Goal: Task Accomplishment & Management: Use online tool/utility

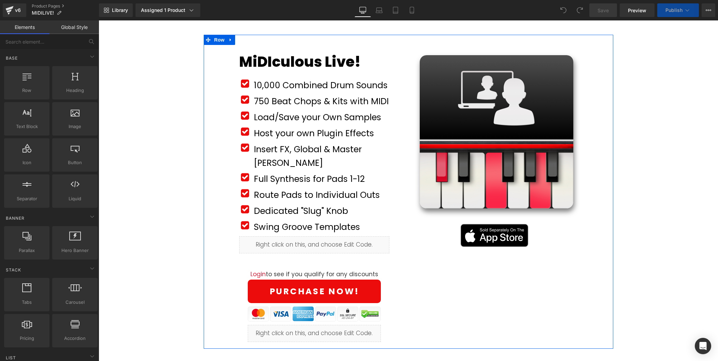
scroll to position [73, 0]
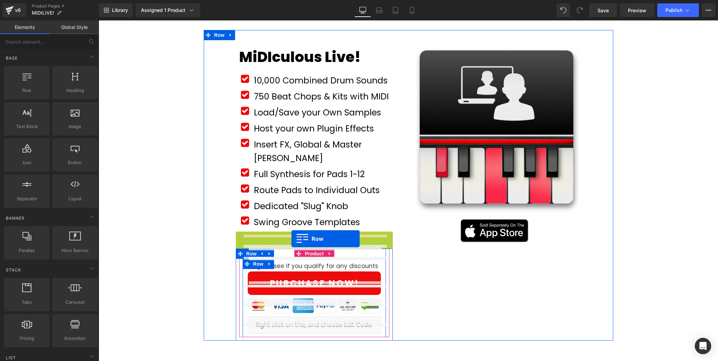
drag, startPoint x: 252, startPoint y: 222, endPoint x: 291, endPoint y: 239, distance: 42.6
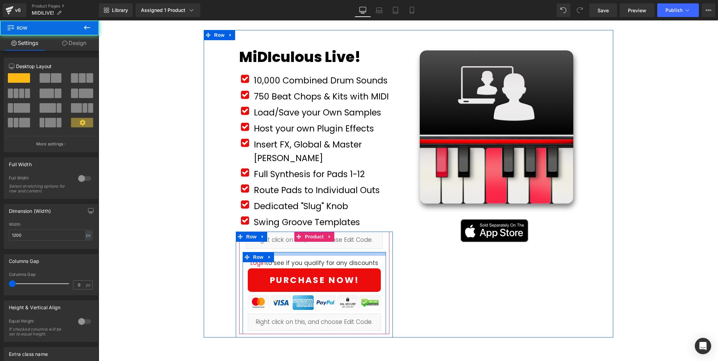
drag, startPoint x: 286, startPoint y: 244, endPoint x: 288, endPoint y: 238, distance: 6.6
click at [288, 238] on div "Liquid Row Login to see if you qualify for any discounts Text Block Row PURCHAS…" at bounding box center [314, 283] width 144 height 103
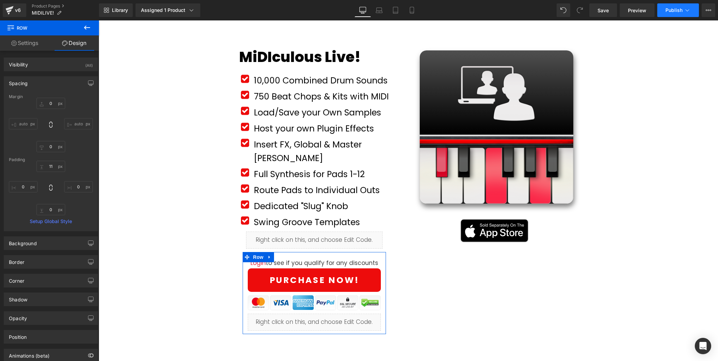
click at [675, 13] on span "Publish" at bounding box center [673, 10] width 17 height 5
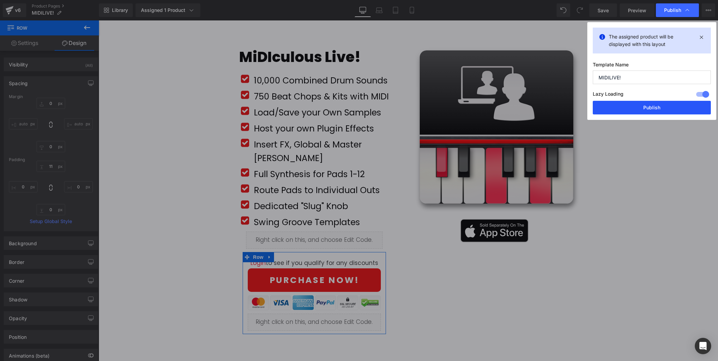
click at [655, 108] on button "Publish" at bounding box center [651, 108] width 118 height 14
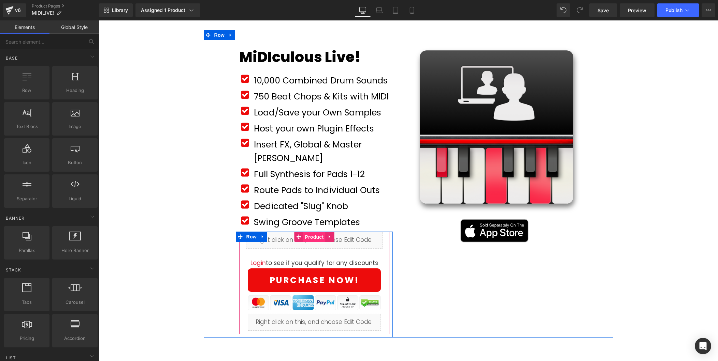
click at [312, 232] on span "Product" at bounding box center [314, 237] width 22 height 10
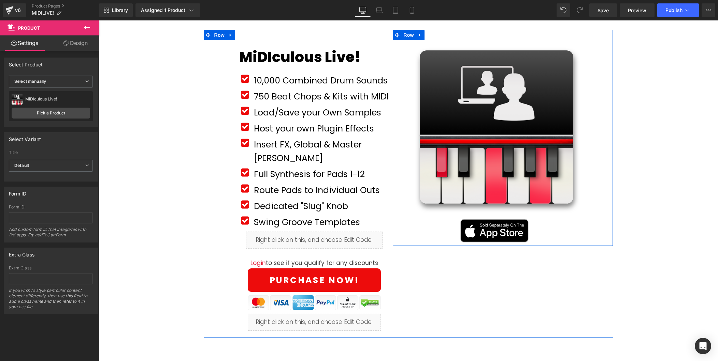
click at [400, 228] on div "Sale Off (P) Image Product Row Image Row Row" at bounding box center [503, 138] width 220 height 216
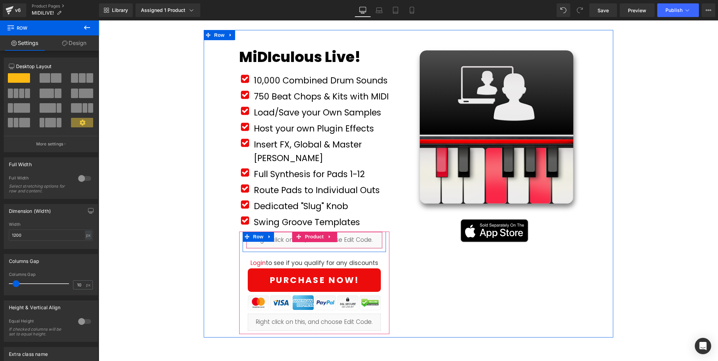
click at [344, 232] on div "Liquid" at bounding box center [314, 240] width 137 height 17
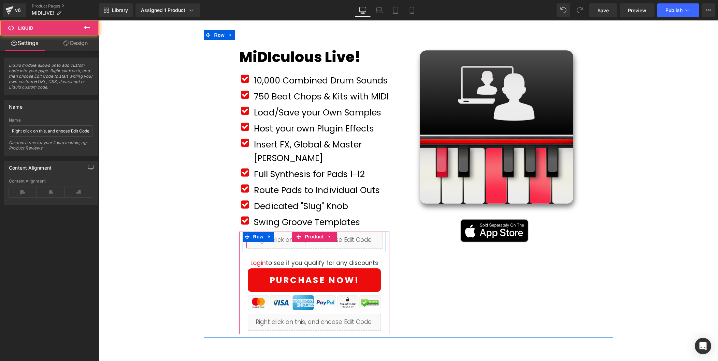
click at [287, 232] on div "Liquid" at bounding box center [314, 240] width 137 height 17
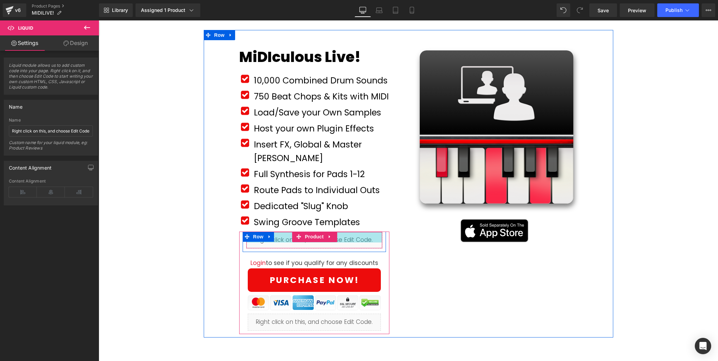
drag, startPoint x: 288, startPoint y: 220, endPoint x: 287, endPoint y: 230, distance: 10.6
click at [287, 232] on div "Liquid 31px" at bounding box center [314, 240] width 137 height 17
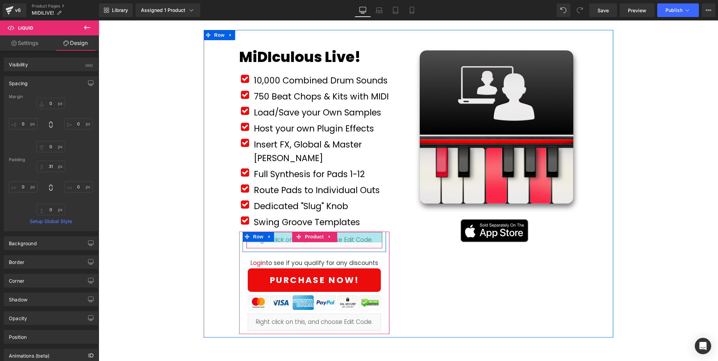
click at [289, 232] on div "31px" at bounding box center [314, 237] width 136 height 11
type input "31px"
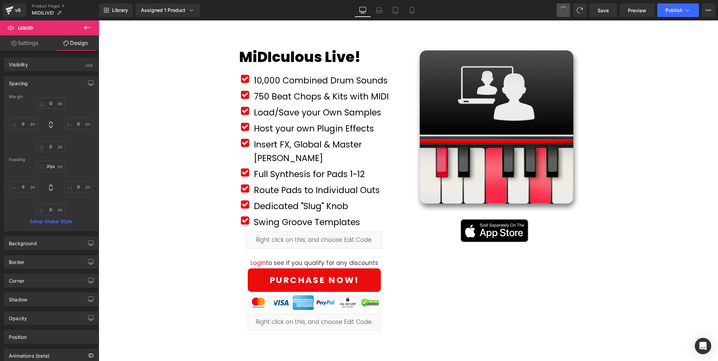
drag, startPoint x: 560, startPoint y: 8, endPoint x: 545, endPoint y: 12, distance: 15.5
type input "0"
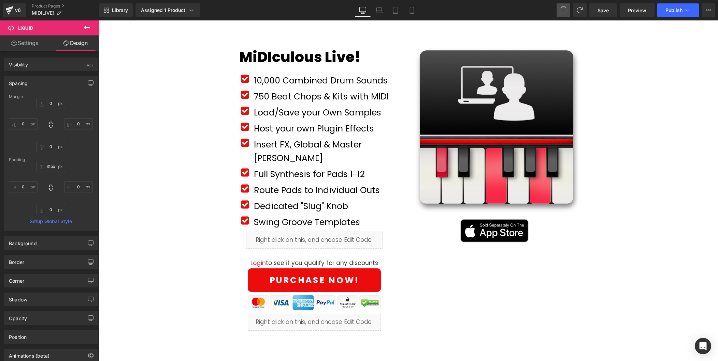
type input "31"
type input "0"
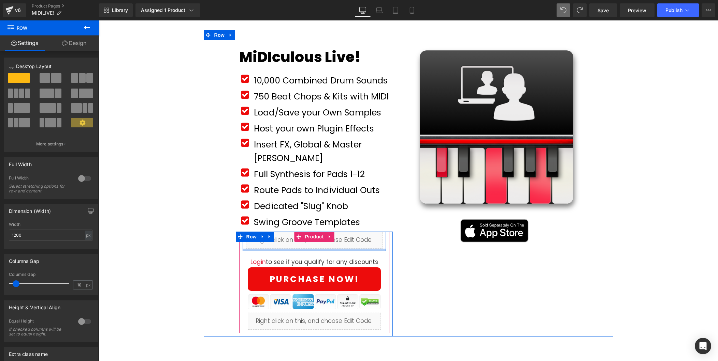
click at [285, 249] on div at bounding box center [314, 250] width 144 height 2
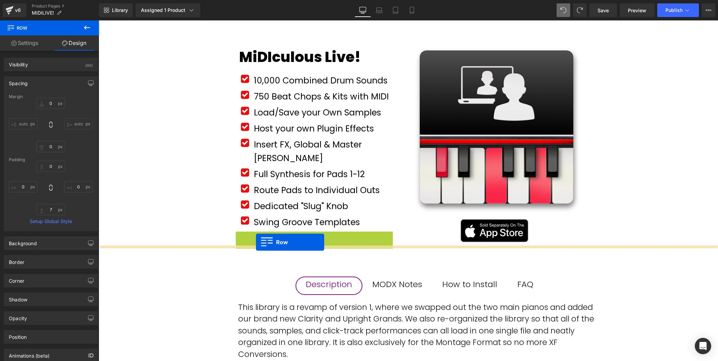
drag, startPoint x: 253, startPoint y: 224, endPoint x: 256, endPoint y: 242, distance: 19.0
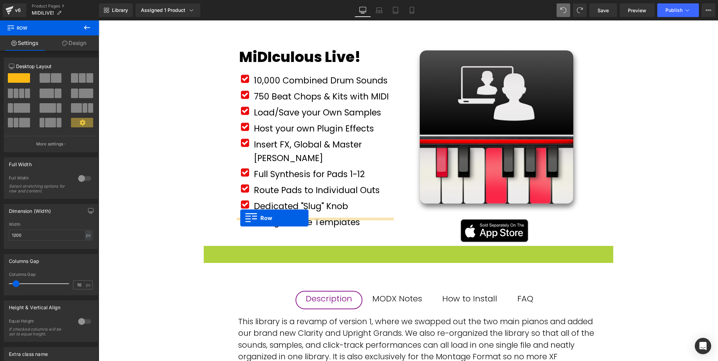
drag, startPoint x: 222, startPoint y: 251, endPoint x: 240, endPoint y: 218, distance: 37.9
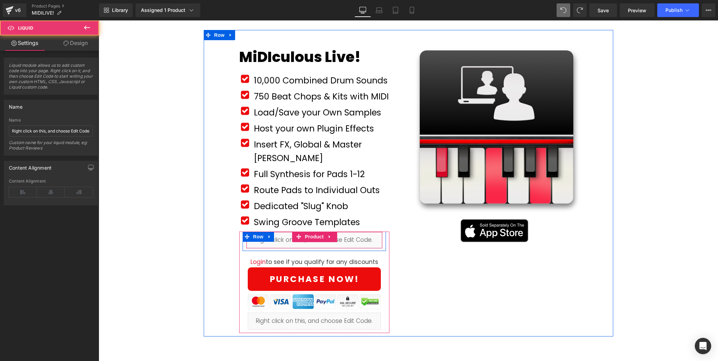
click at [285, 232] on div "Liquid 31px" at bounding box center [314, 240] width 137 height 17
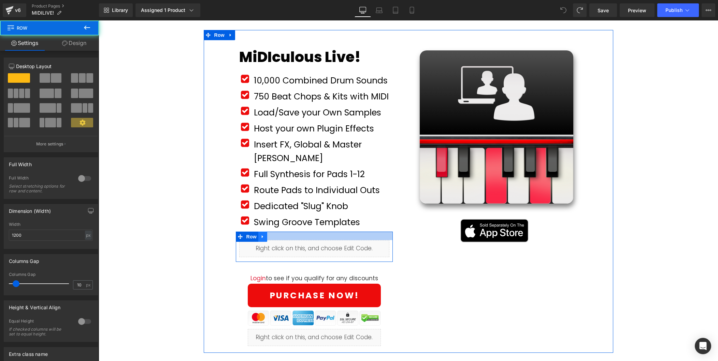
drag, startPoint x: 280, startPoint y: 220, endPoint x: 262, endPoint y: 226, distance: 18.9
click at [280, 232] on div "Liquid Row" at bounding box center [314, 247] width 157 height 30
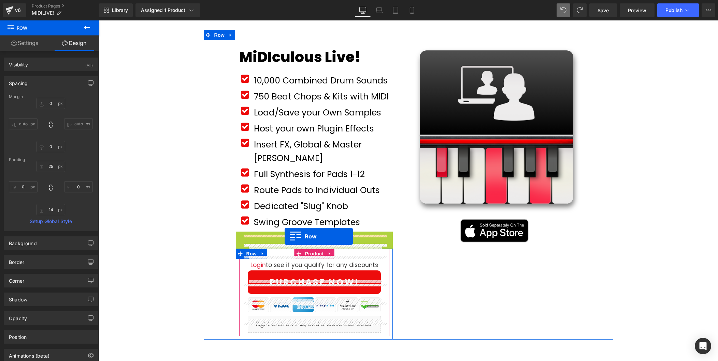
drag, startPoint x: 251, startPoint y: 223, endPoint x: 284, endPoint y: 237, distance: 35.8
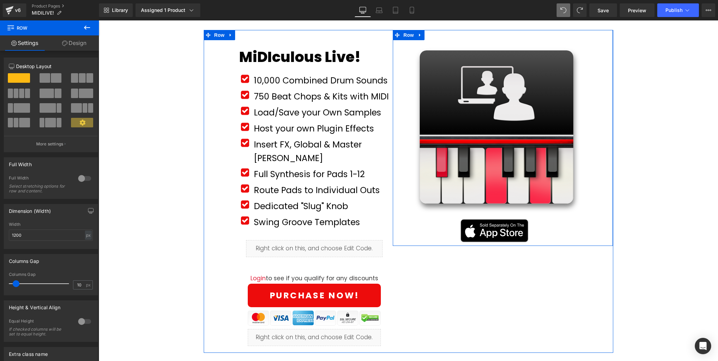
click at [396, 232] on div "Sale Off (P) Image Product Row Image Row Row" at bounding box center [503, 138] width 220 height 216
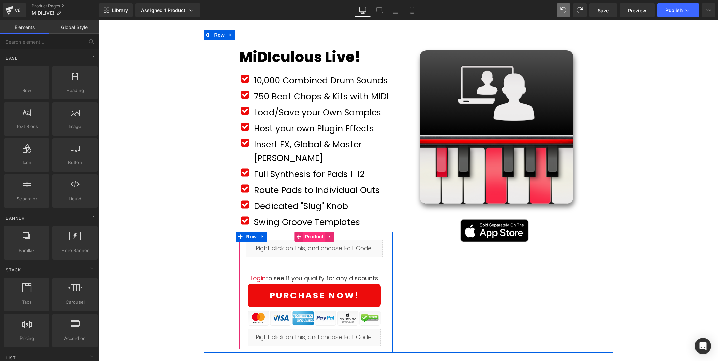
click at [312, 232] on span "Product" at bounding box center [314, 237] width 22 height 10
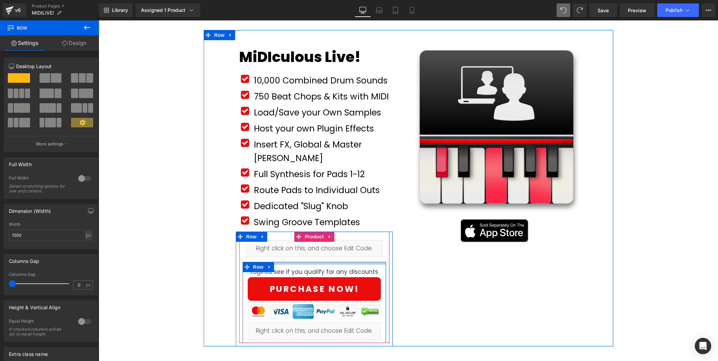
drag, startPoint x: 294, startPoint y: 255, endPoint x: 295, endPoint y: 249, distance: 6.5
click at [295, 262] on div at bounding box center [314, 263] width 144 height 3
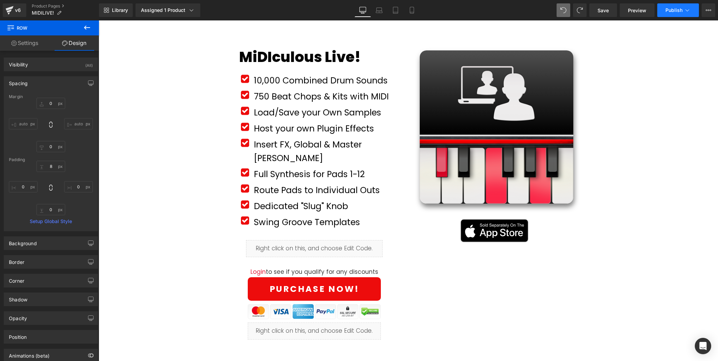
click at [679, 13] on span "Publish" at bounding box center [673, 10] width 17 height 5
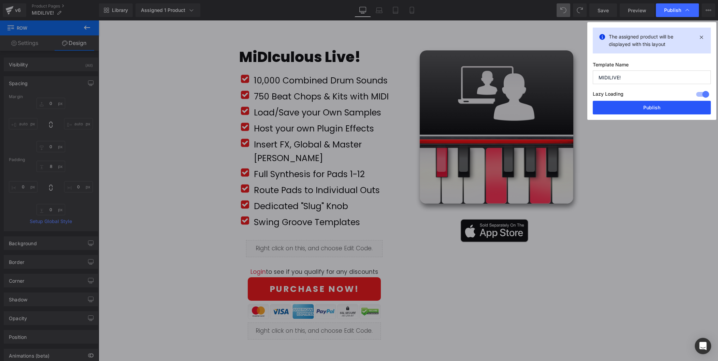
click at [659, 108] on button "Publish" at bounding box center [651, 108] width 118 height 14
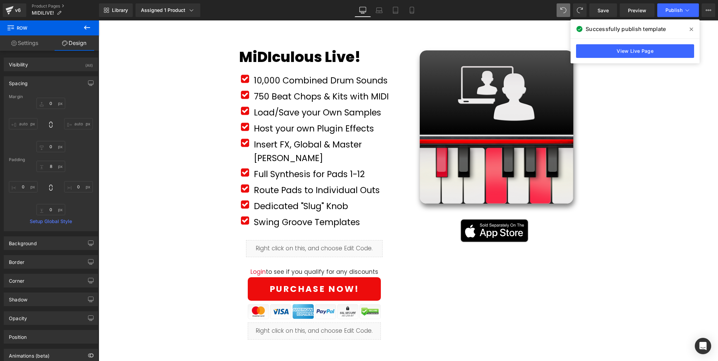
click at [337, 80] on div "10,000 Combined Drum Sounds Text Block" at bounding box center [322, 81] width 141 height 14
click at [337, 80] on font "10,000 Combined Drum Sounds" at bounding box center [321, 81] width 134 height 12
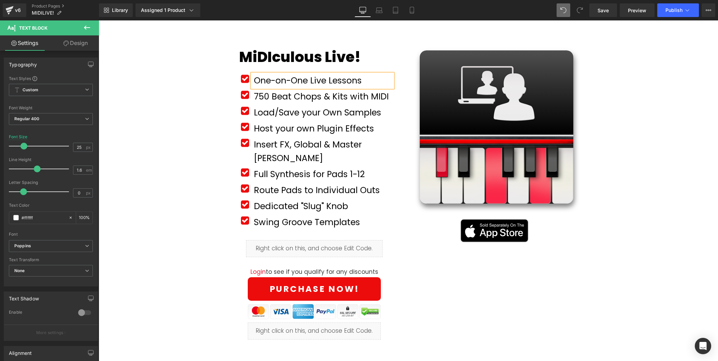
click at [327, 98] on link at bounding box center [330, 97] width 7 height 8
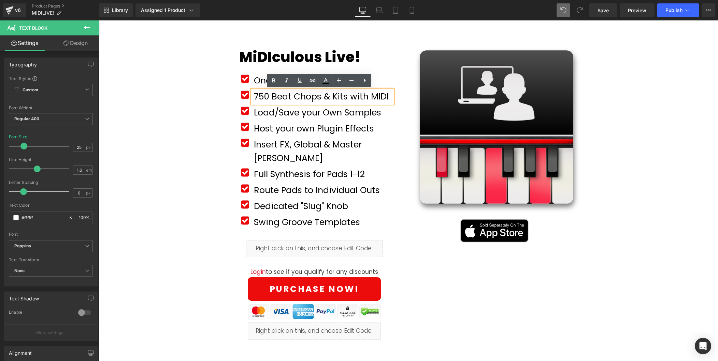
click at [296, 98] on font "750 Beat Chops & Kits with MIDI" at bounding box center [321, 97] width 135 height 12
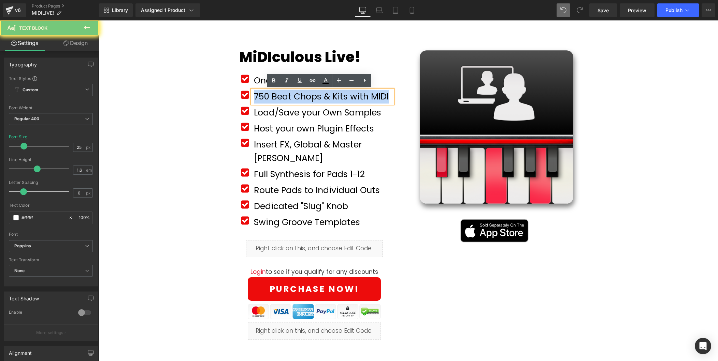
click at [296, 98] on font "750 Beat Chops & Kits with MIDI" at bounding box center [321, 97] width 135 height 12
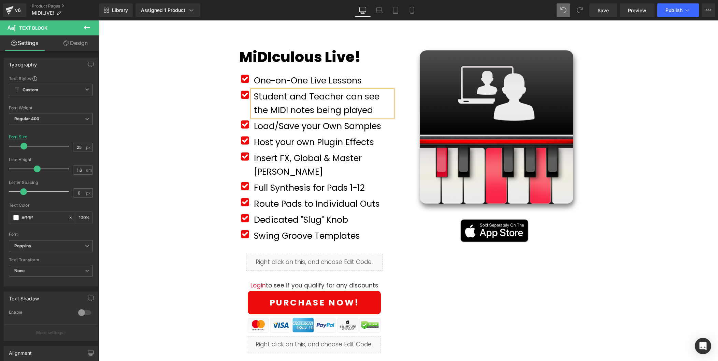
click at [399, 176] on div "Sale Off (P) Image Product Row Image Row Row" at bounding box center [503, 138] width 220 height 216
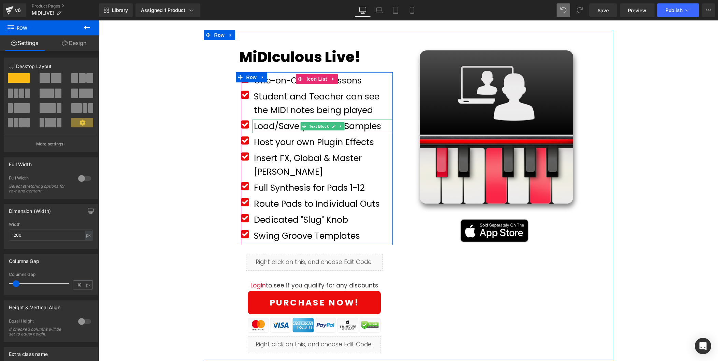
click at [277, 125] on font "Load/Save your Own Samples" at bounding box center [317, 126] width 127 height 12
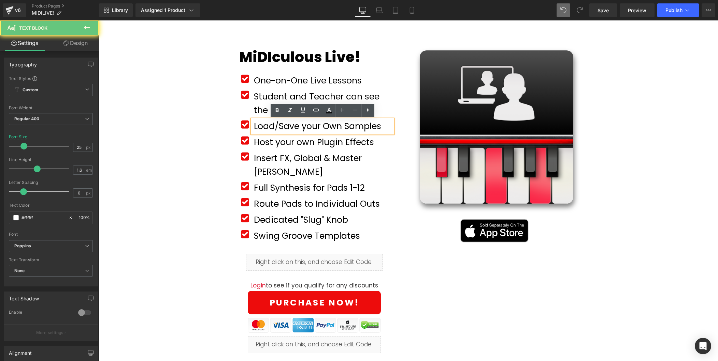
click at [277, 126] on font "Load/Save your Own Samples" at bounding box center [317, 126] width 127 height 12
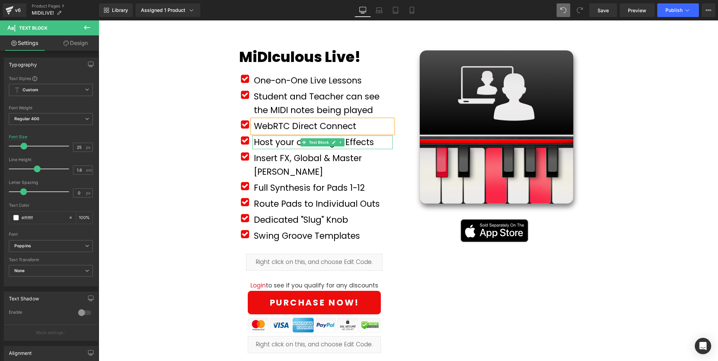
click at [275, 143] on font "Host your own Plugin Effects" at bounding box center [314, 142] width 120 height 12
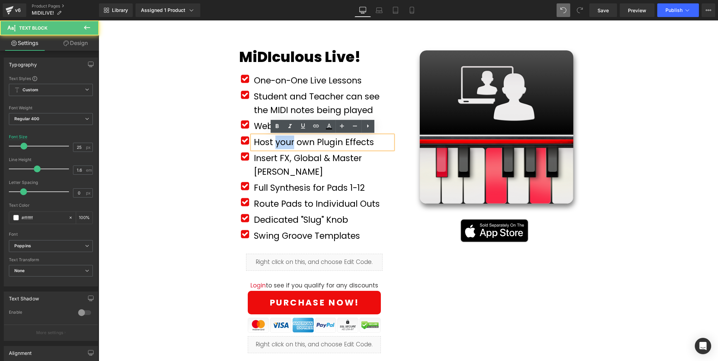
click at [275, 143] on font "Host your own Plugin Effects" at bounding box center [314, 142] width 120 height 12
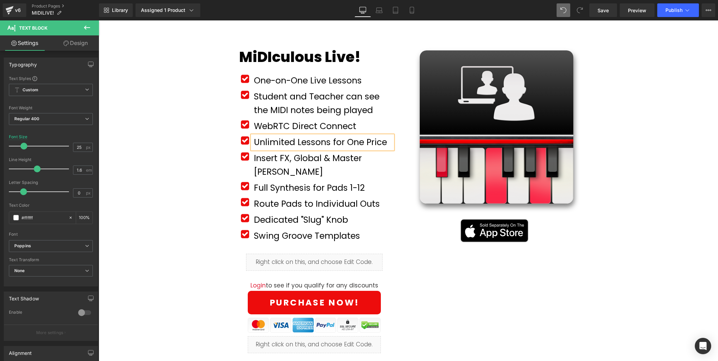
click at [367, 197] on div "Route Pads to Individual Outs Text Block" at bounding box center [322, 204] width 141 height 14
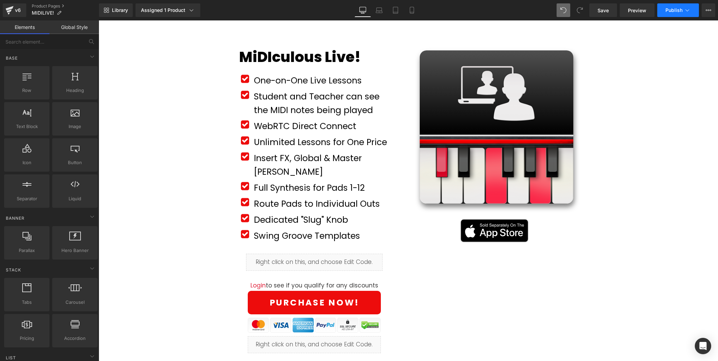
click at [681, 8] on span "Publish" at bounding box center [673, 10] width 17 height 5
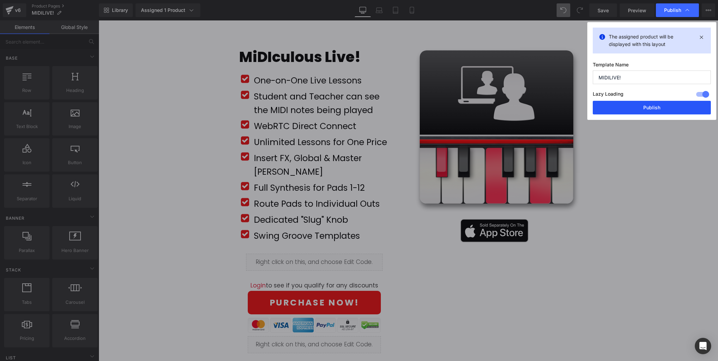
click at [666, 105] on button "Publish" at bounding box center [651, 108] width 118 height 14
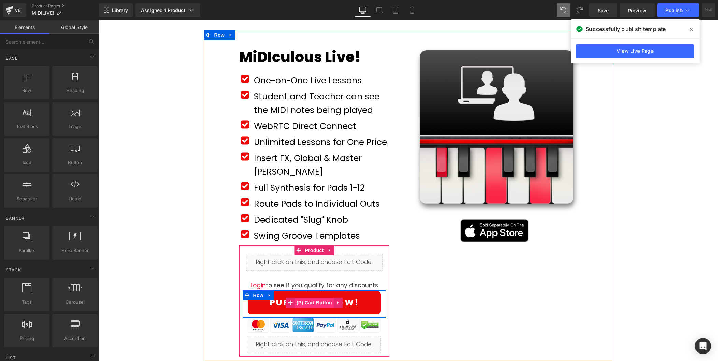
click at [317, 298] on span "(P) Cart Button" at bounding box center [314, 303] width 39 height 10
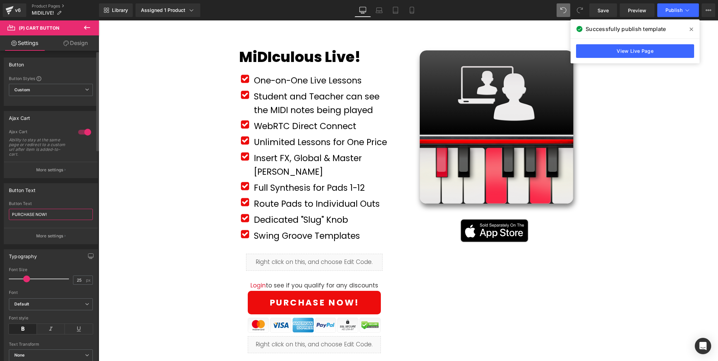
click at [21, 215] on input "PURCHASE NOW!" at bounding box center [51, 214] width 84 height 11
type input "SUBSCRIBE NOW!"
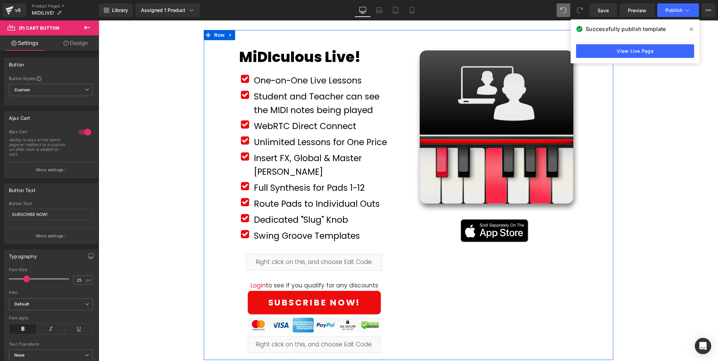
click at [465, 287] on div "MiDIculous Live! (P) Title Product Row Icon Text Block" at bounding box center [408, 195] width 409 height 330
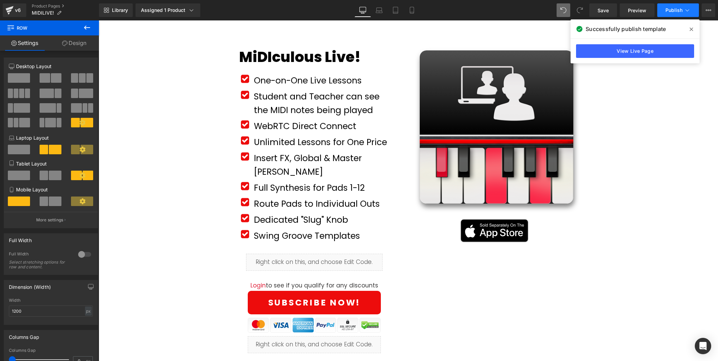
click at [671, 10] on span "Publish" at bounding box center [673, 10] width 17 height 5
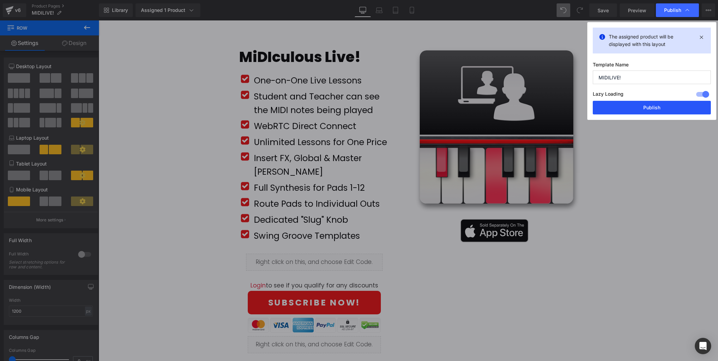
click at [663, 109] on button "Publish" at bounding box center [651, 108] width 118 height 14
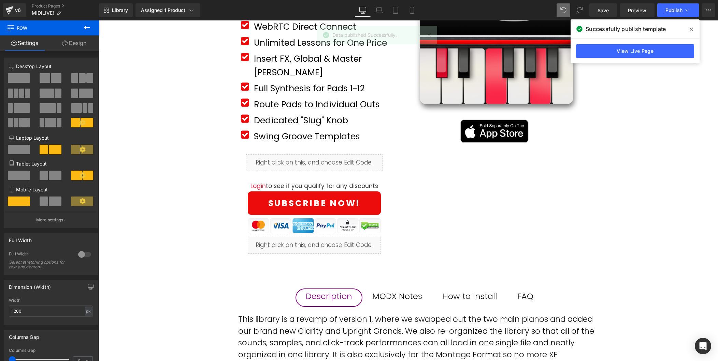
scroll to position [135, 0]
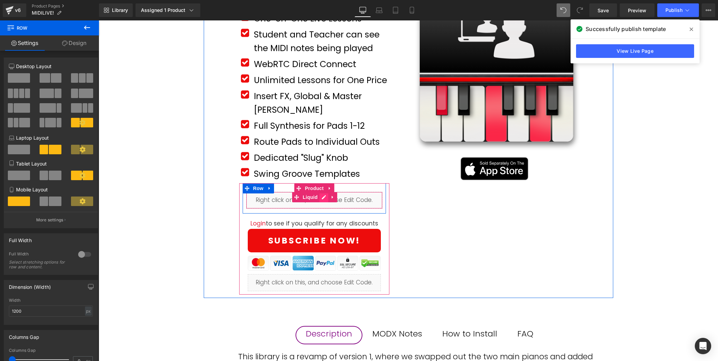
click at [323, 192] on div "Liquid" at bounding box center [314, 200] width 137 height 17
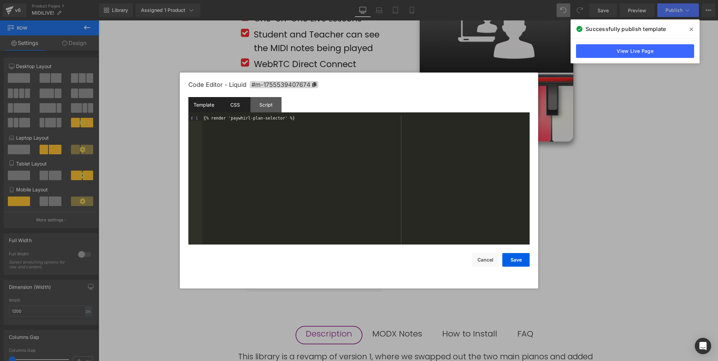
click at [235, 104] on div "CSS" at bounding box center [234, 104] width 31 height 15
click at [269, 105] on div "Script" at bounding box center [265, 104] width 31 height 15
click at [234, 104] on div "CSS" at bounding box center [234, 104] width 31 height 15
click at [488, 259] on button "Cancel" at bounding box center [484, 260] width 27 height 14
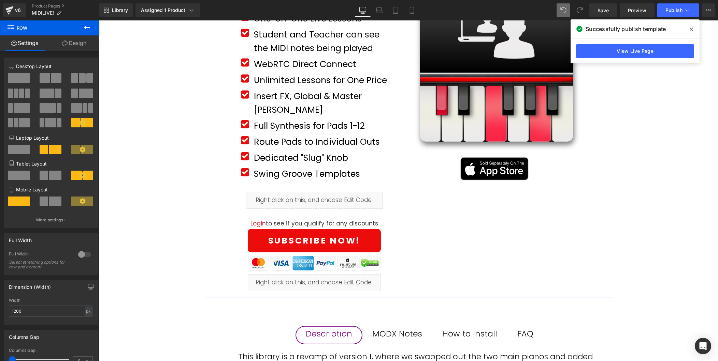
click at [531, 248] on div "MiDIculous Live! (P) Title Product Row Icon Text Block" at bounding box center [408, 133] width 409 height 330
click at [118, 12] on span "Library" at bounding box center [120, 10] width 16 height 6
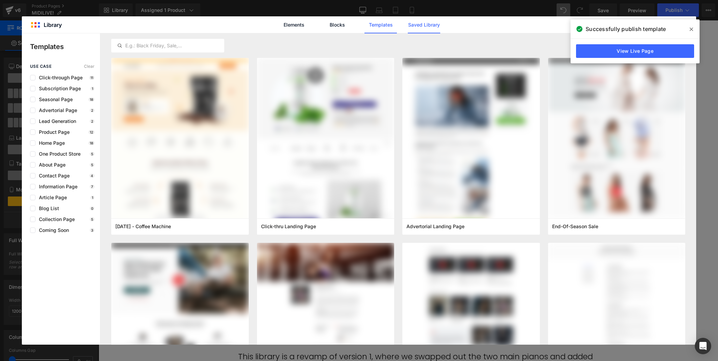
click at [428, 25] on link "Saved Library" at bounding box center [424, 24] width 32 height 17
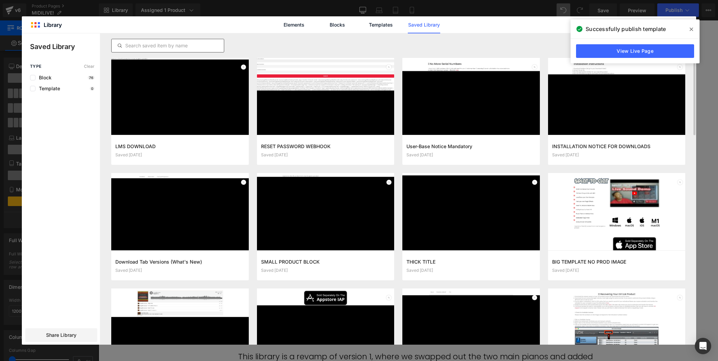
click at [193, 46] on input "text" at bounding box center [168, 46] width 112 height 8
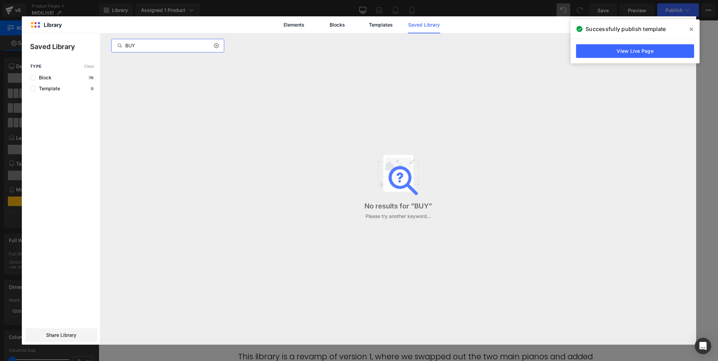
click at [187, 48] on input "BUY" at bounding box center [168, 46] width 112 height 8
type input "button"
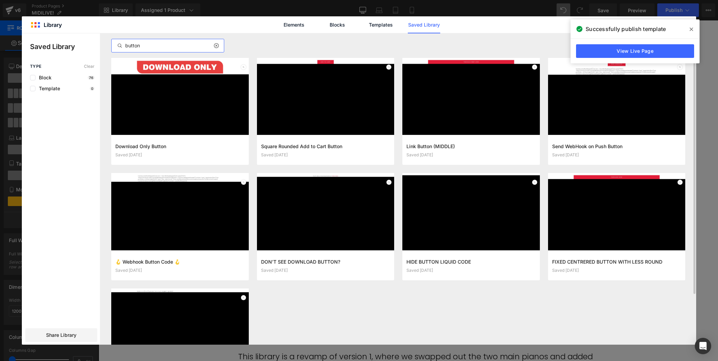
scroll to position [2, 0]
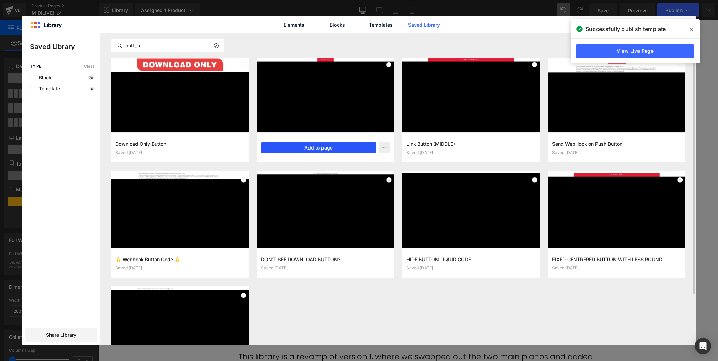
click at [329, 147] on button "Add to page" at bounding box center [319, 148] width 116 height 11
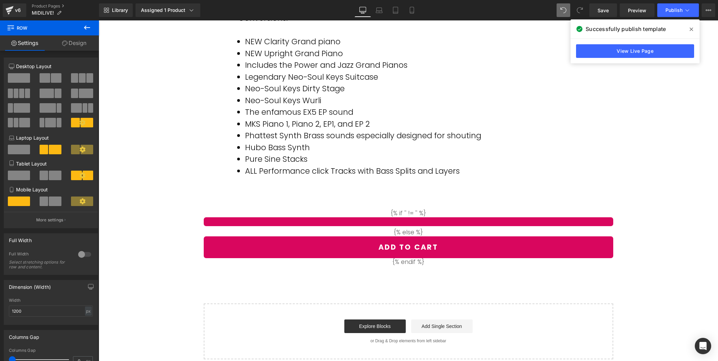
scroll to position [539, 0]
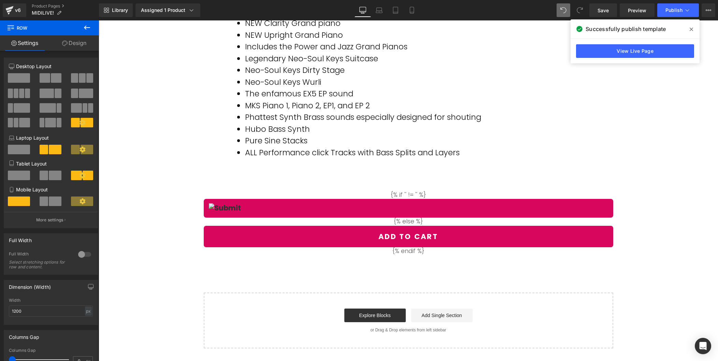
click at [372, 191] on div "{% if '' != '' %} {% else %} Add To Cart {% endif %}" at bounding box center [408, 223] width 409 height 64
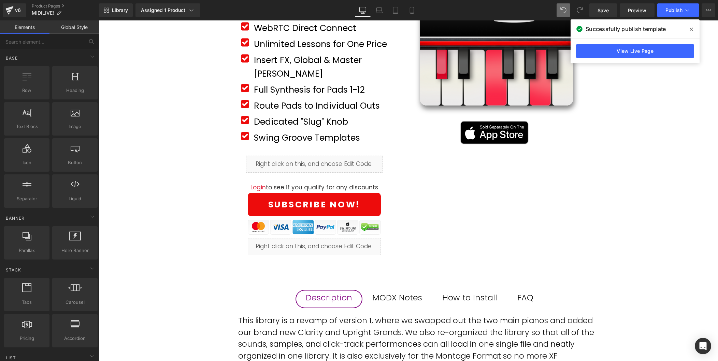
scroll to position [182, 0]
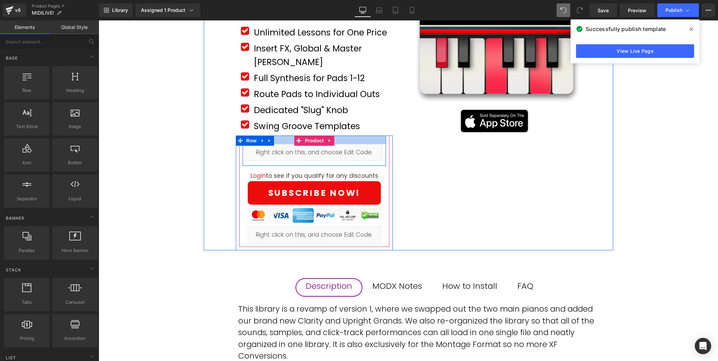
click at [374, 136] on div at bounding box center [314, 140] width 144 height 9
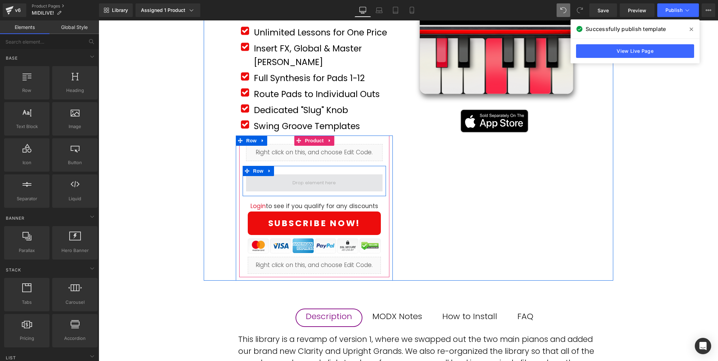
click at [292, 178] on span at bounding box center [314, 183] width 48 height 10
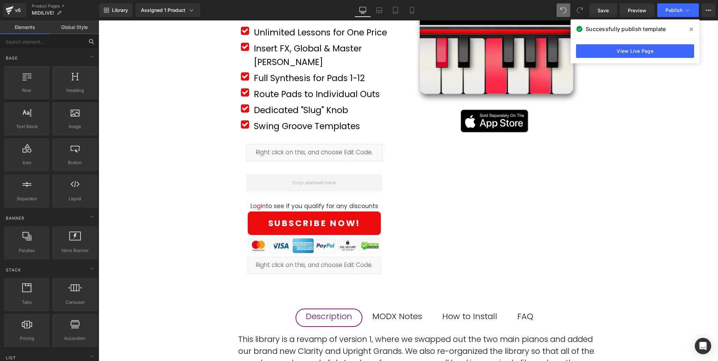
click at [69, 42] on input "text" at bounding box center [42, 41] width 84 height 15
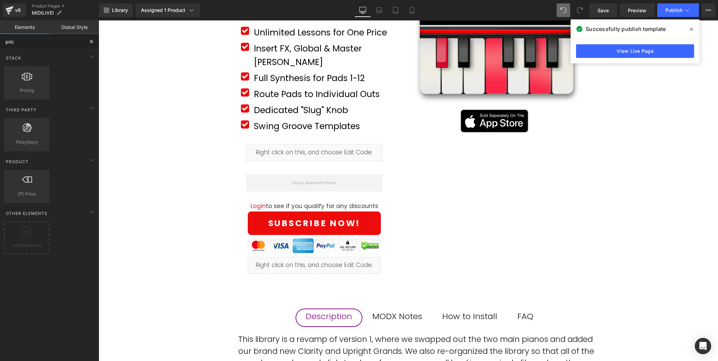
type input "price"
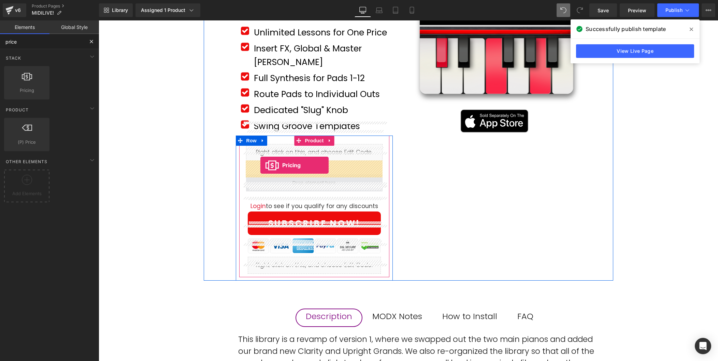
drag, startPoint x: 131, startPoint y: 107, endPoint x: 260, endPoint y: 165, distance: 141.9
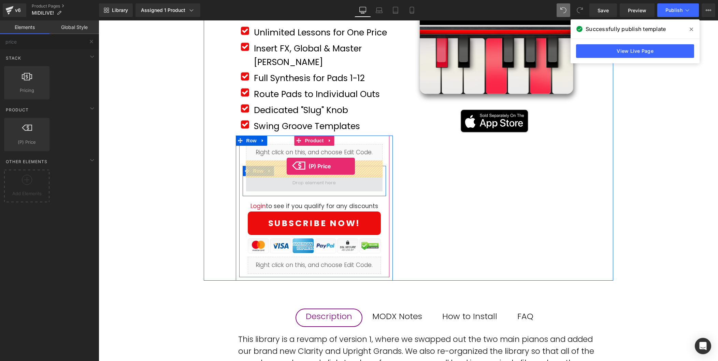
drag, startPoint x: 138, startPoint y: 150, endPoint x: 286, endPoint y: 166, distance: 149.2
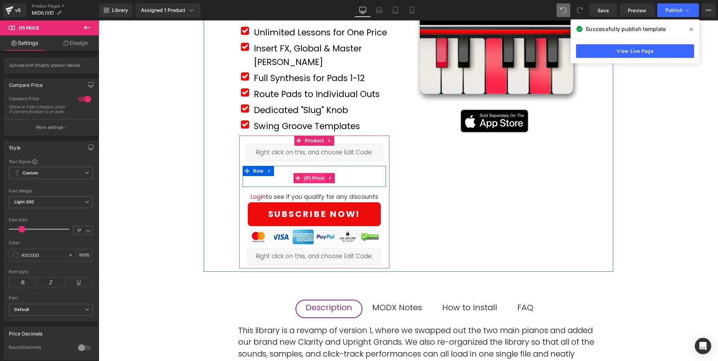
click at [315, 173] on span "(P) Price" at bounding box center [314, 178] width 24 height 10
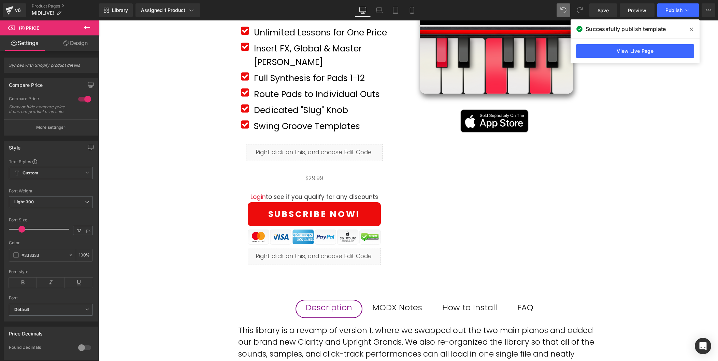
click at [75, 42] on link "Design" at bounding box center [75, 42] width 49 height 15
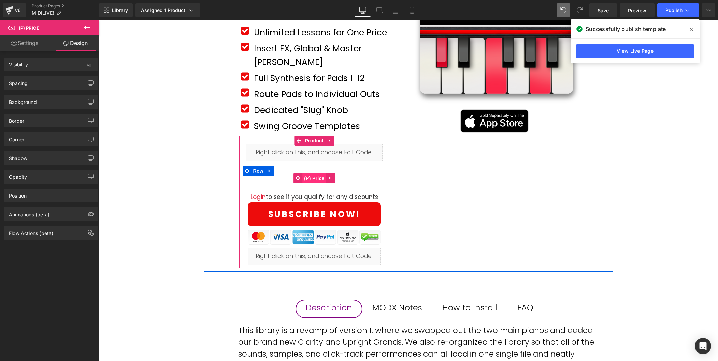
click at [312, 174] on span "(P) Price" at bounding box center [314, 179] width 24 height 10
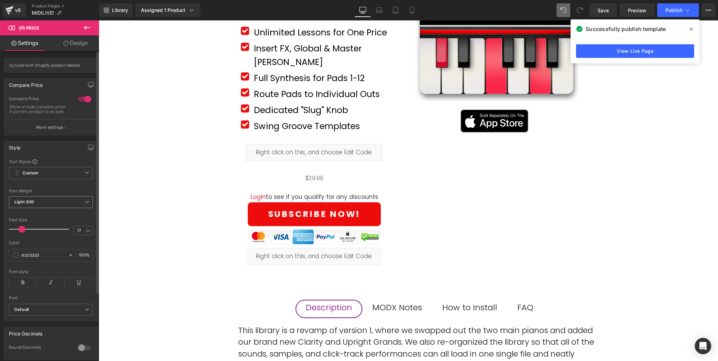
click at [50, 203] on span "Light 300" at bounding box center [51, 202] width 84 height 12
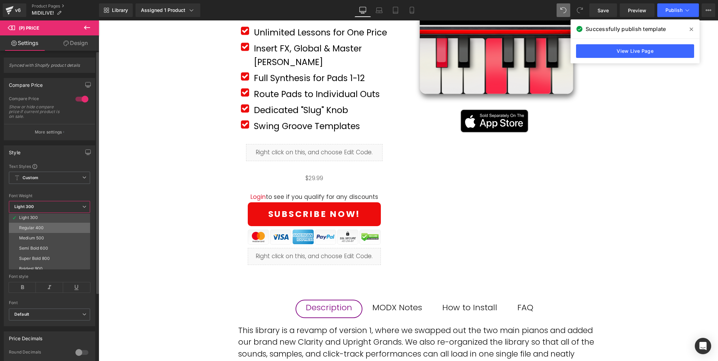
scroll to position [24, 0]
click at [50, 251] on li "Super Bold 800" at bounding box center [51, 256] width 84 height 10
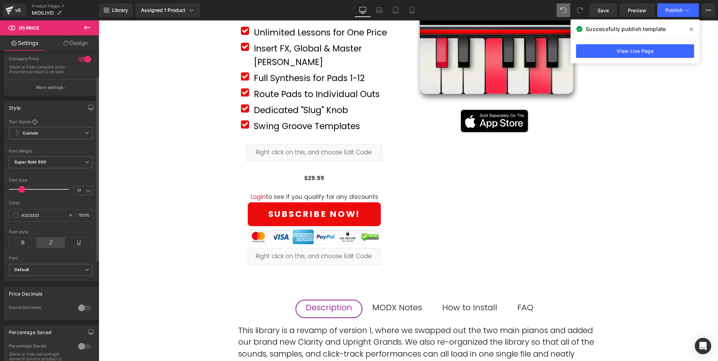
scroll to position [45, 0]
click at [76, 189] on input "17" at bounding box center [79, 186] width 12 height 9
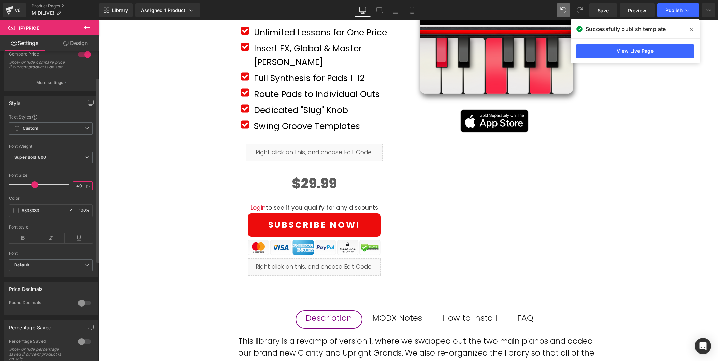
click at [74, 188] on input "40" at bounding box center [79, 186] width 12 height 9
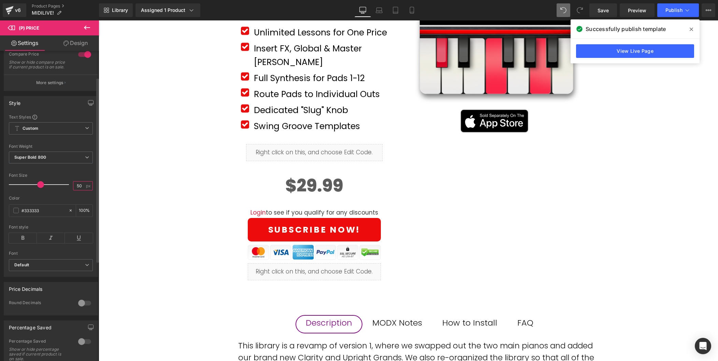
click at [75, 190] on input "50" at bounding box center [79, 186] width 12 height 9
type input "40"
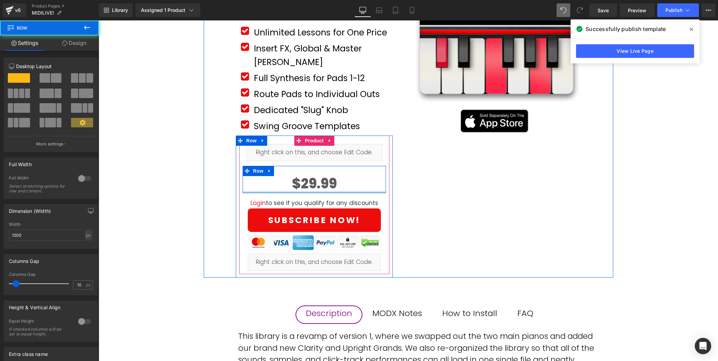
drag, startPoint x: 304, startPoint y: 181, endPoint x: 304, endPoint y: 176, distance: 5.1
click at [304, 176] on div "$0 $29.99 (P) Price Row" at bounding box center [314, 179] width 144 height 27
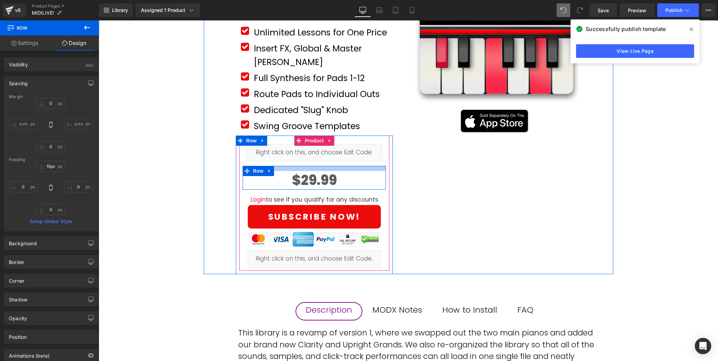
type input "14px"
click at [311, 151] on div "Liquid Row $0 $29.99 (P) Price Row Login to see if you qualify for any discount…" at bounding box center [314, 203] width 144 height 135
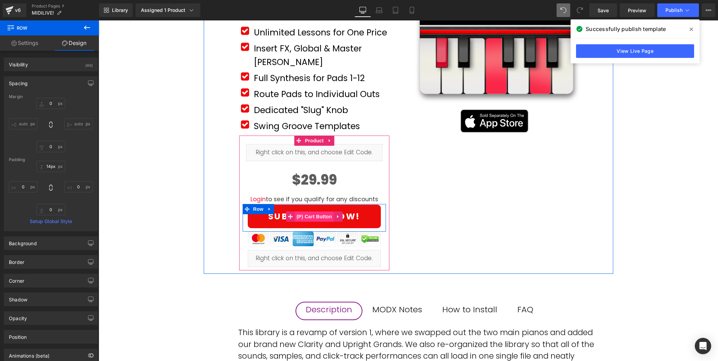
click at [317, 212] on span "(P) Cart Button" at bounding box center [314, 217] width 39 height 10
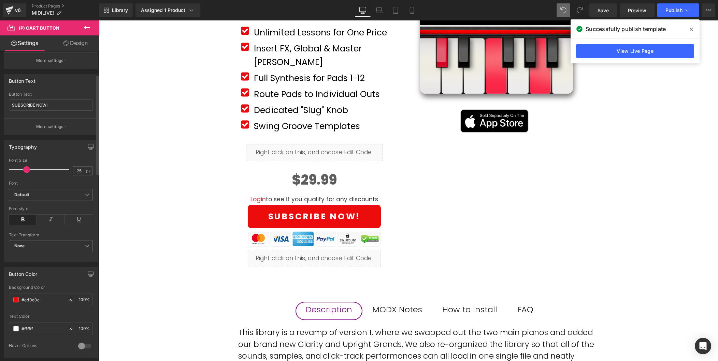
scroll to position [128, 0]
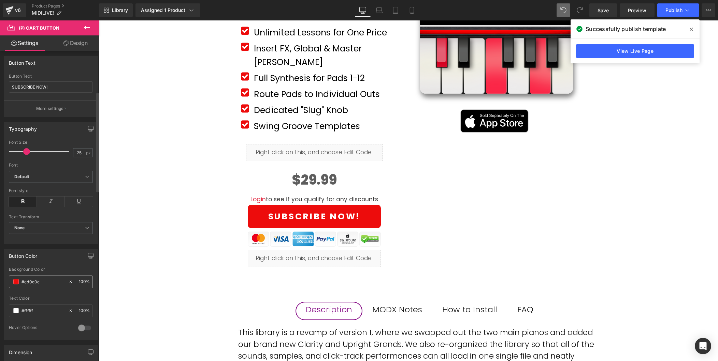
click at [42, 283] on input "#ed0c0c" at bounding box center [43, 282] width 44 height 8
click at [472, 222] on div "MiDIculous Live! (P) Title Product Row Icon Text Block" at bounding box center [408, 97] width 409 height 354
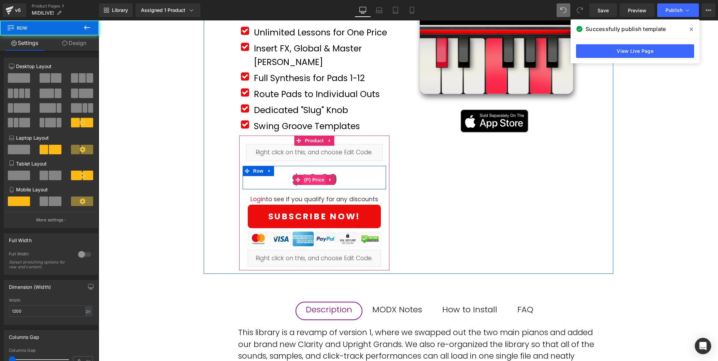
click at [314, 175] on span "(P) Price" at bounding box center [314, 180] width 24 height 10
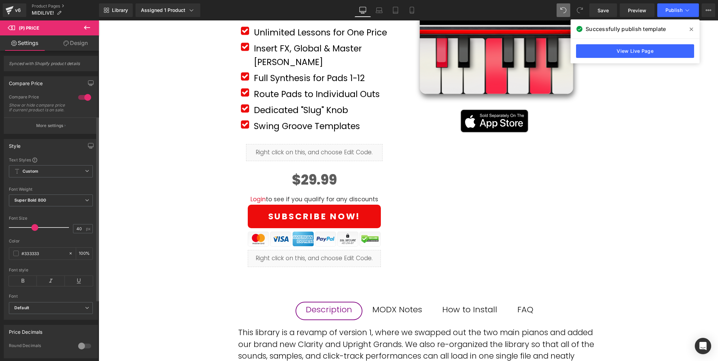
scroll to position [0, 0]
click at [39, 259] on input "#333333" at bounding box center [43, 256] width 44 height 8
paste input "ed0c0c"
type input "#ed0c0c"
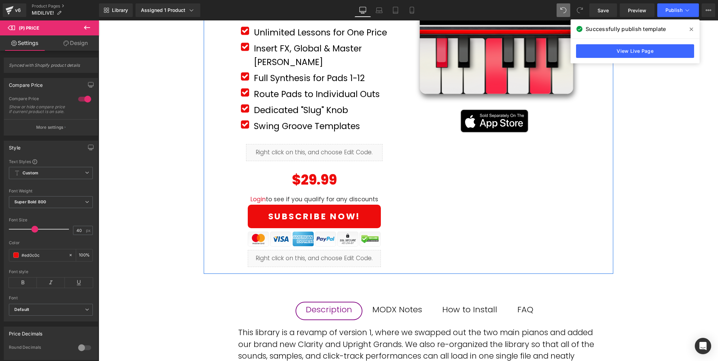
click at [504, 230] on div "MiDIculous Live! (P) Title Product Row Icon Text Block" at bounding box center [408, 97] width 409 height 354
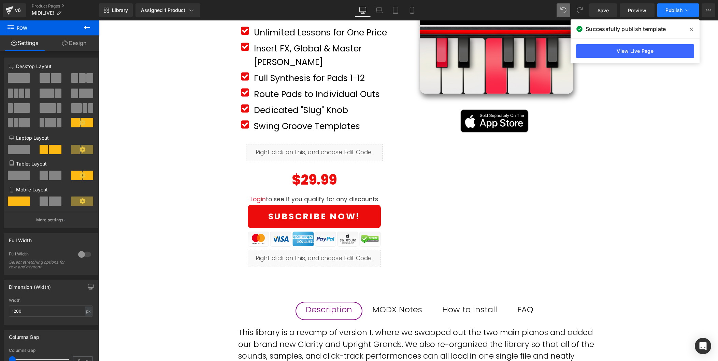
click at [671, 6] on button "Publish" at bounding box center [678, 10] width 42 height 14
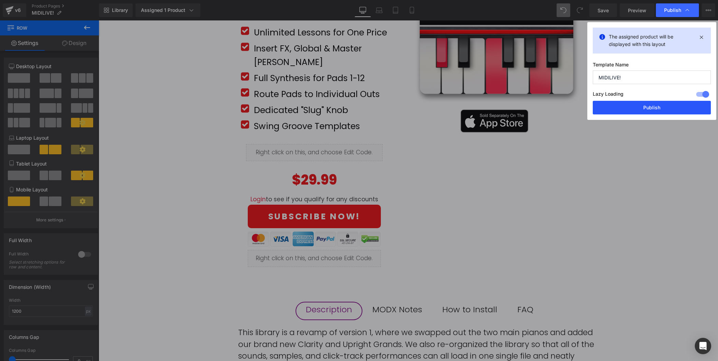
drag, startPoint x: 651, startPoint y: 107, endPoint x: 542, endPoint y: 87, distance: 111.6
click at [651, 107] on button "Publish" at bounding box center [651, 108] width 118 height 14
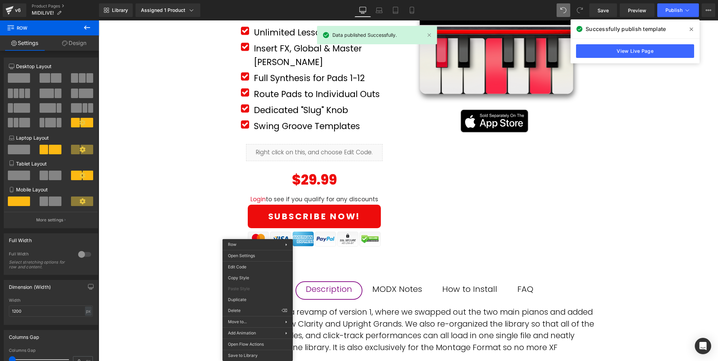
drag, startPoint x: 352, startPoint y: 331, endPoint x: 253, endPoint y: 311, distance: 100.7
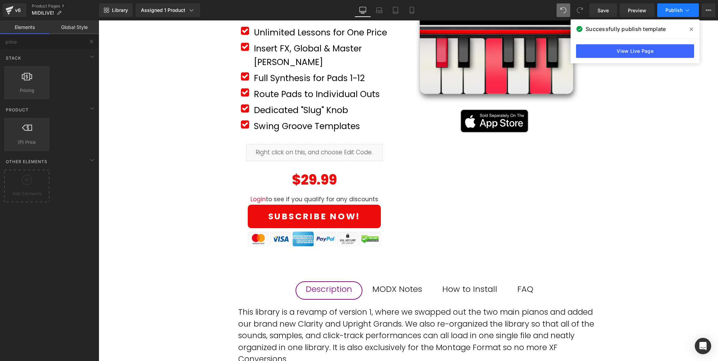
click at [671, 15] on button "Publish" at bounding box center [678, 10] width 42 height 14
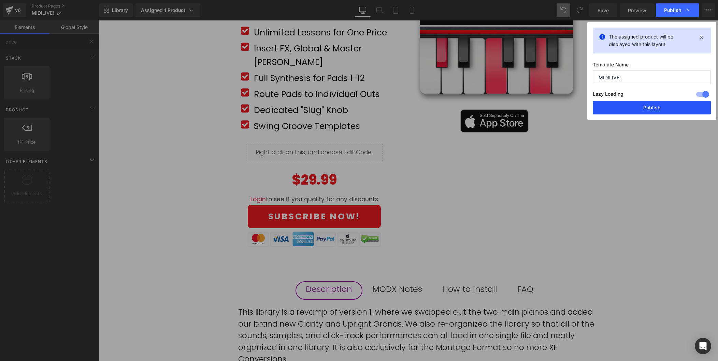
click at [667, 105] on button "Publish" at bounding box center [651, 108] width 118 height 14
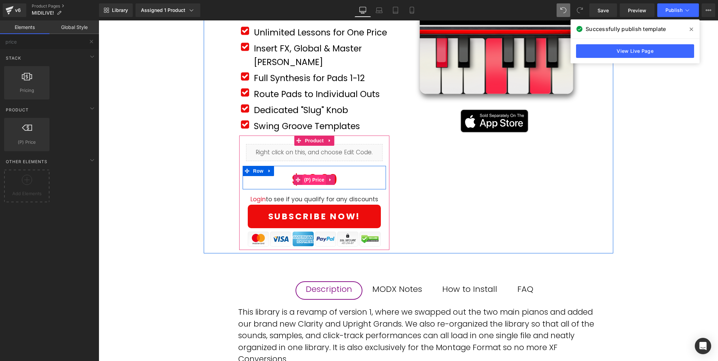
click at [313, 175] on span "(P) Price" at bounding box center [314, 180] width 24 height 10
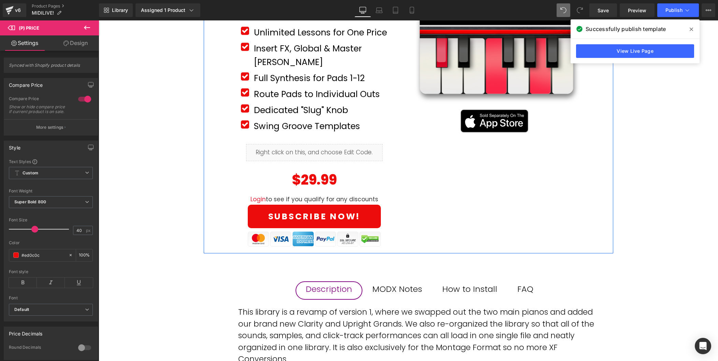
click at [491, 190] on div "MiDIculous Live! (P) Title Product Row Icon Text Block" at bounding box center [408, 87] width 409 height 334
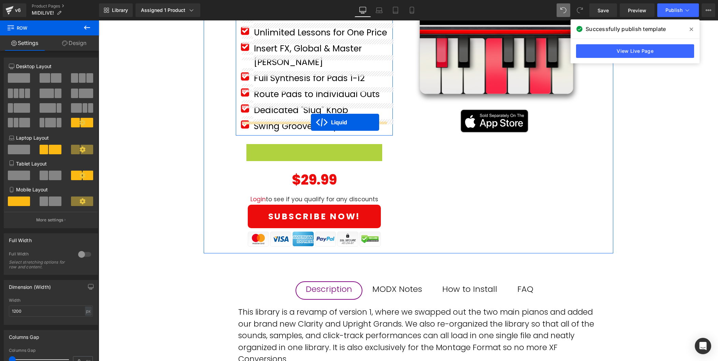
drag, startPoint x: 312, startPoint y: 136, endPoint x: 311, endPoint y: 122, distance: 14.0
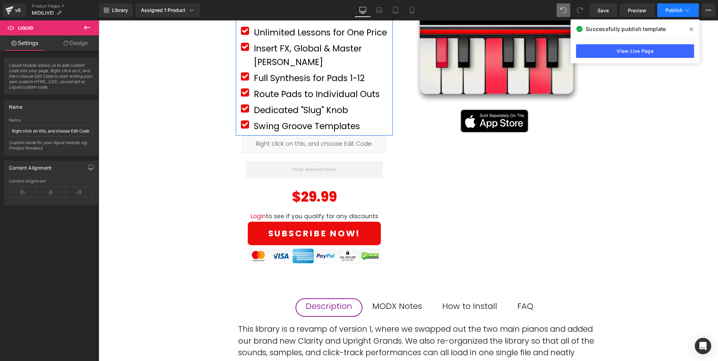
click at [676, 10] on span "Publish" at bounding box center [673, 10] width 17 height 5
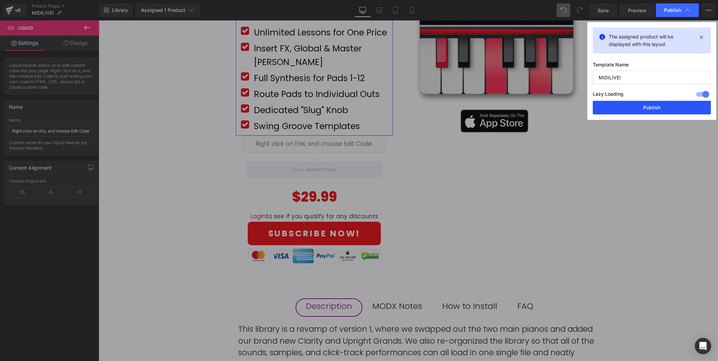
click at [649, 110] on button "Publish" at bounding box center [651, 108] width 118 height 14
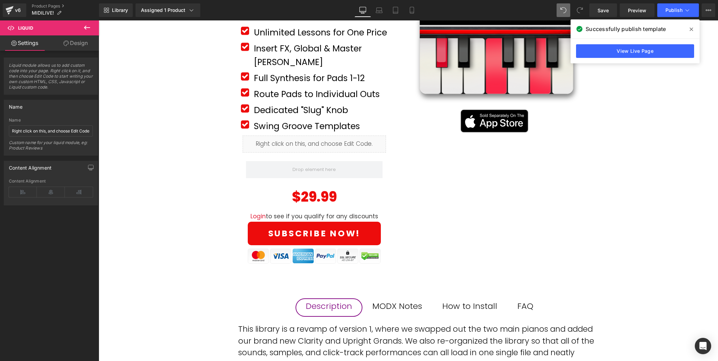
click at [165, 171] on div "MiDIculous Live! (P) Title Product Row Icon Text Block" at bounding box center [408, 284] width 619 height 728
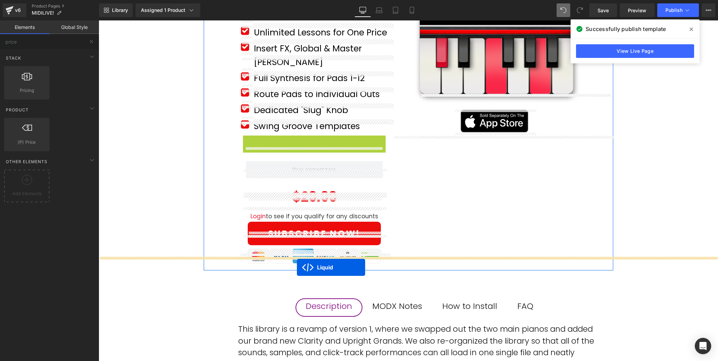
drag, startPoint x: 313, startPoint y: 136, endPoint x: 297, endPoint y: 267, distance: 131.9
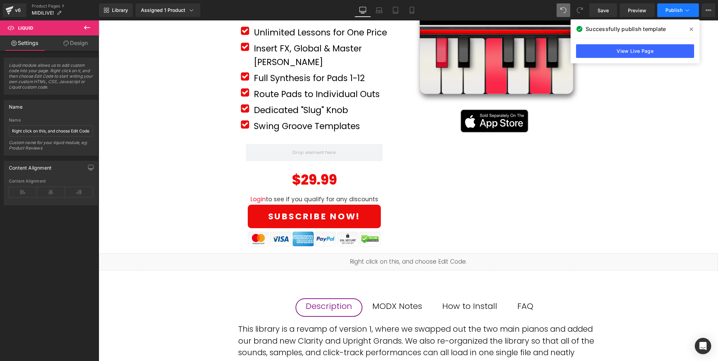
click at [679, 6] on button "Publish" at bounding box center [678, 10] width 42 height 14
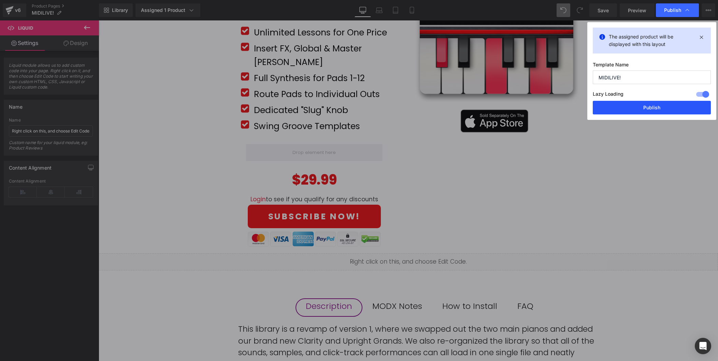
click at [642, 105] on button "Publish" at bounding box center [651, 108] width 118 height 14
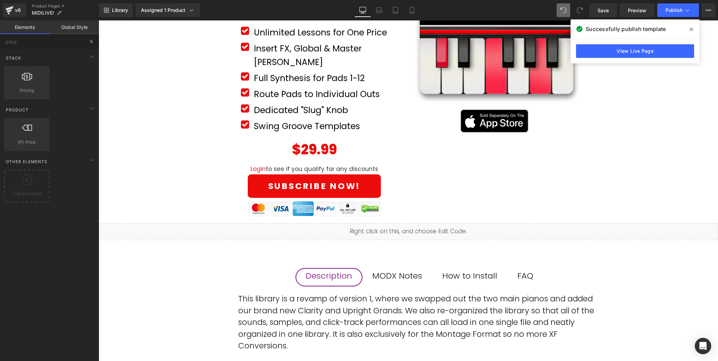
click at [90, 38] on button at bounding box center [91, 41] width 15 height 15
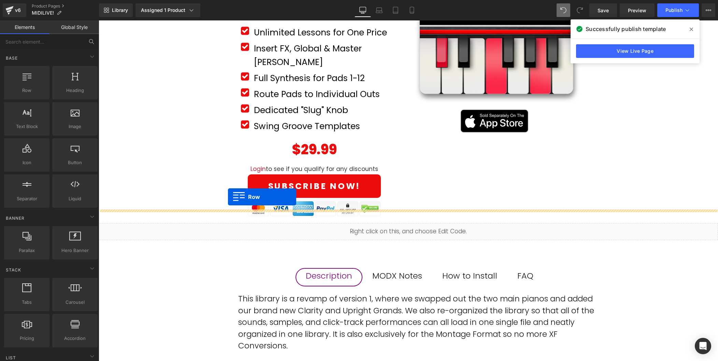
drag, startPoint x: 121, startPoint y: 109, endPoint x: 228, endPoint y: 197, distance: 138.6
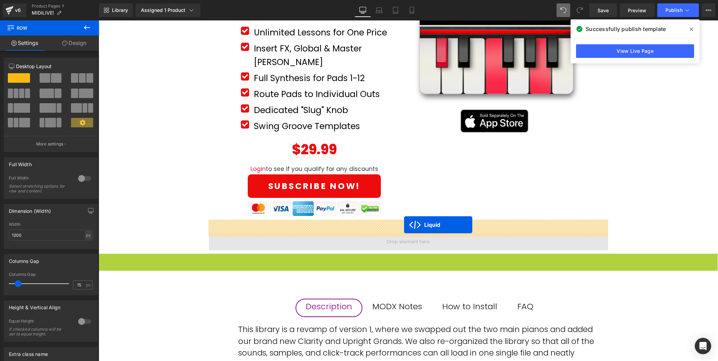
drag, startPoint x: 404, startPoint y: 255, endPoint x: 404, endPoint y: 225, distance: 30.4
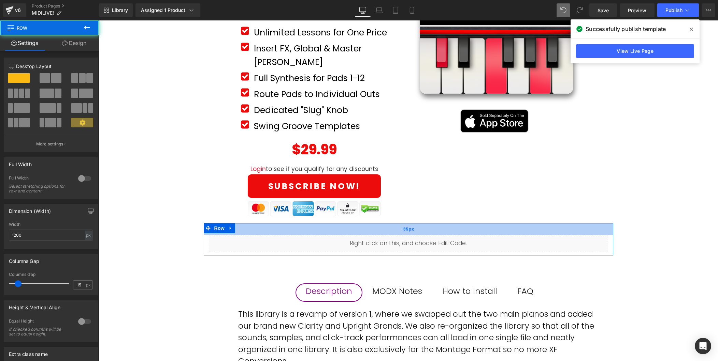
click at [254, 223] on div "35px" at bounding box center [408, 229] width 409 height 12
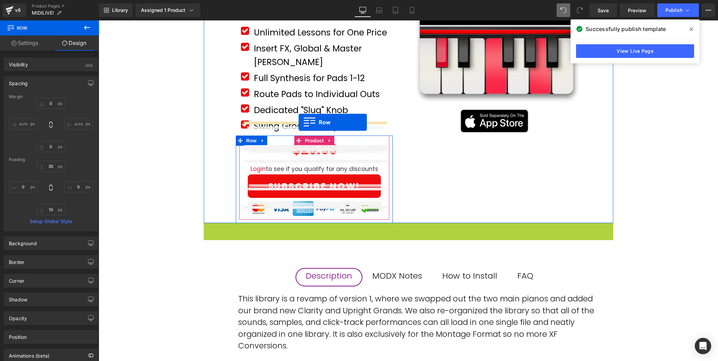
drag, startPoint x: 219, startPoint y: 216, endPoint x: 298, endPoint y: 122, distance: 122.4
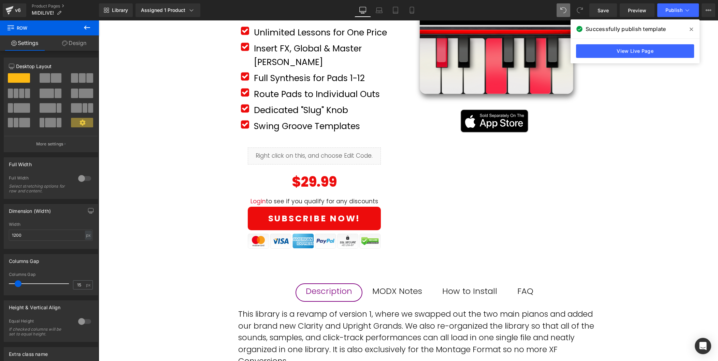
click at [189, 167] on div "MiDIculous Live! (P) Title Product Row Icon Text Block" at bounding box center [408, 276] width 619 height 713
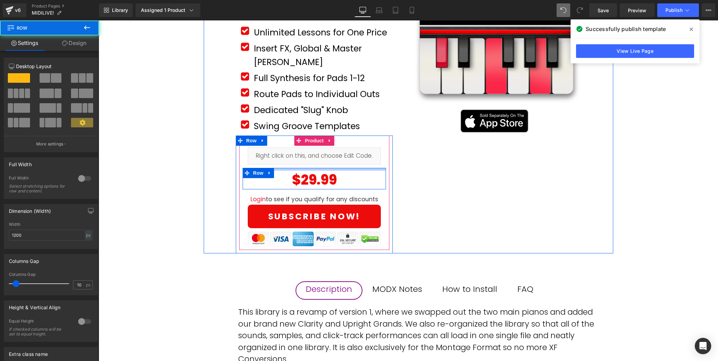
click at [327, 168] on div at bounding box center [314, 169] width 144 height 3
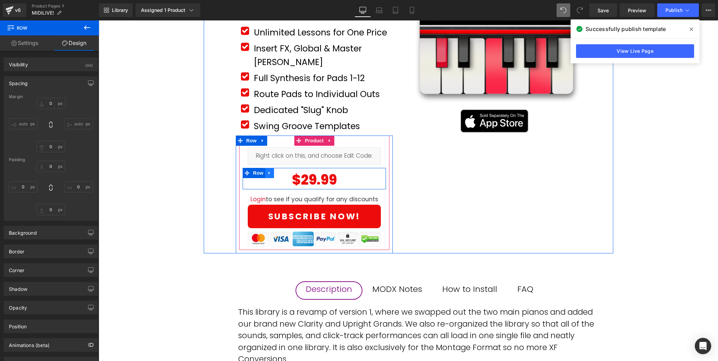
type input "0"
type input "8"
type input "0"
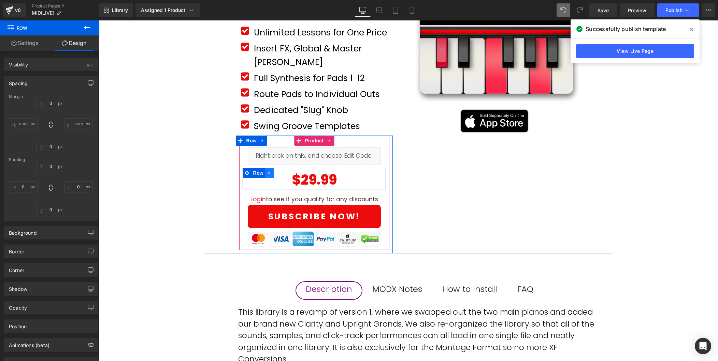
type input "0"
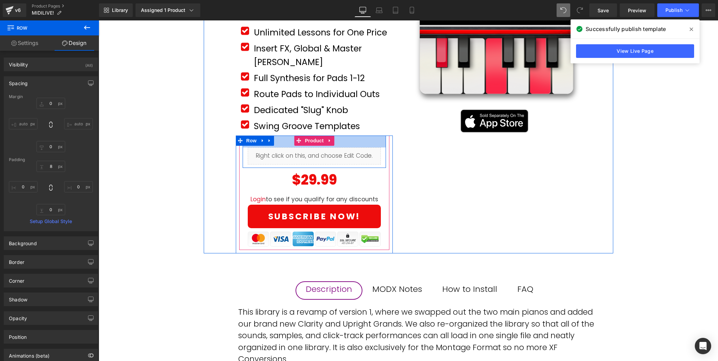
click at [282, 136] on div "35px" at bounding box center [314, 142] width 144 height 12
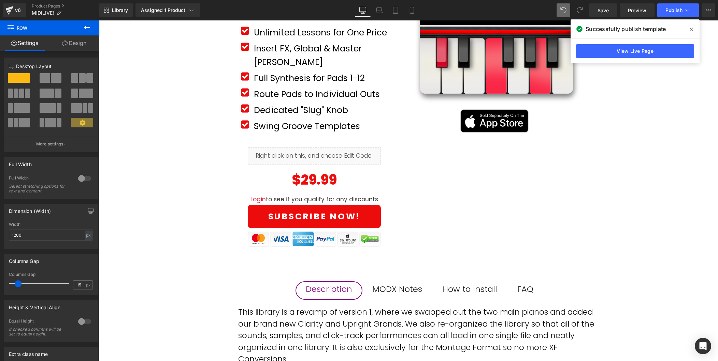
click at [179, 150] on div "MiDIculous Live! (P) Title Product Row Icon Text Block" at bounding box center [408, 275] width 619 height 711
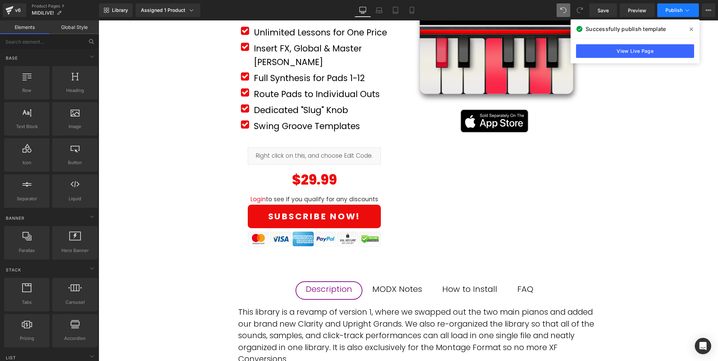
click at [680, 11] on span "Publish" at bounding box center [673, 10] width 17 height 5
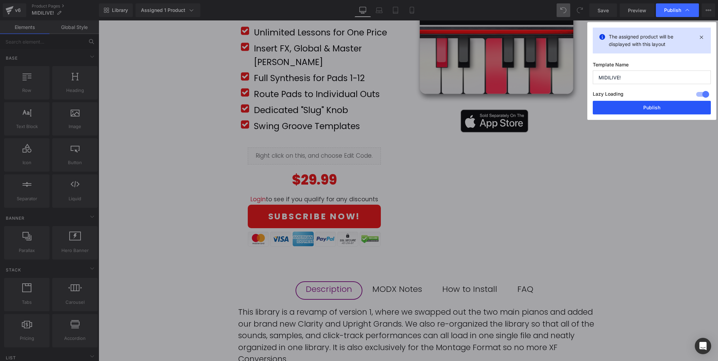
click at [656, 104] on button "Publish" at bounding box center [651, 108] width 118 height 14
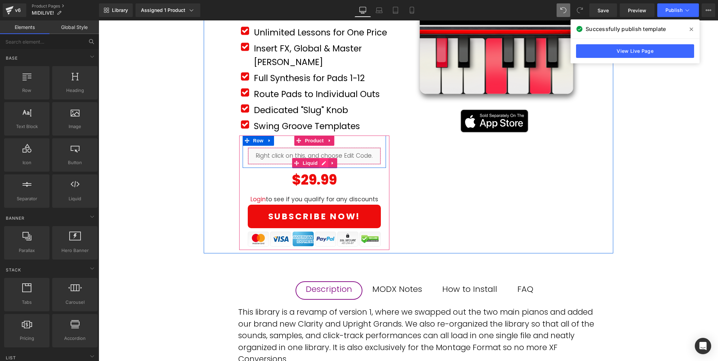
click at [324, 148] on div "Liquid" at bounding box center [314, 156] width 133 height 17
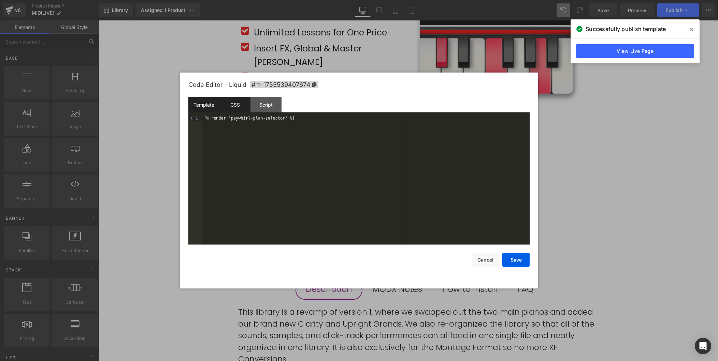
click at [241, 106] on div "CSS" at bounding box center [234, 104] width 31 height 15
click at [236, 117] on div "#m-1755539407674 { }" at bounding box center [365, 185] width 327 height 138
click at [236, 121] on div "#m-1755539407674 { }" at bounding box center [365, 185] width 327 height 138
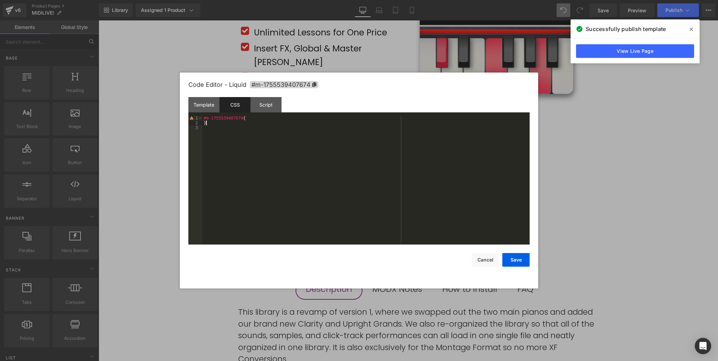
click at [236, 121] on div "#m-1755539407674 { }" at bounding box center [365, 185] width 327 height 138
click at [517, 259] on button "Save" at bounding box center [515, 260] width 27 height 14
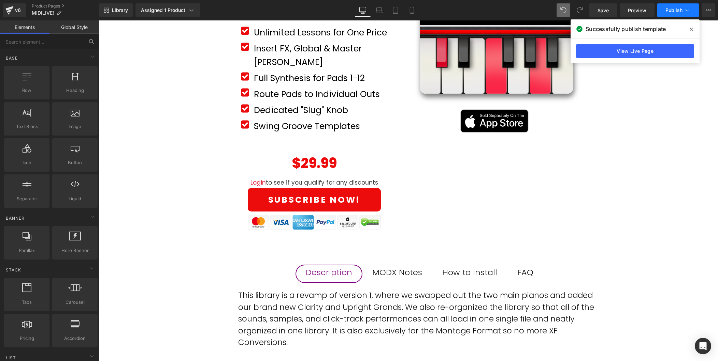
click at [673, 13] on span "Publish" at bounding box center [673, 10] width 17 height 5
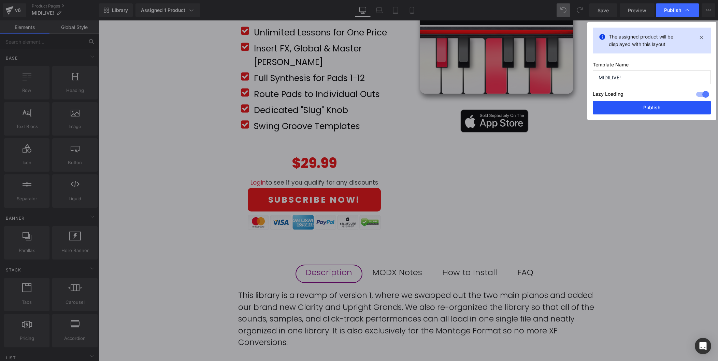
click at [670, 109] on button "Publish" at bounding box center [651, 108] width 118 height 14
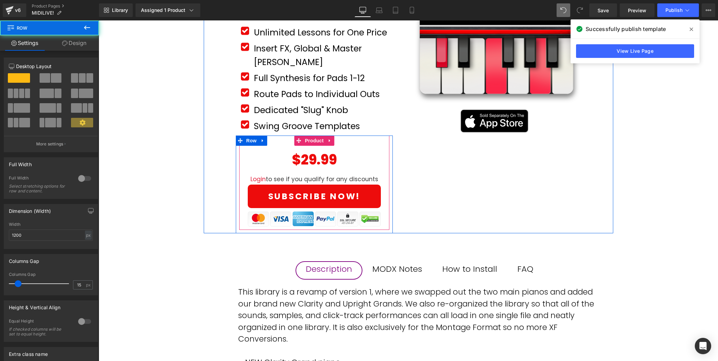
drag, startPoint x: 361, startPoint y: 135, endPoint x: 360, endPoint y: 127, distance: 8.2
click at [360, 136] on div "Liquid Row 35px" at bounding box center [314, 142] width 144 height 12
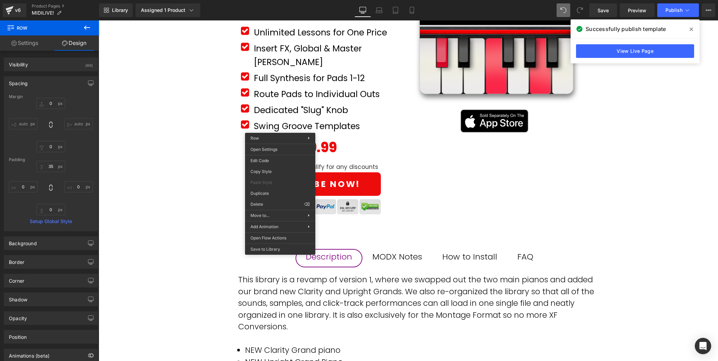
drag, startPoint x: 376, startPoint y: 221, endPoint x: 278, endPoint y: 200, distance: 100.3
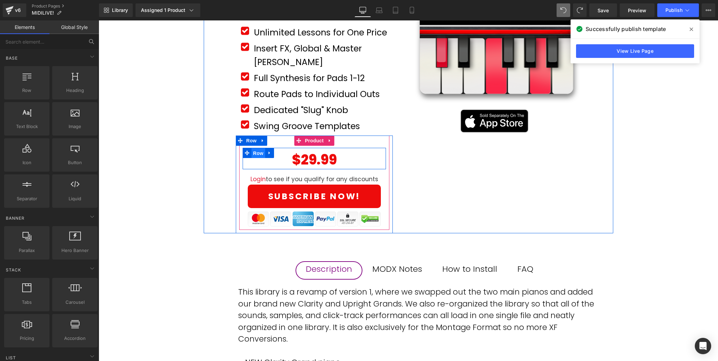
click at [258, 148] on span "Row" at bounding box center [258, 153] width 14 height 10
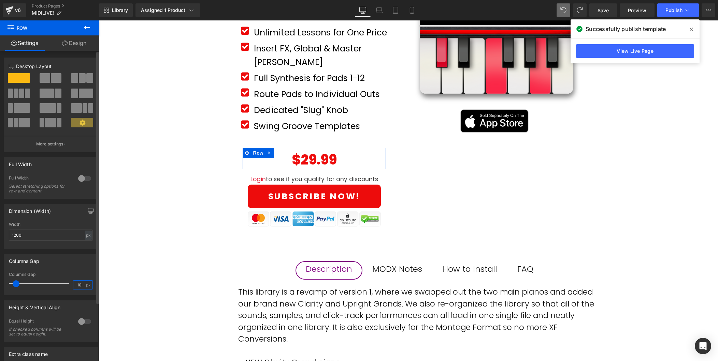
click at [79, 284] on input "10" at bounding box center [79, 285] width 12 height 9
type input "30"
click at [472, 183] on div "MiDIculous Live! (P) Title Product Row Icon Text Block" at bounding box center [408, 76] width 409 height 313
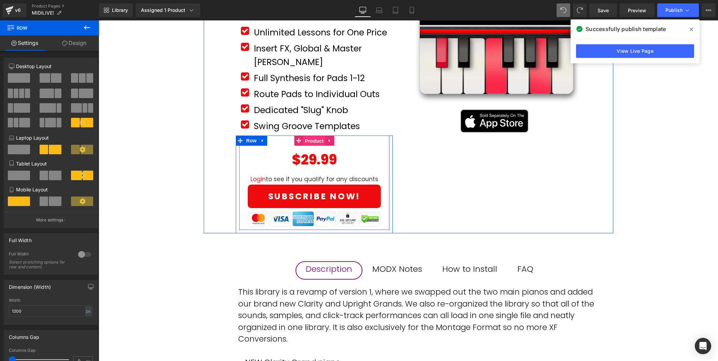
click at [313, 136] on span "Product" at bounding box center [314, 141] width 22 height 10
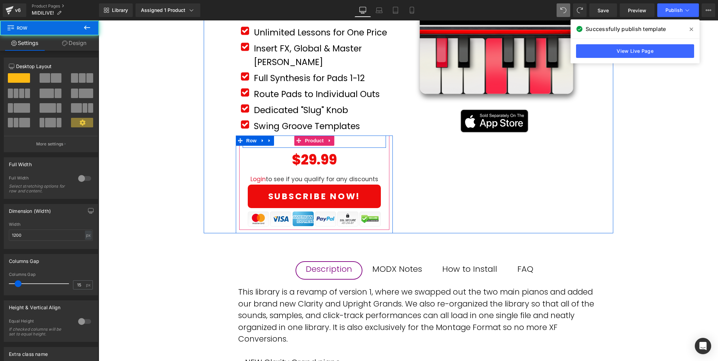
click at [284, 136] on div "Liquid Row" at bounding box center [314, 142] width 144 height 12
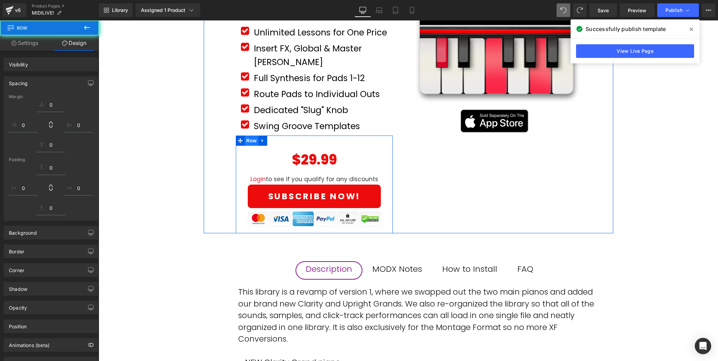
click at [249, 136] on span "Row" at bounding box center [252, 141] width 14 height 10
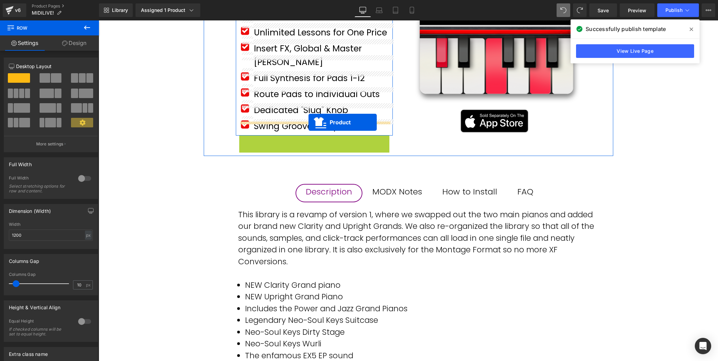
drag, startPoint x: 309, startPoint y: 126, endPoint x: 308, endPoint y: 122, distance: 3.9
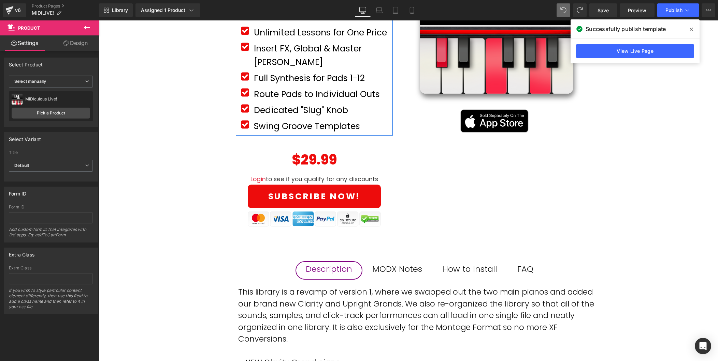
click at [84, 26] on icon at bounding box center [87, 28] width 8 height 8
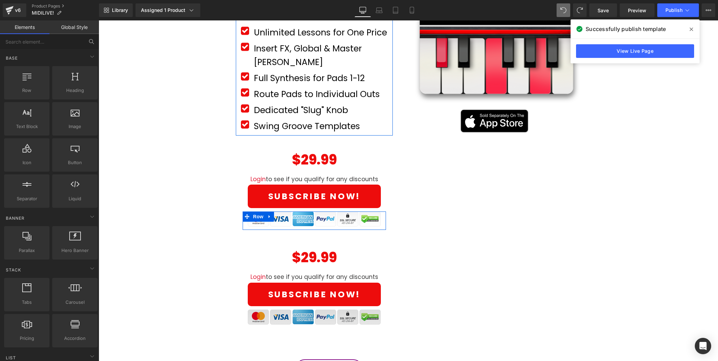
drag, startPoint x: 352, startPoint y: 300, endPoint x: 254, endPoint y: 280, distance: 100.7
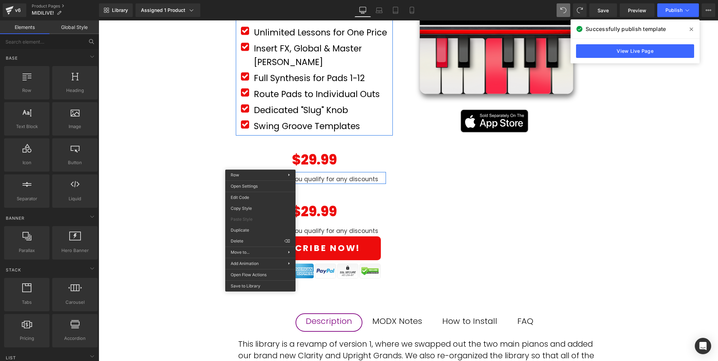
drag, startPoint x: 355, startPoint y: 260, endPoint x: 278, endPoint y: 212, distance: 90.9
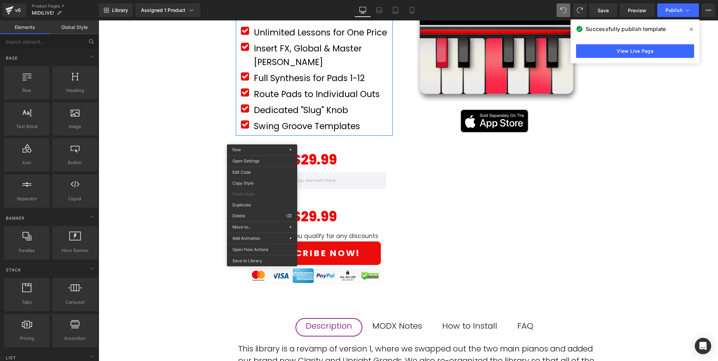
click at [181, 154] on div "MiDIculous Live! (P) Title Product Row Icon Text Block" at bounding box center [408, 294] width 619 height 748
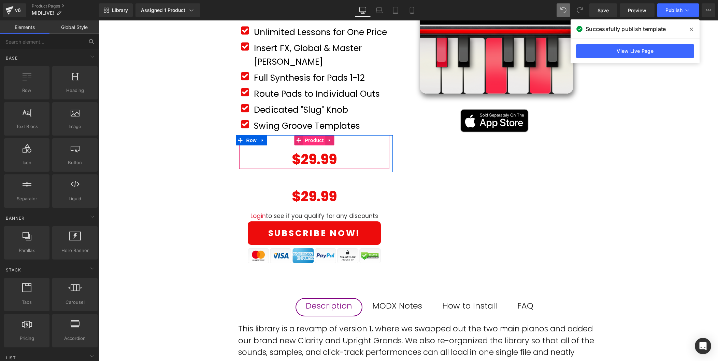
scroll to position [183, 0]
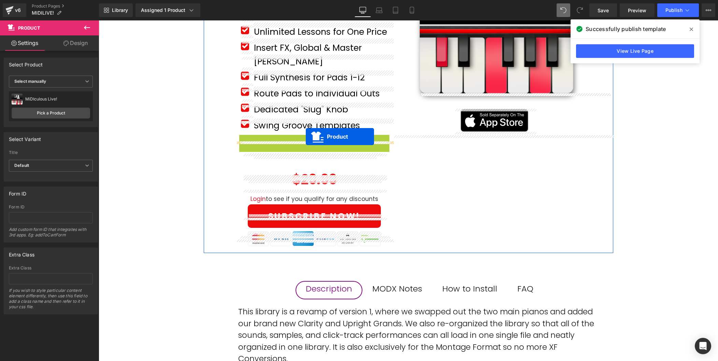
drag, startPoint x: 307, startPoint y: 125, endPoint x: 306, endPoint y: 137, distance: 11.3
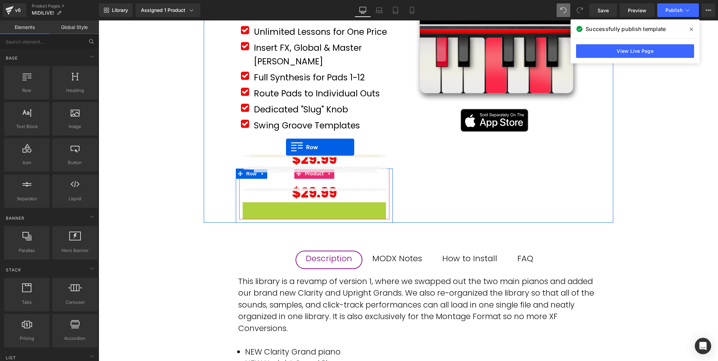
drag, startPoint x: 263, startPoint y: 193, endPoint x: 286, endPoint y: 147, distance: 51.2
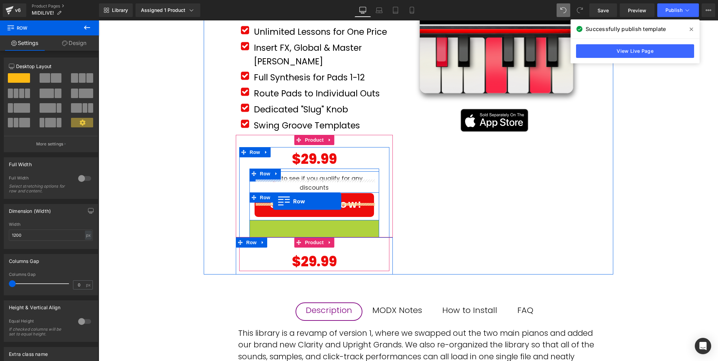
drag, startPoint x: 269, startPoint y: 212, endPoint x: 273, endPoint y: 201, distance: 11.4
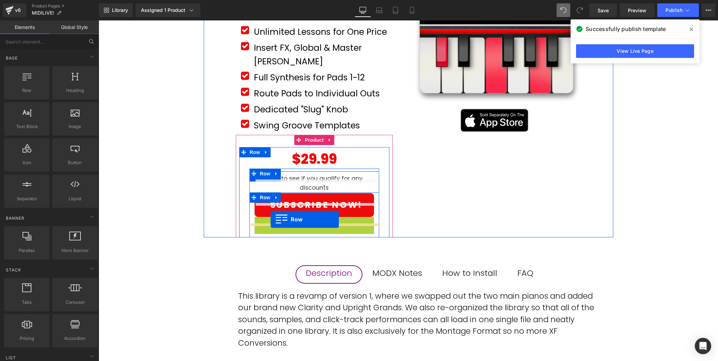
drag, startPoint x: 271, startPoint y: 209, endPoint x: 270, endPoint y: 220, distance: 10.9
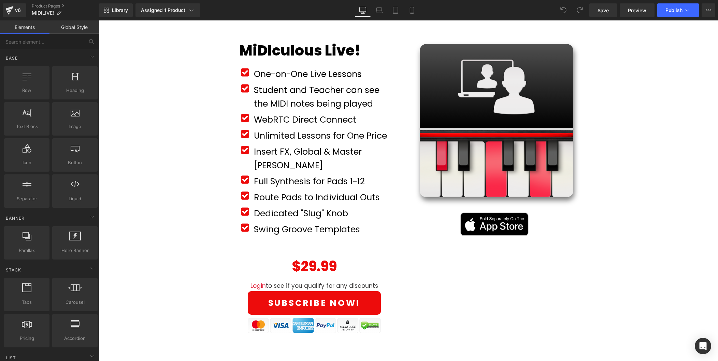
scroll to position [82, 0]
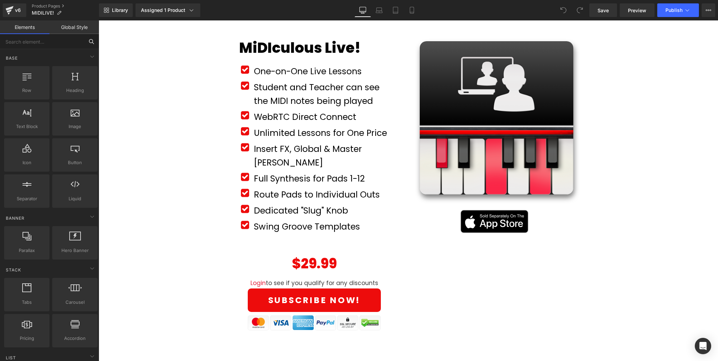
click at [45, 43] on input "text" at bounding box center [42, 41] width 84 height 15
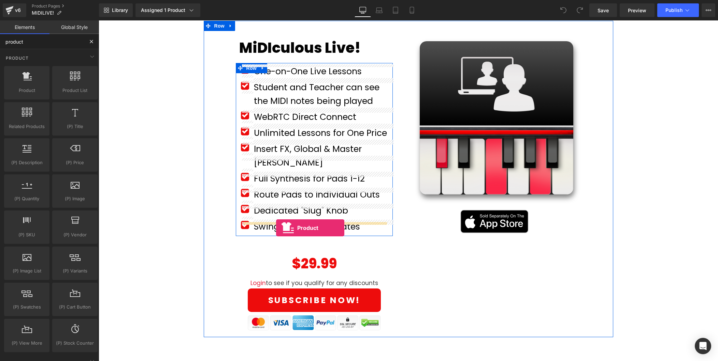
drag, startPoint x: 128, startPoint y: 107, endPoint x: 276, endPoint y: 228, distance: 190.9
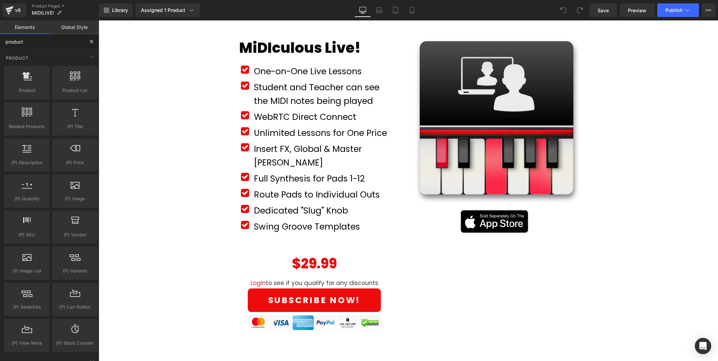
type input "product"
click at [560, 11] on icon at bounding box center [563, 10] width 6 height 6
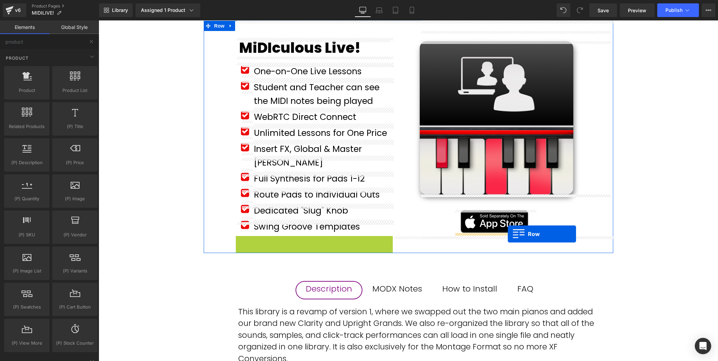
drag, startPoint x: 252, startPoint y: 227, endPoint x: 507, endPoint y: 234, distance: 255.5
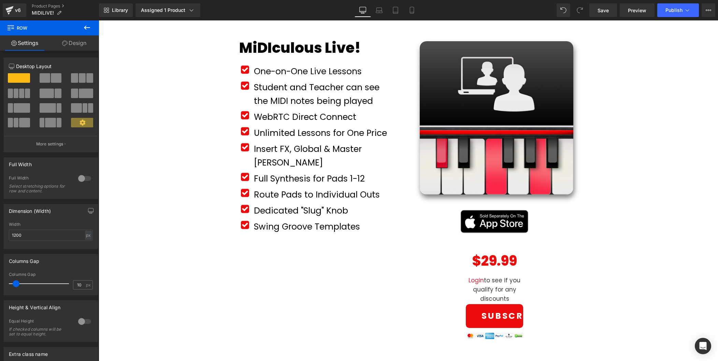
click at [86, 31] on icon at bounding box center [87, 28] width 8 height 8
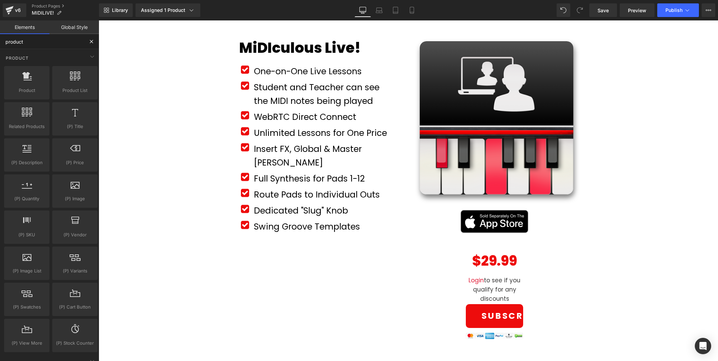
click at [38, 45] on input "product" at bounding box center [42, 41] width 84 height 15
drag, startPoint x: 126, startPoint y: 109, endPoint x: 253, endPoint y: 230, distance: 175.1
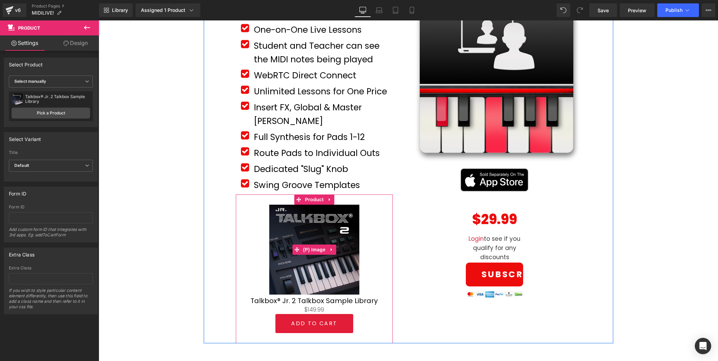
scroll to position [135, 0]
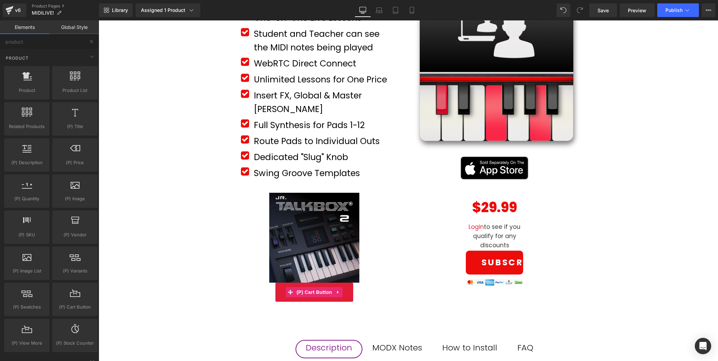
drag, startPoint x: 402, startPoint y: 330, endPoint x: 324, endPoint y: 274, distance: 95.8
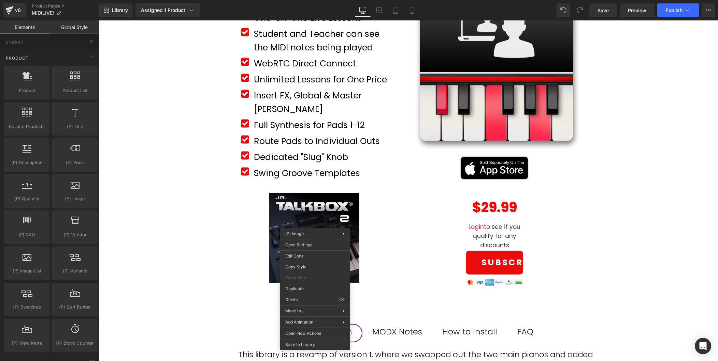
drag, startPoint x: 406, startPoint y: 320, endPoint x: 309, endPoint y: 292, distance: 100.7
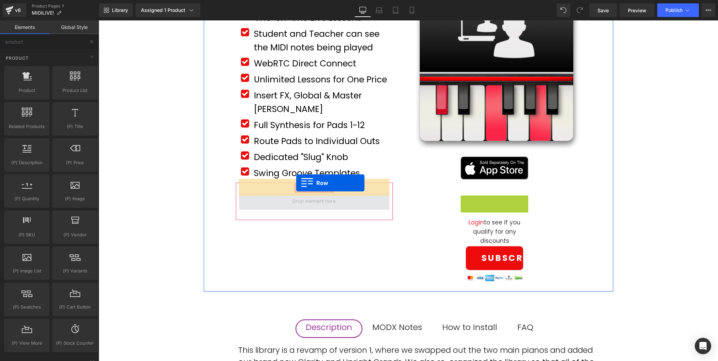
drag, startPoint x: 475, startPoint y: 201, endPoint x: 296, endPoint y: 183, distance: 179.9
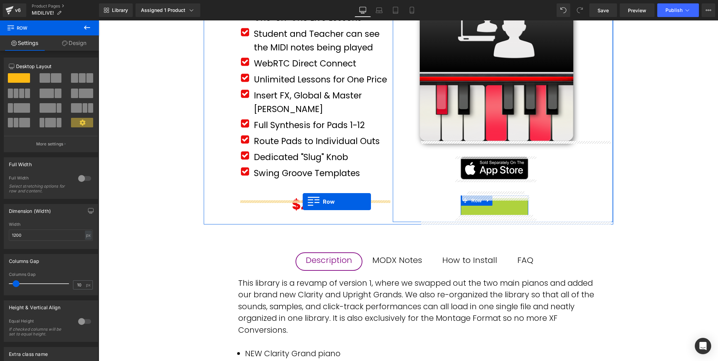
drag, startPoint x: 478, startPoint y: 207, endPoint x: 302, endPoint y: 202, distance: 175.3
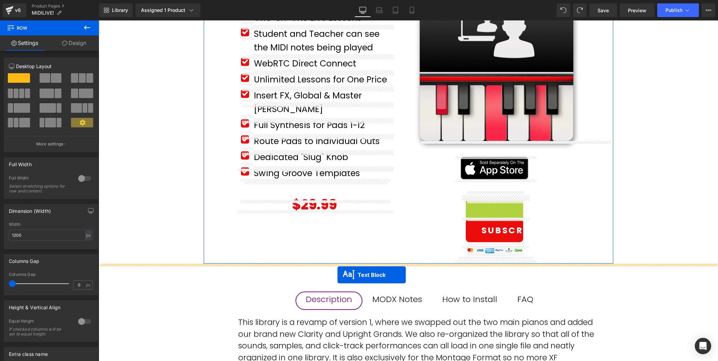
drag, startPoint x: 492, startPoint y: 215, endPoint x: 337, endPoint y: 275, distance: 166.2
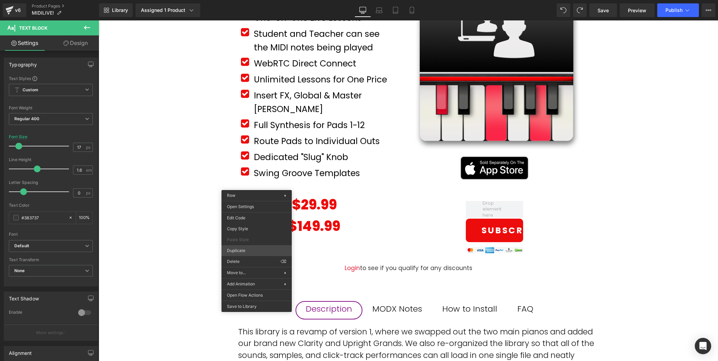
drag, startPoint x: 359, startPoint y: 269, endPoint x: 260, endPoint y: 248, distance: 100.7
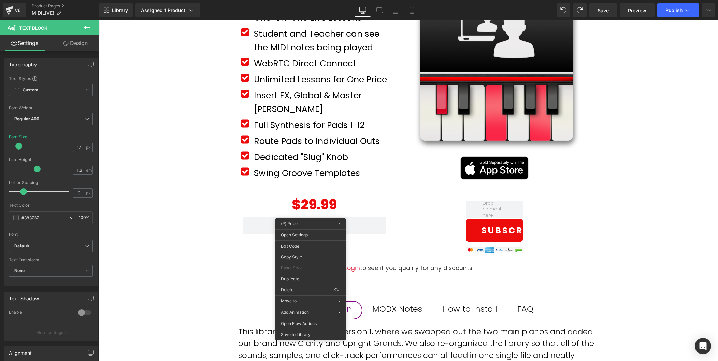
drag, startPoint x: 405, startPoint y: 308, endPoint x: 312, endPoint y: 281, distance: 97.3
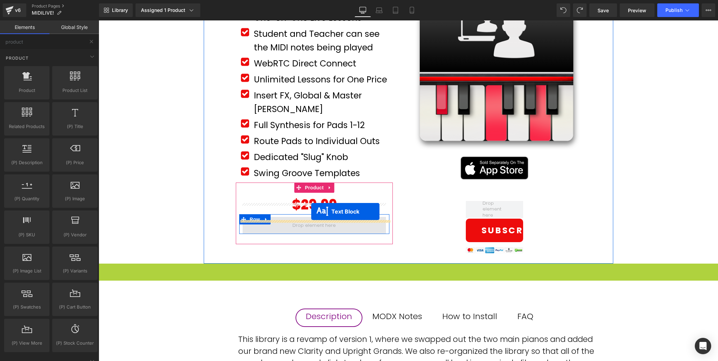
drag, startPoint x: 408, startPoint y: 268, endPoint x: 311, endPoint y: 212, distance: 111.8
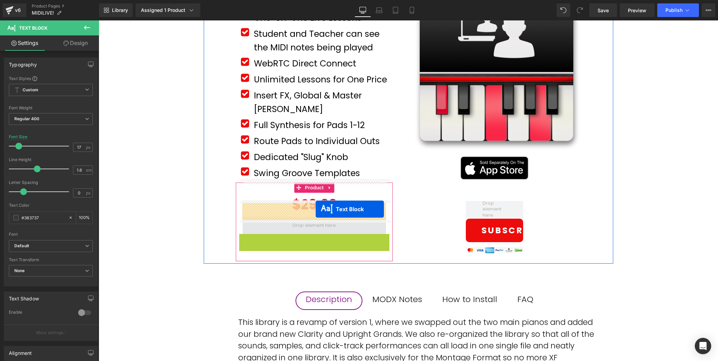
drag, startPoint x: 315, startPoint y: 225, endPoint x: 315, endPoint y: 209, distance: 15.3
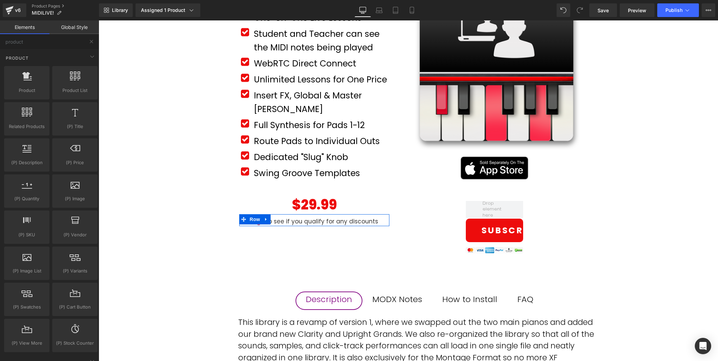
drag, startPoint x: 346, startPoint y: 300, endPoint x: 248, endPoint y: 280, distance: 100.7
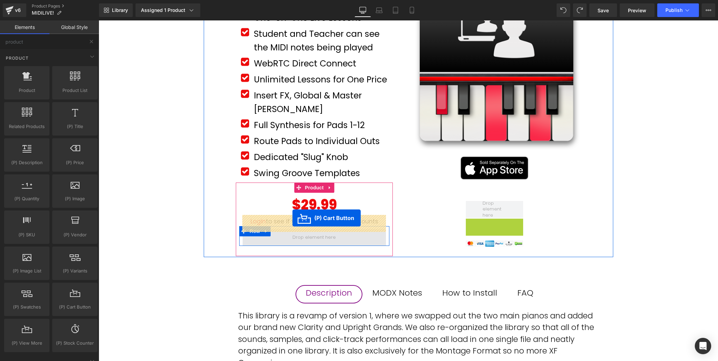
drag, startPoint x: 502, startPoint y: 229, endPoint x: 292, endPoint y: 219, distance: 210.3
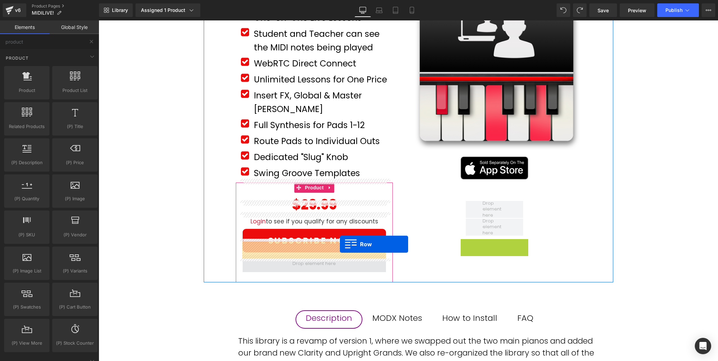
drag, startPoint x: 477, startPoint y: 243, endPoint x: 340, endPoint y: 245, distance: 137.1
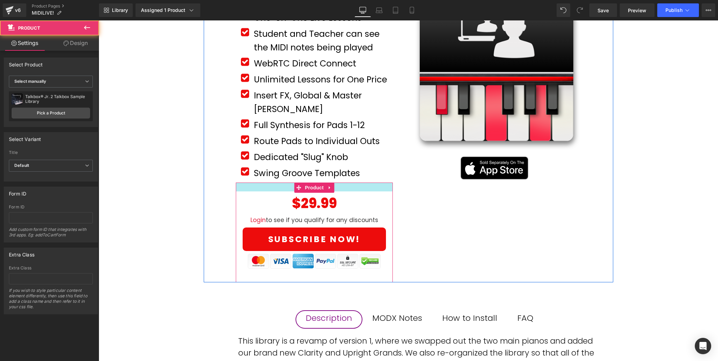
click at [288, 183] on div at bounding box center [314, 187] width 157 height 9
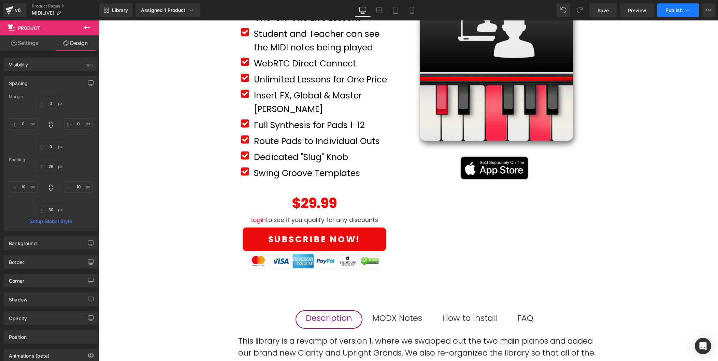
click at [675, 11] on span "Publish" at bounding box center [673, 10] width 17 height 5
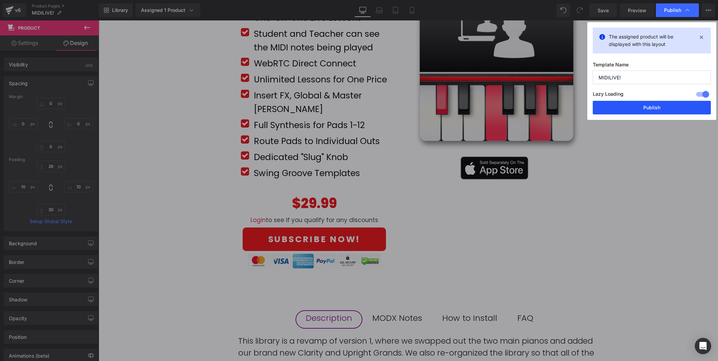
click at [661, 106] on button "Publish" at bounding box center [651, 108] width 118 height 14
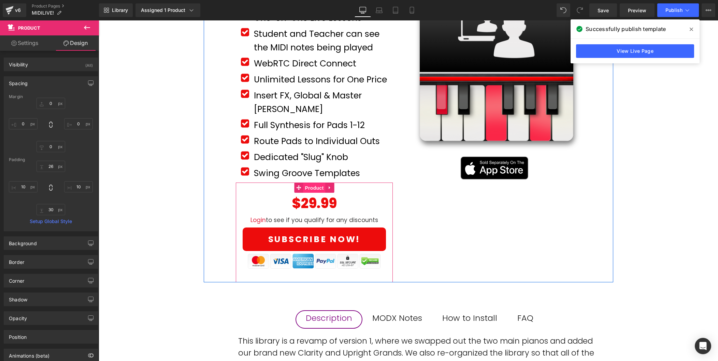
click at [315, 183] on span "Product" at bounding box center [314, 188] width 22 height 10
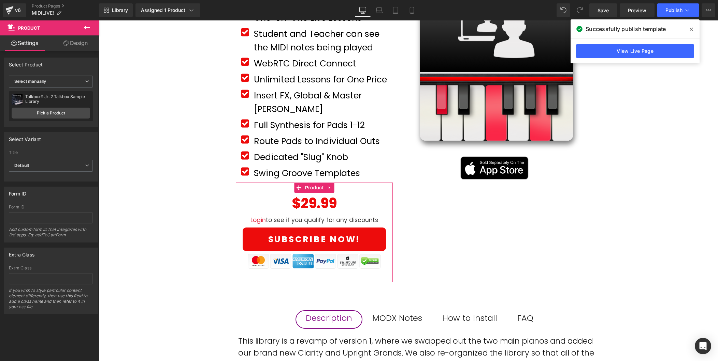
click at [82, 44] on link "Design" at bounding box center [75, 42] width 49 height 15
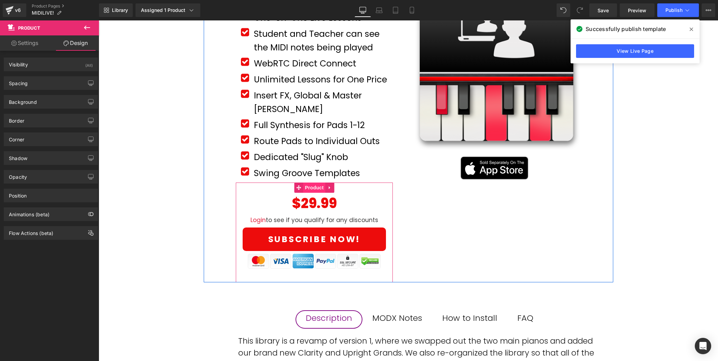
click at [318, 183] on span "Product" at bounding box center [314, 188] width 22 height 10
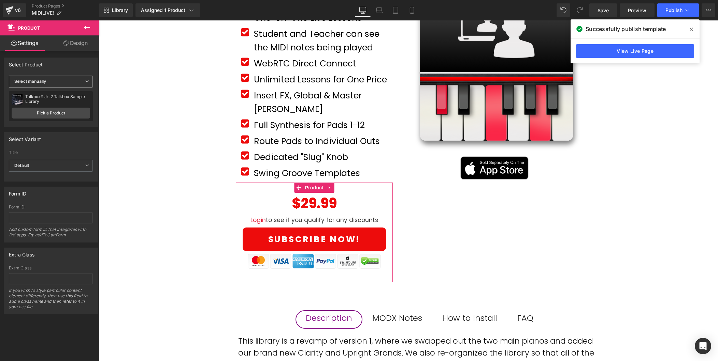
click at [60, 83] on span "Select manually" at bounding box center [51, 82] width 84 height 12
click at [60, 83] on span "Select manually" at bounding box center [49, 82] width 81 height 12
click at [55, 111] on link "Pick a Product" at bounding box center [51, 113] width 78 height 11
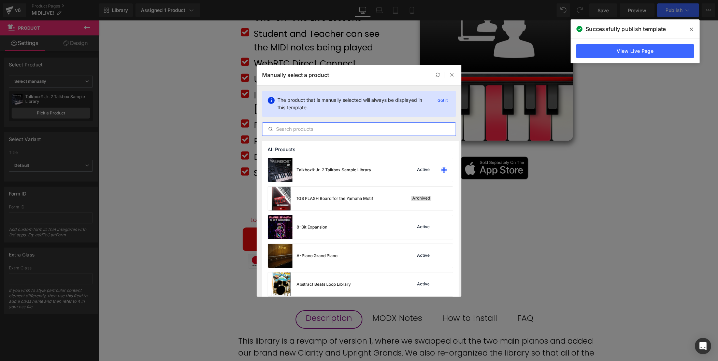
click at [349, 128] on input "text" at bounding box center [358, 129] width 193 height 8
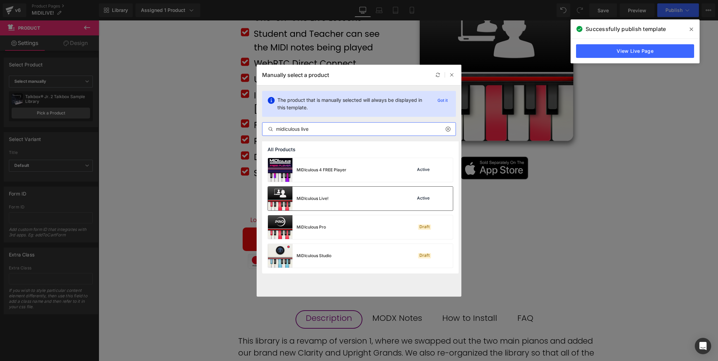
type input "midiculous live"
click at [371, 201] on div "MiDIculous Live! Active" at bounding box center [360, 199] width 185 height 24
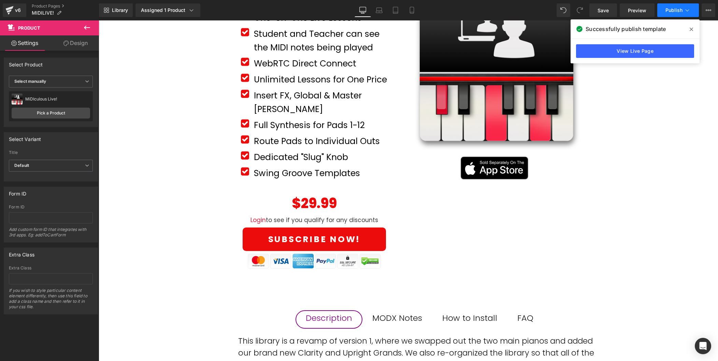
click at [669, 12] on span "Publish" at bounding box center [673, 10] width 17 height 5
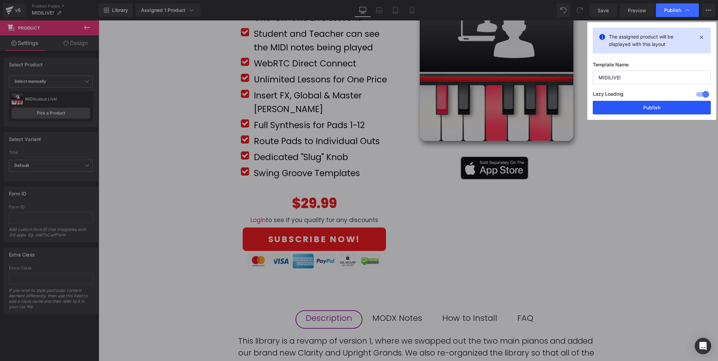
click at [666, 104] on button "Publish" at bounding box center [651, 108] width 118 height 14
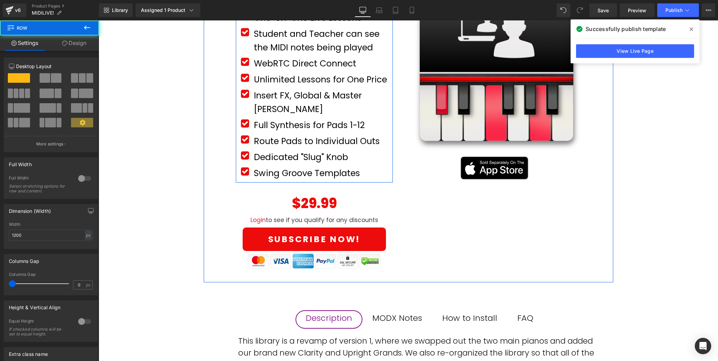
drag, startPoint x: 293, startPoint y: 168, endPoint x: 294, endPoint y: 164, distance: 3.6
click at [294, 164] on div "Icon One-on-One Live Lessons Text Block Icon" at bounding box center [314, 96] width 157 height 173
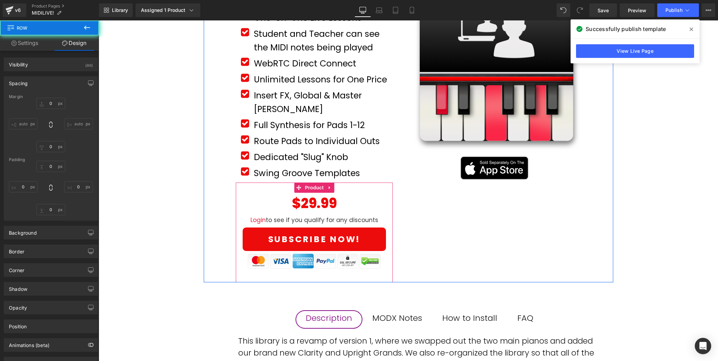
type input "0"
type input "5"
type input "0"
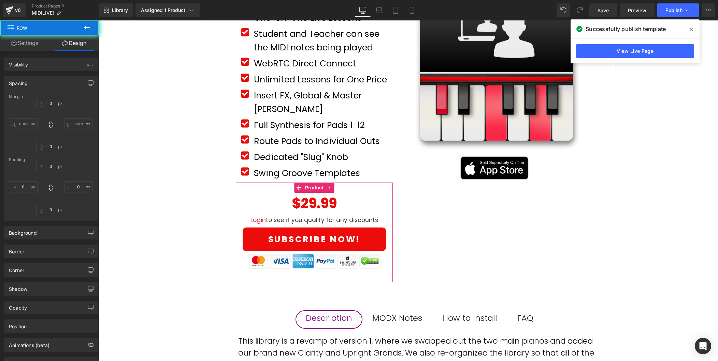
type input "15"
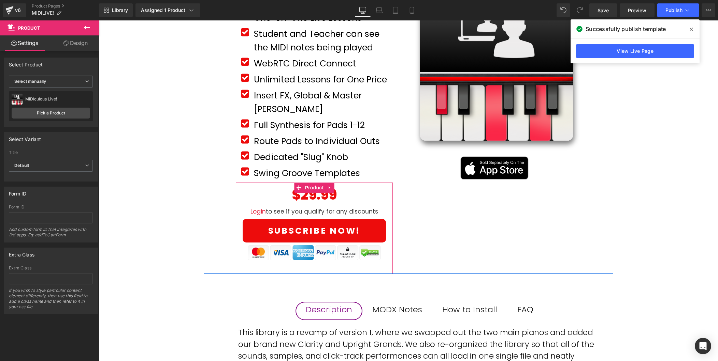
drag, startPoint x: 348, startPoint y: 171, endPoint x: 350, endPoint y: 162, distance: 8.8
click at [350, 162] on div "MiDIculous Live! (P) Title Product Row Icon One-on-One Live Lessons Text Block …" at bounding box center [314, 120] width 157 height 307
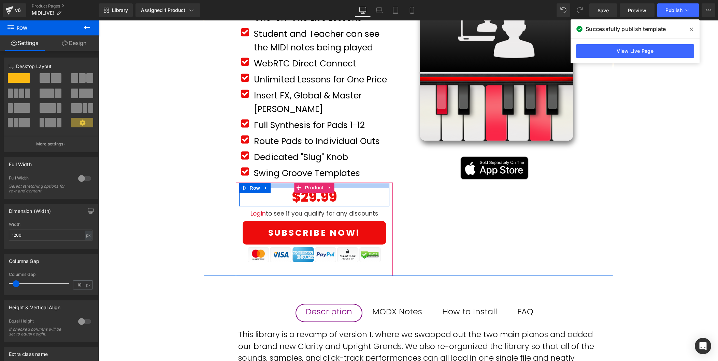
click at [352, 183] on div at bounding box center [314, 185] width 150 height 5
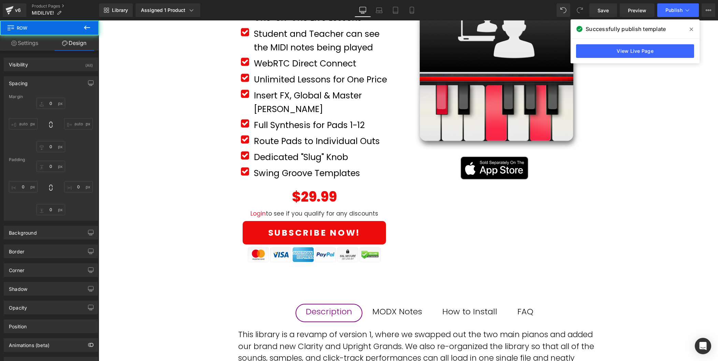
type input "0"
type input "14"
type input "0"
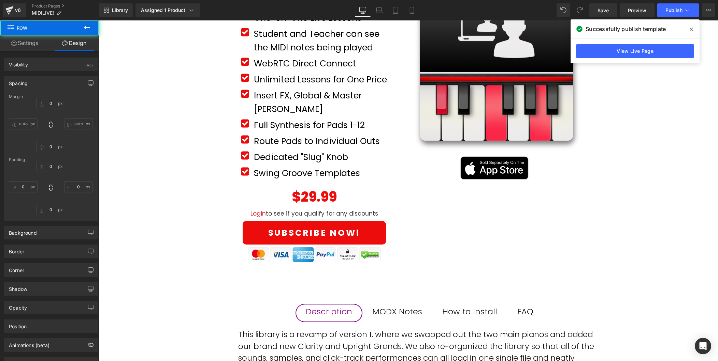
type input "0"
click at [163, 202] on div "MiDIculous Live! (P) Title Product Row Icon One-on-One Live Lessons Text Block …" at bounding box center [408, 310] width 619 height 686
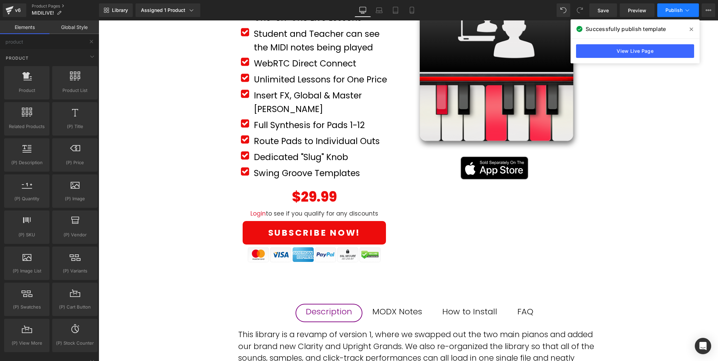
click at [676, 11] on span "Publish" at bounding box center [673, 10] width 17 height 5
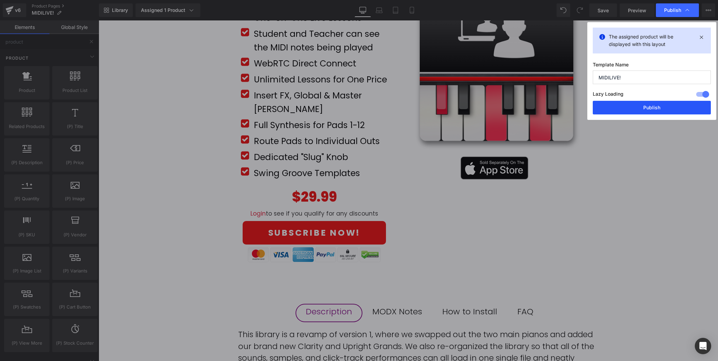
click at [647, 108] on button "Publish" at bounding box center [651, 108] width 118 height 14
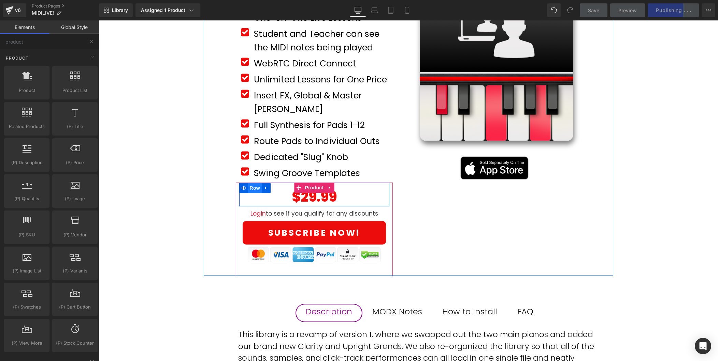
click at [255, 183] on span "Row" at bounding box center [255, 188] width 14 height 10
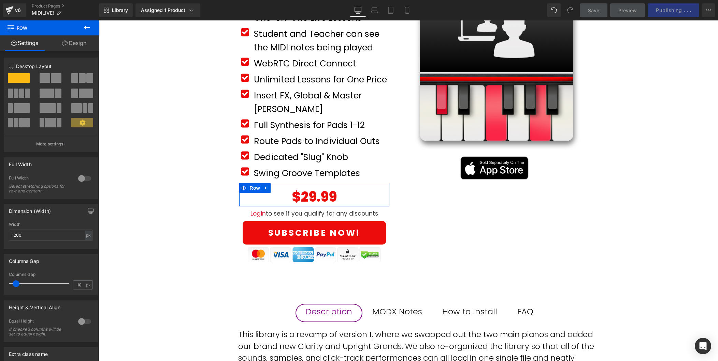
click at [46, 78] on span at bounding box center [45, 78] width 11 height 10
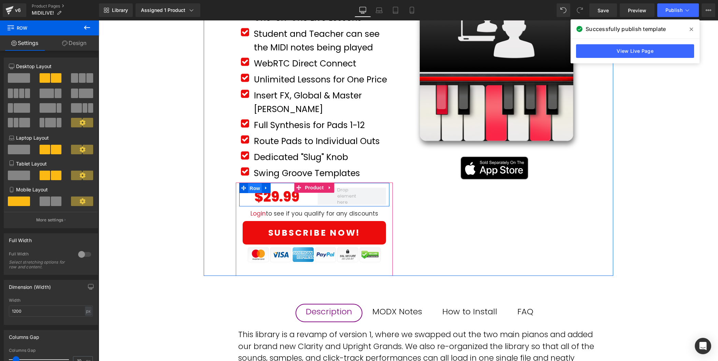
click at [256, 183] on span "Row" at bounding box center [255, 188] width 14 height 10
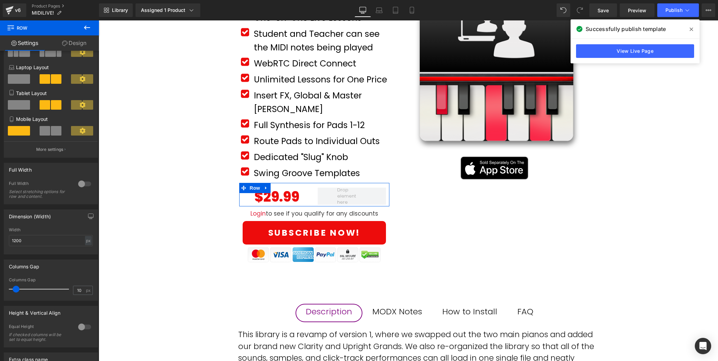
scroll to position [75, 0]
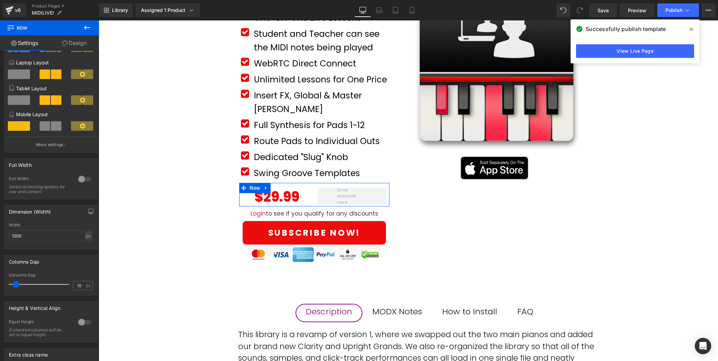
type input "0"
drag, startPoint x: 14, startPoint y: 285, endPoint x: -7, endPoint y: 282, distance: 21.4
click at [0, 282] on html "Row You are previewing how the will restyle your page. You can not edit Element…" at bounding box center [359, 180] width 718 height 361
click at [86, 29] on icon at bounding box center [87, 28] width 6 height 4
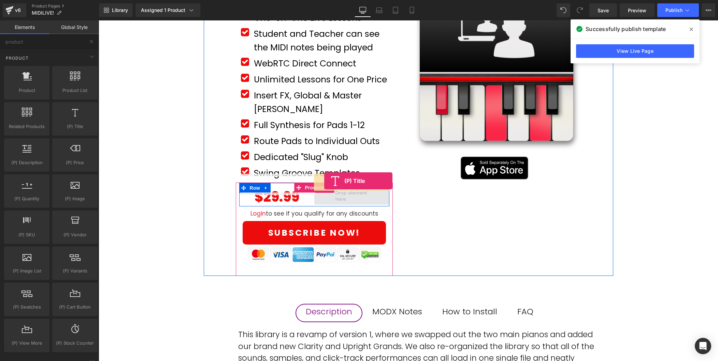
drag, startPoint x: 174, startPoint y: 147, endPoint x: 324, endPoint y: 181, distance: 154.2
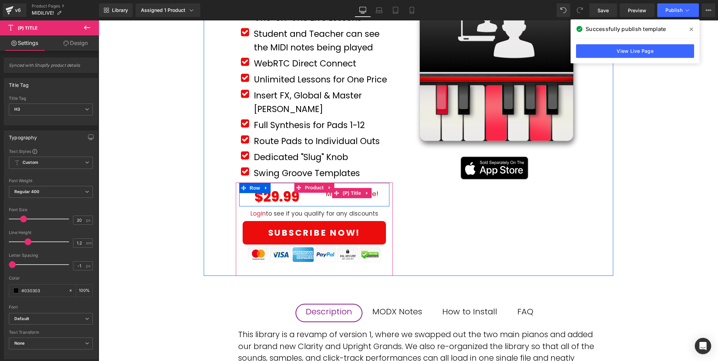
click at [377, 190] on link "MiDIculous Live!" at bounding box center [351, 194] width 53 height 8
click at [329, 190] on link "MiDIculous Live!" at bounding box center [351, 194] width 53 height 8
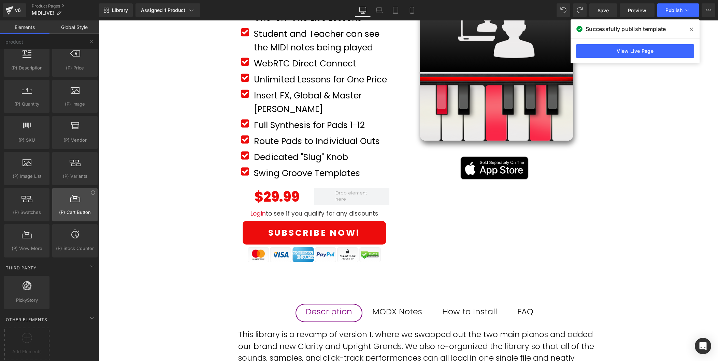
scroll to position [0, 0]
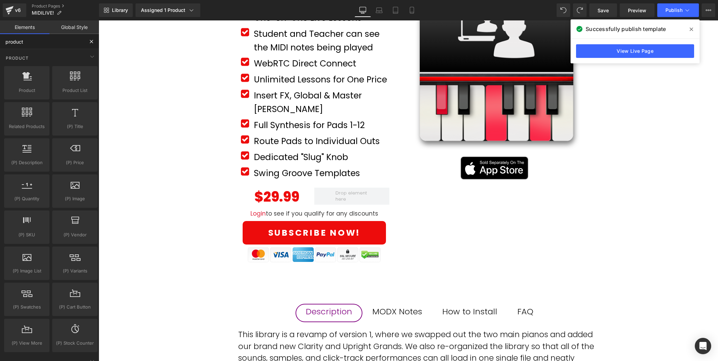
click at [34, 43] on input "product" at bounding box center [42, 41] width 84 height 15
type input "p"
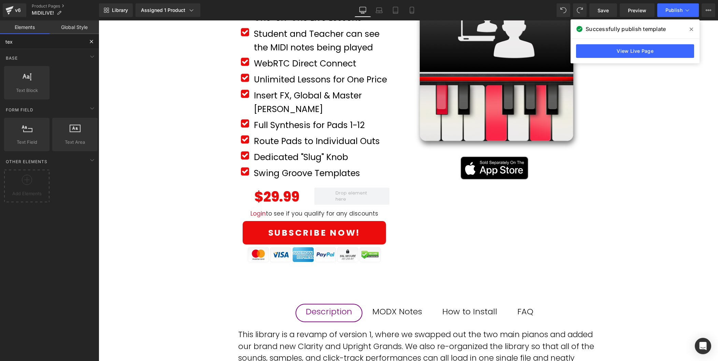
type input "text"
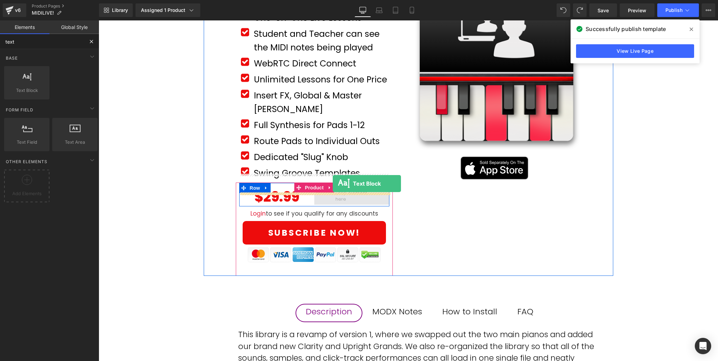
drag, startPoint x: 127, startPoint y: 107, endPoint x: 332, endPoint y: 184, distance: 219.7
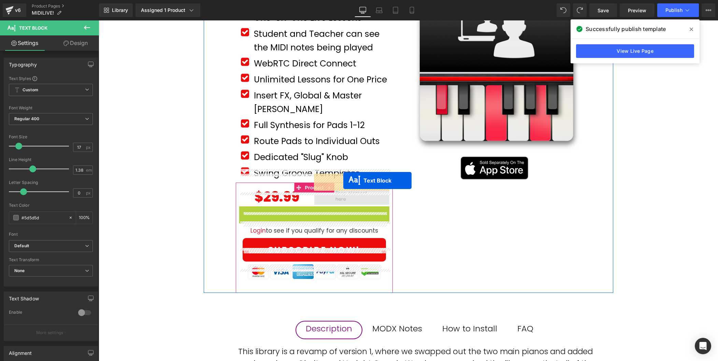
drag, startPoint x: 310, startPoint y: 228, endPoint x: 343, endPoint y: 181, distance: 57.9
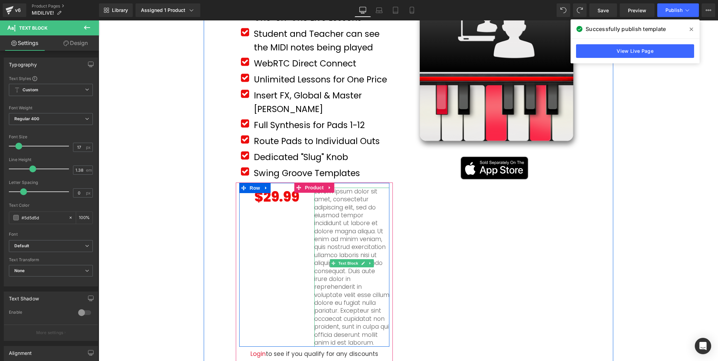
click at [350, 227] on p "Lorem ipsum dolor sit amet, consectetur adipiscing elit, sed do eiusmod tempor …" at bounding box center [351, 268] width 75 height 160
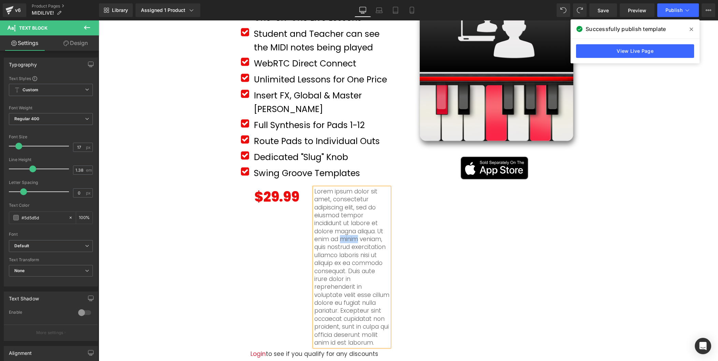
click at [350, 227] on p "Lorem ipsum dolor sit amet, consectetur adipiscing elit, sed do eiusmod tempor …" at bounding box center [351, 268] width 75 height 160
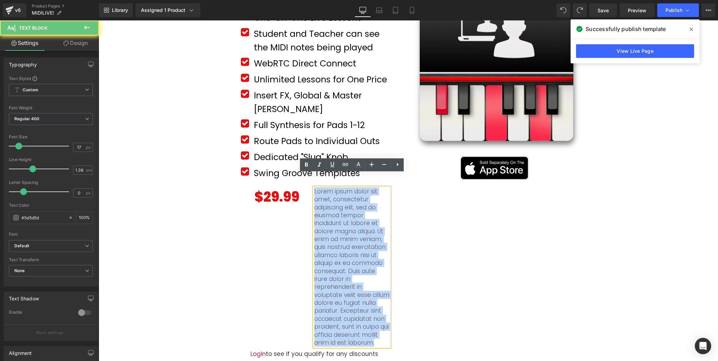
click at [350, 227] on p "Lorem ipsum dolor sit amet, consectetur adipiscing elit, sed do eiusmod tempor …" at bounding box center [351, 268] width 75 height 160
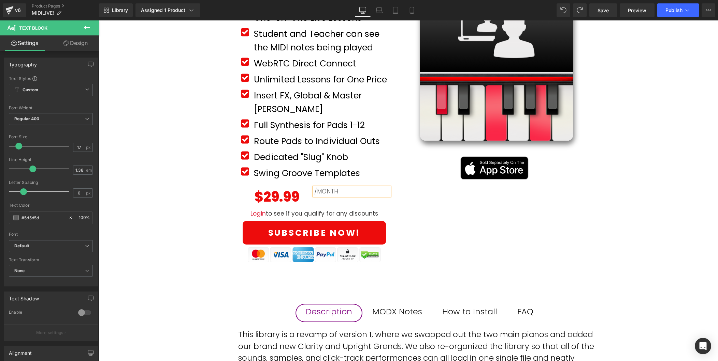
click at [171, 228] on div "MiDIculous Live! (P) Title Product Row Icon One-on-One Live Lessons Text Block …" at bounding box center [408, 310] width 619 height 686
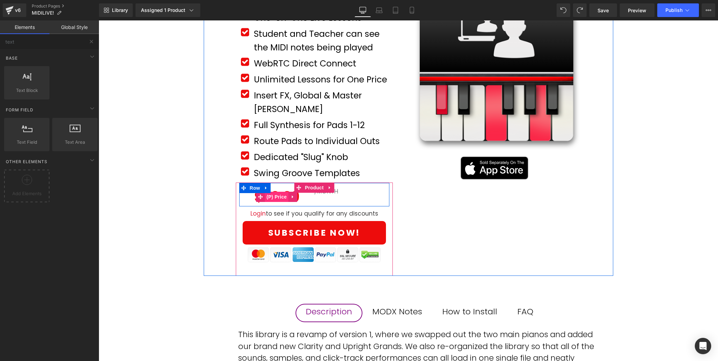
click at [280, 192] on span "(P) Price" at bounding box center [277, 197] width 24 height 10
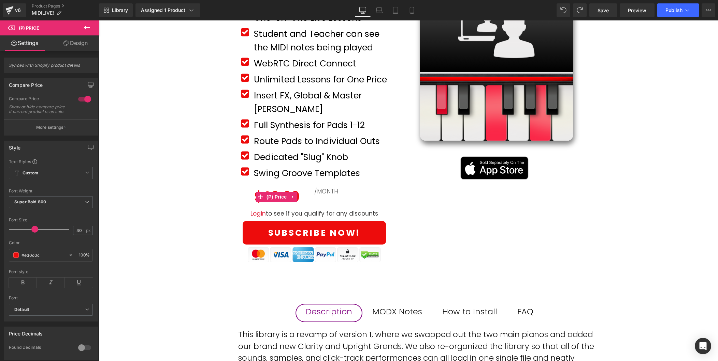
drag, startPoint x: 382, startPoint y: 243, endPoint x: 321, endPoint y: 198, distance: 76.3
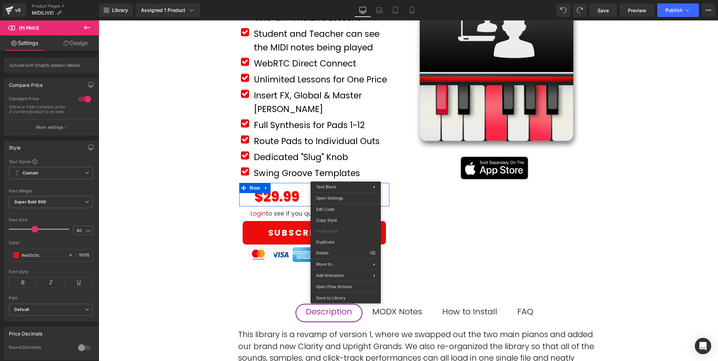
click at [348, 188] on div "/MONTH Text Block" at bounding box center [351, 192] width 75 height 8
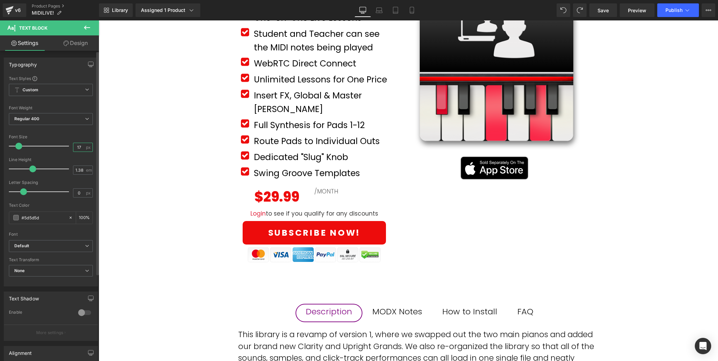
click at [74, 147] on input "17" at bounding box center [79, 147] width 12 height 9
type input "40"
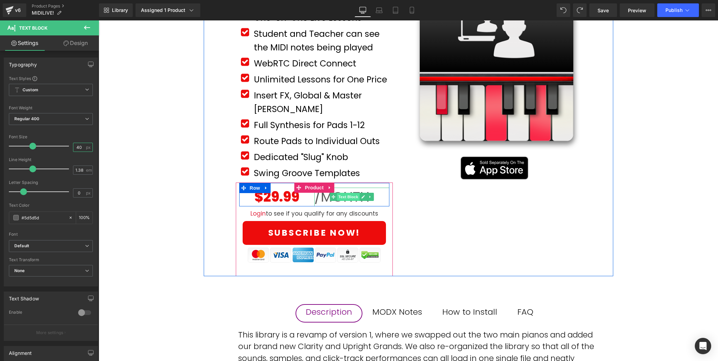
click at [352, 193] on span "Text Block" at bounding box center [348, 197] width 23 height 8
click at [344, 193] on span "Text Block" at bounding box center [348, 197] width 23 height 8
click at [325, 188] on p "/MONTH" at bounding box center [351, 197] width 75 height 19
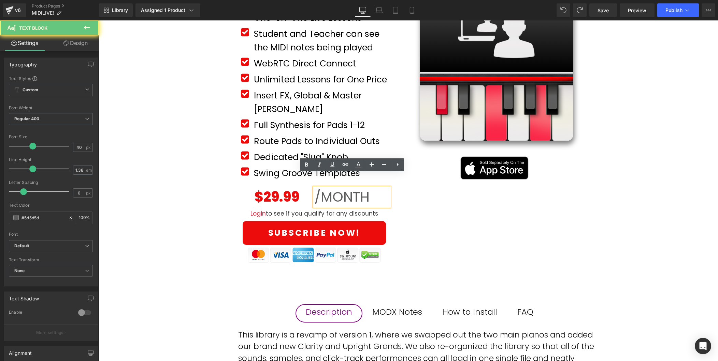
click at [325, 188] on p "/MONTH" at bounding box center [351, 197] width 75 height 19
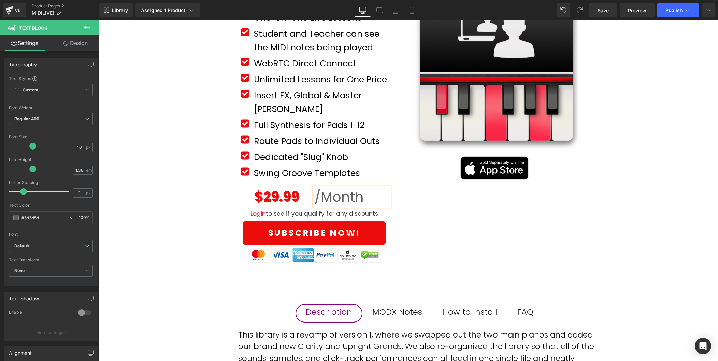
click at [433, 199] on div "MiDIculous Live! (P) Title Product Row Icon One-on-One Live Lessons Text Block …" at bounding box center [408, 121] width 409 height 309
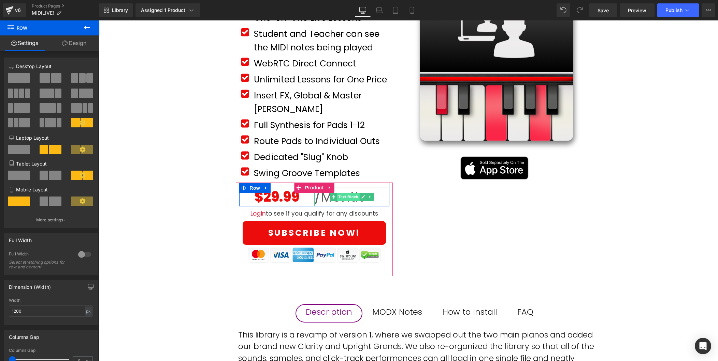
click at [343, 193] on span "Text Block" at bounding box center [348, 197] width 23 height 8
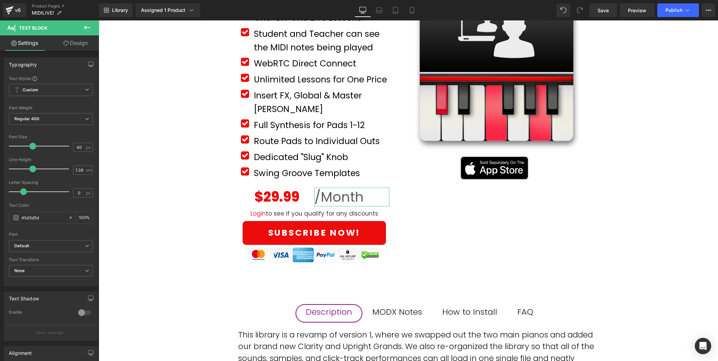
click at [78, 41] on link "Design" at bounding box center [75, 42] width 49 height 15
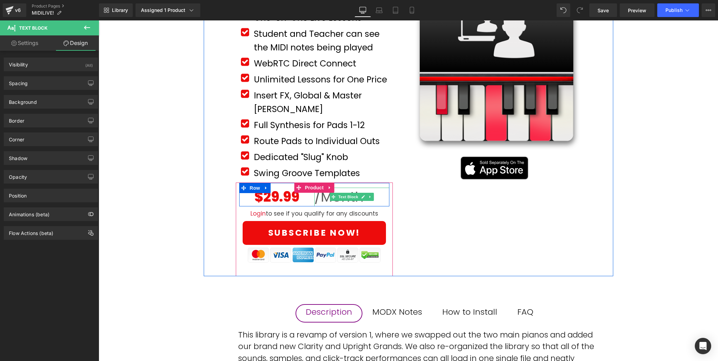
click at [343, 193] on span "Text Block" at bounding box center [348, 197] width 23 height 8
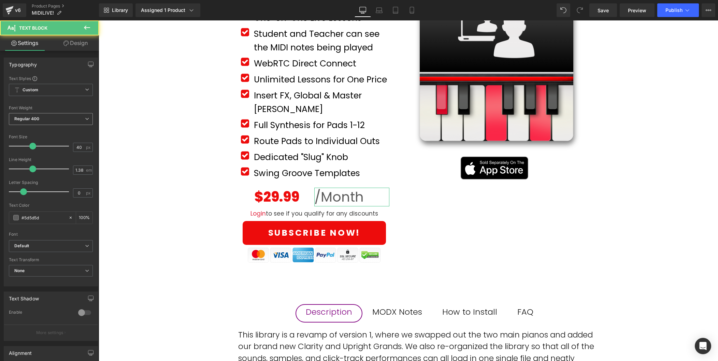
click at [54, 120] on span "Regular 400" at bounding box center [51, 119] width 84 height 12
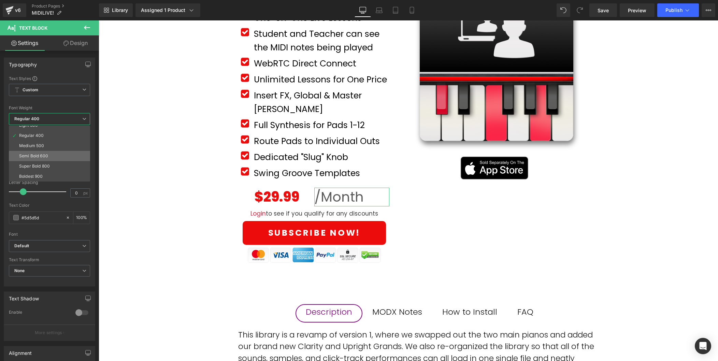
scroll to position [27, 0]
click at [64, 165] on li "Super Bold 800" at bounding box center [51, 165] width 84 height 10
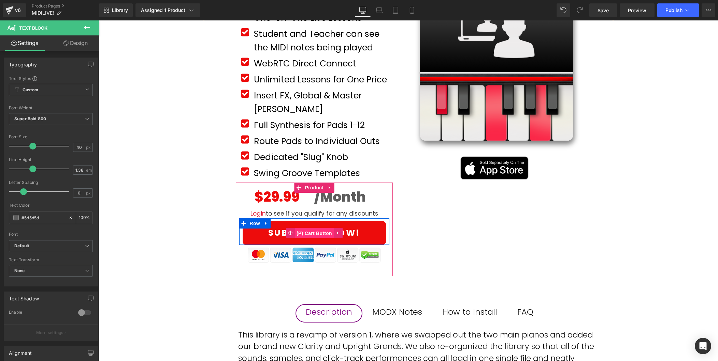
click at [319, 228] on span "(P) Cart Button" at bounding box center [314, 233] width 39 height 10
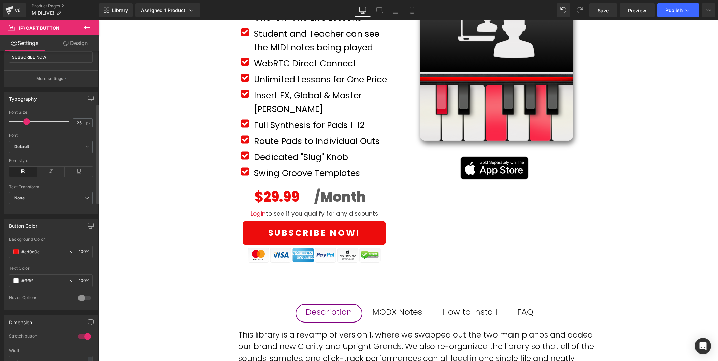
scroll to position [164, 0]
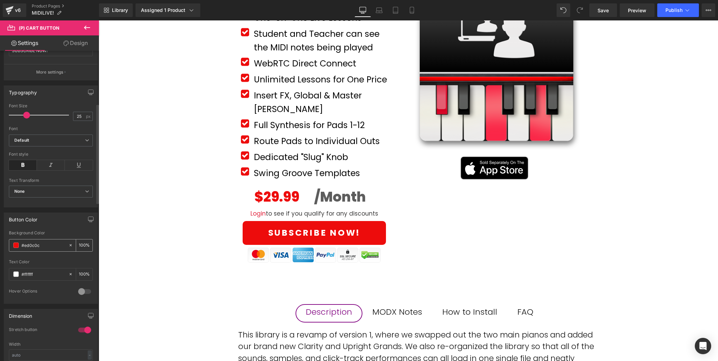
click at [42, 248] on input "#ed0c0c" at bounding box center [43, 246] width 44 height 8
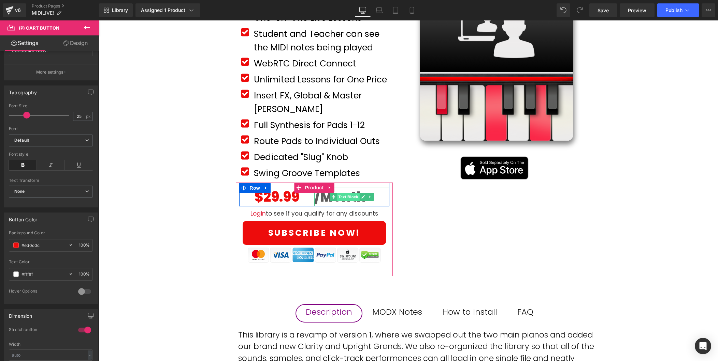
click at [344, 193] on span "Text Block" at bounding box center [348, 197] width 23 height 8
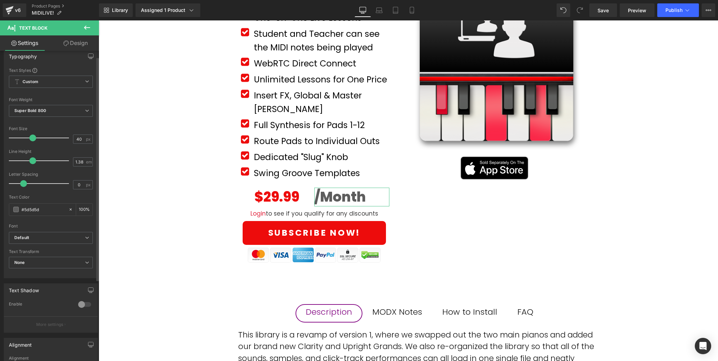
scroll to position [0, 0]
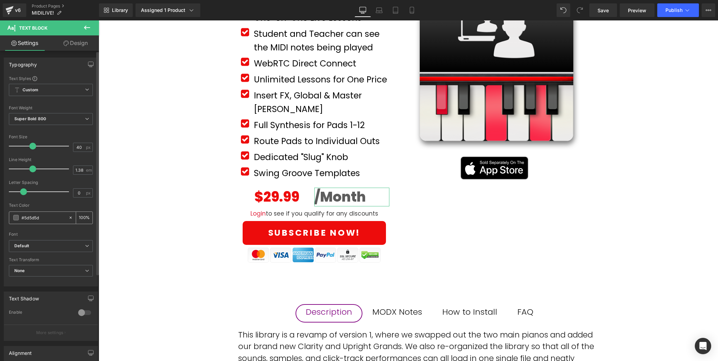
click at [42, 220] on input "#5d5d5d" at bounding box center [43, 218] width 44 height 8
paste input "ed0c0c"
type input "#ed0c0c"
click at [147, 262] on div "MiDIculous Live! (P) Title Product Row Icon One-on-One Live Lessons Text Block …" at bounding box center [408, 310] width 619 height 686
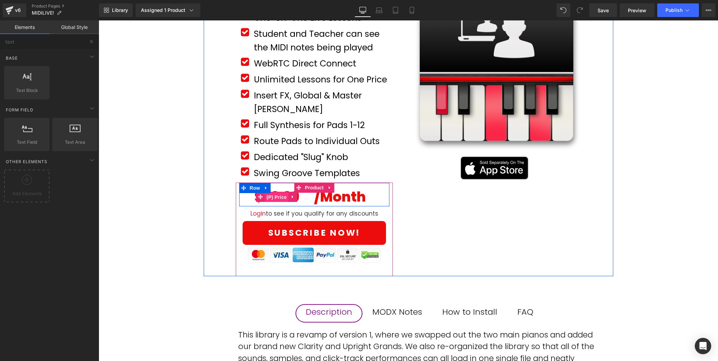
click at [277, 192] on span "(P) Price" at bounding box center [277, 197] width 24 height 10
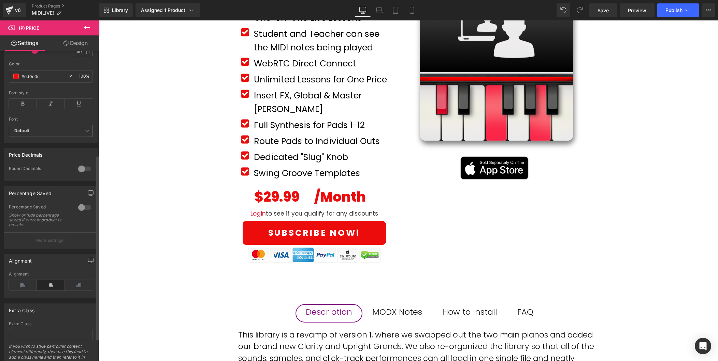
scroll to position [188, 0]
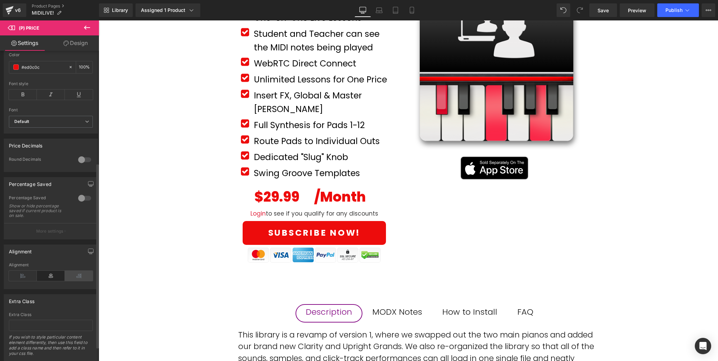
click at [77, 278] on icon at bounding box center [79, 276] width 28 height 10
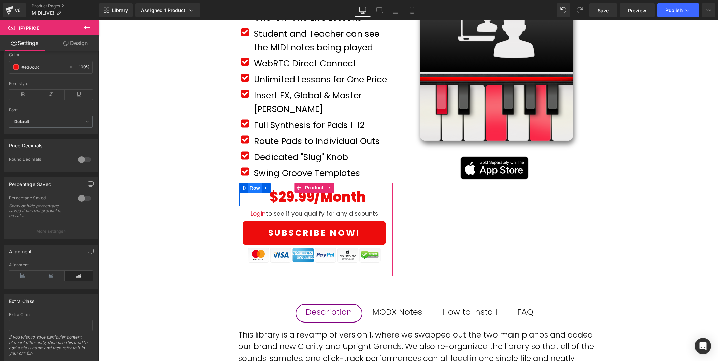
click at [253, 183] on span "Row" at bounding box center [255, 188] width 14 height 10
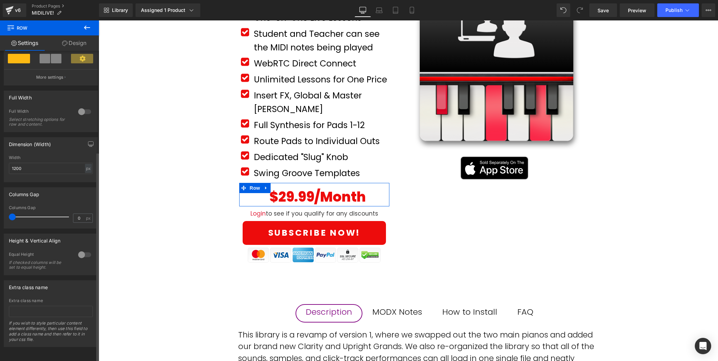
scroll to position [0, 0]
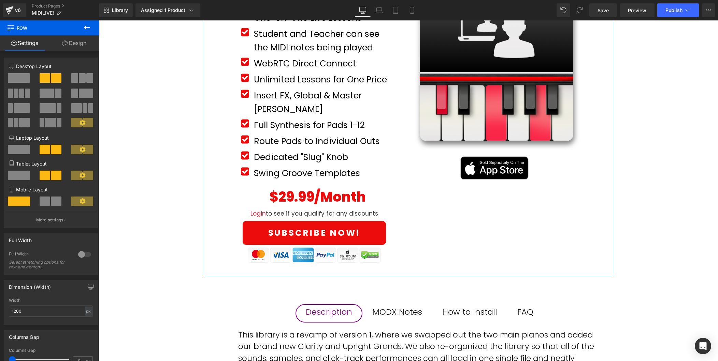
click at [457, 237] on div "MiDIculous Live! (P) Title Product Row Icon One-on-One Live Lessons Text Block …" at bounding box center [408, 121] width 409 height 309
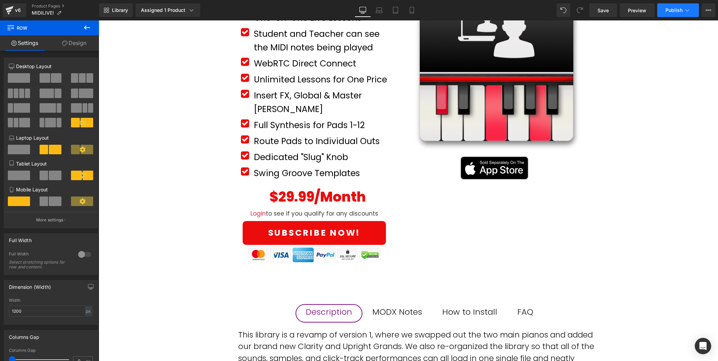
click at [668, 14] on button "Publish" at bounding box center [678, 10] width 42 height 14
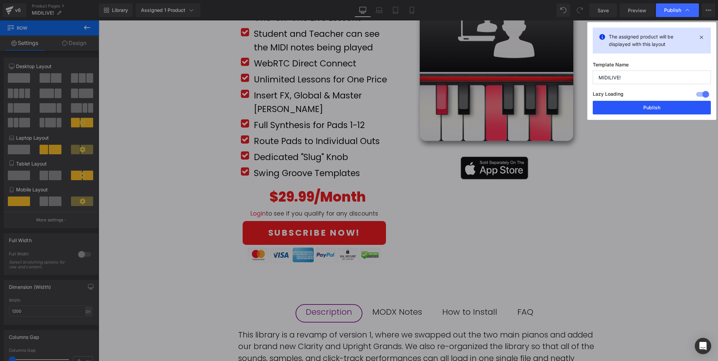
click at [649, 105] on button "Publish" at bounding box center [651, 108] width 118 height 14
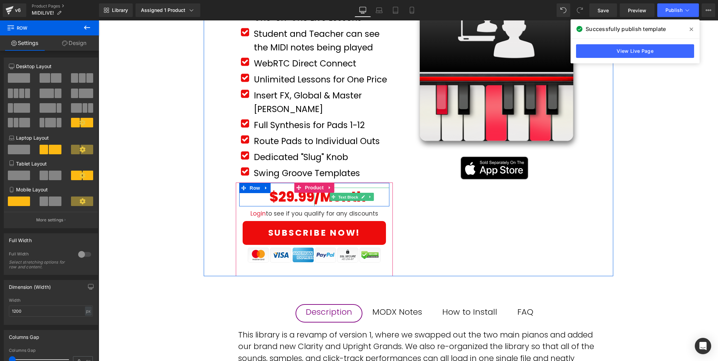
drag, startPoint x: 344, startPoint y: 182, endPoint x: 310, endPoint y: 183, distance: 34.1
click at [344, 193] on span "Text Block" at bounding box center [348, 197] width 23 height 8
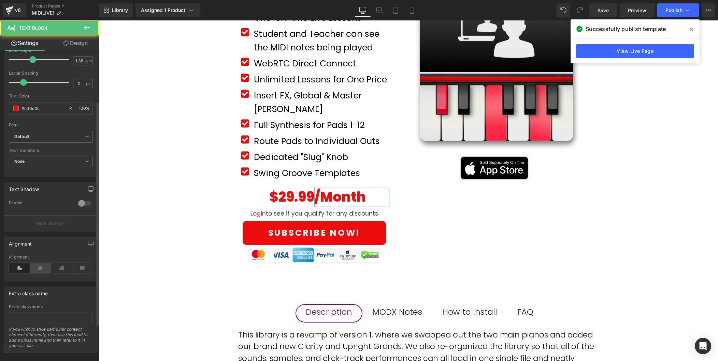
scroll to position [121, 0]
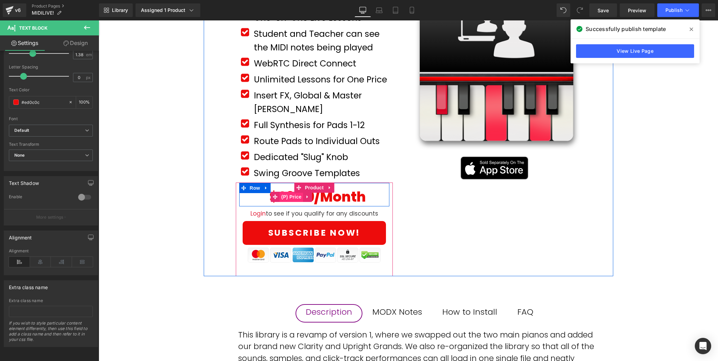
click at [302, 192] on span "(P) Price" at bounding box center [291, 197] width 24 height 10
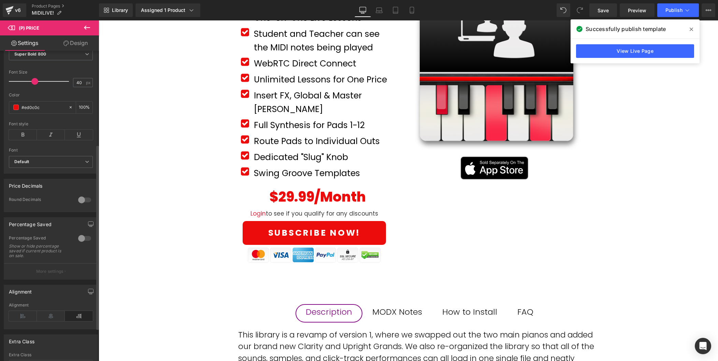
scroll to position [157, 0]
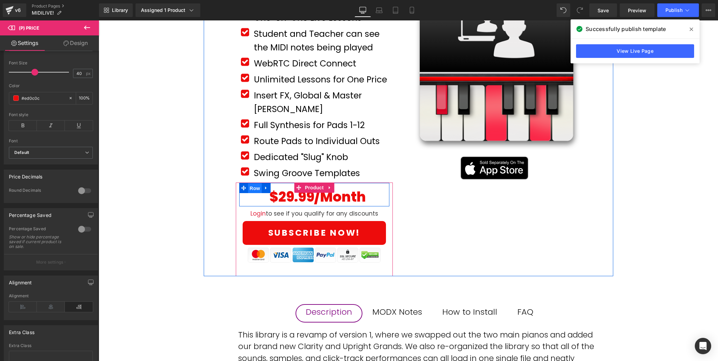
click at [257, 183] on span "Row" at bounding box center [255, 188] width 14 height 10
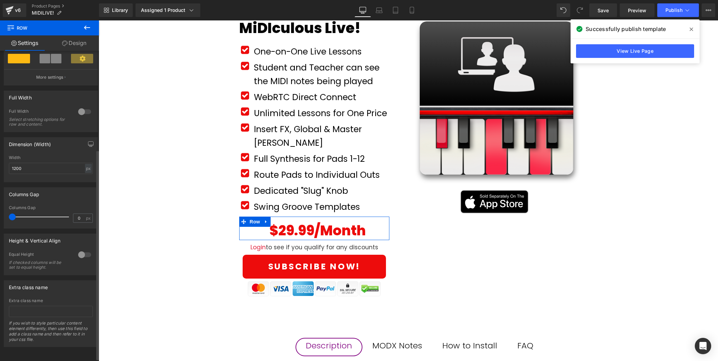
scroll to position [0, 0]
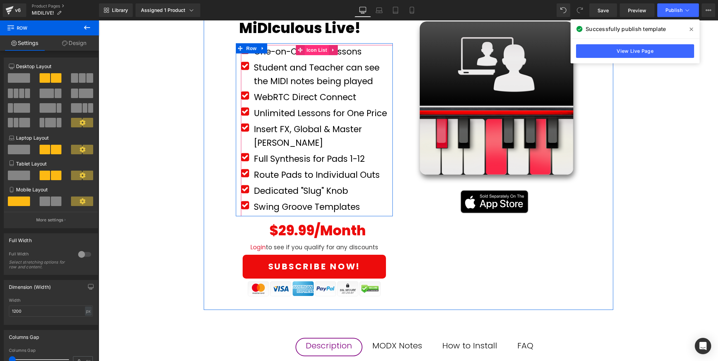
click at [314, 51] on span "Icon List" at bounding box center [317, 50] width 24 height 10
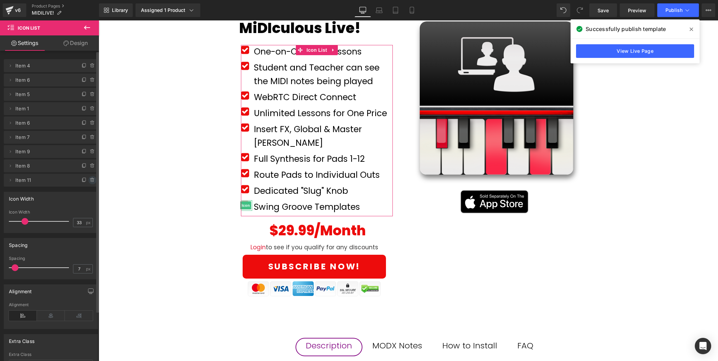
click at [90, 179] on icon at bounding box center [92, 180] width 5 height 5
click at [89, 179] on button "Delete" at bounding box center [84, 180] width 21 height 9
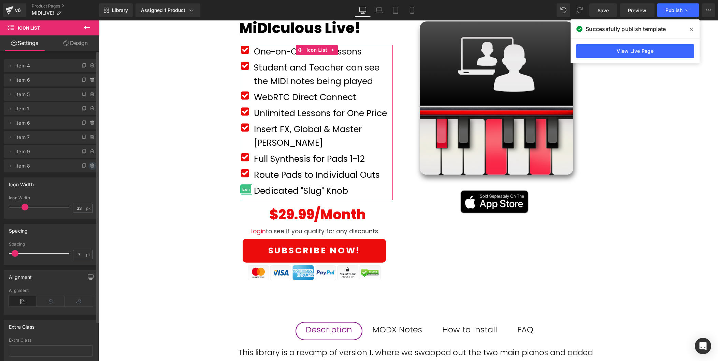
click at [90, 167] on icon at bounding box center [92, 165] width 5 height 5
click at [90, 167] on button "Delete" at bounding box center [84, 166] width 21 height 9
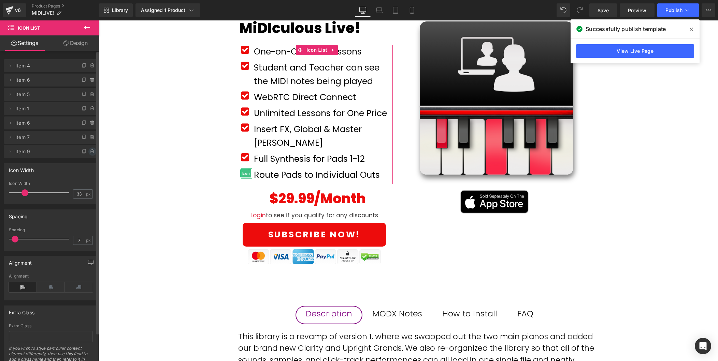
click at [90, 153] on icon at bounding box center [92, 151] width 5 height 5
click at [90, 153] on button "Delete" at bounding box center [84, 152] width 21 height 9
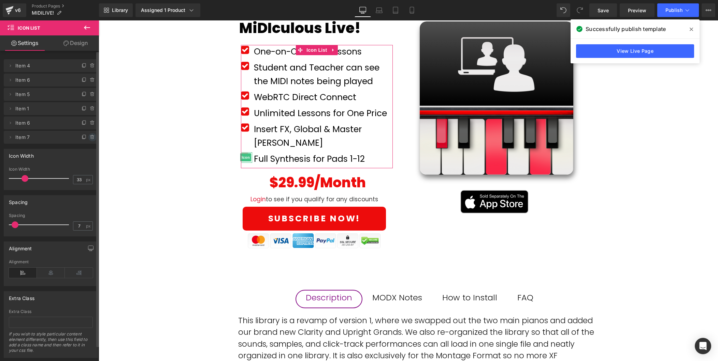
click at [90, 138] on icon at bounding box center [92, 137] width 5 height 5
click at [89, 138] on button "Delete" at bounding box center [84, 137] width 21 height 9
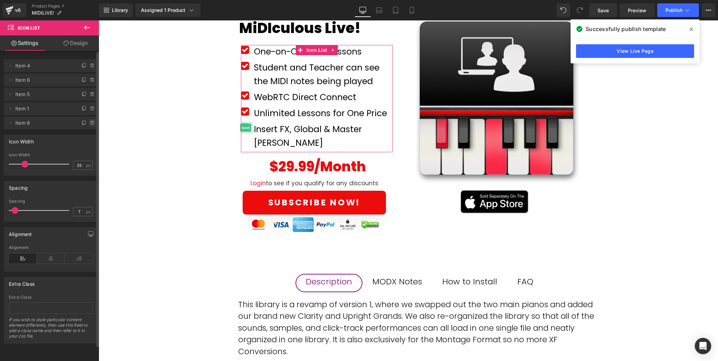
click at [91, 124] on icon at bounding box center [92, 123] width 3 height 3
click at [90, 124] on button "Delete" at bounding box center [84, 123] width 21 height 9
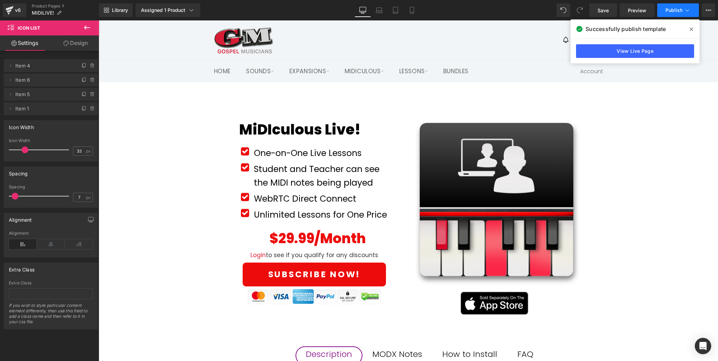
click at [682, 10] on span "Publish" at bounding box center [673, 10] width 17 height 5
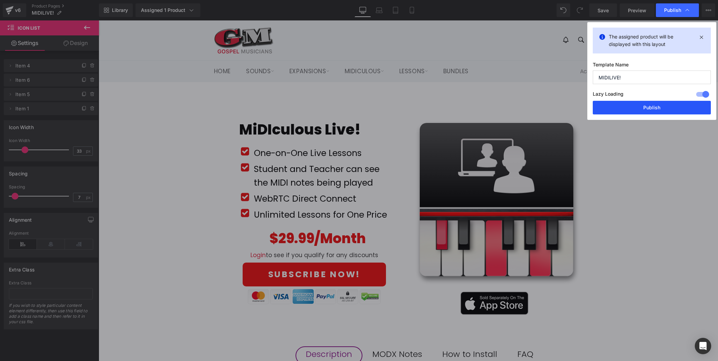
click at [664, 108] on button "Publish" at bounding box center [651, 108] width 118 height 14
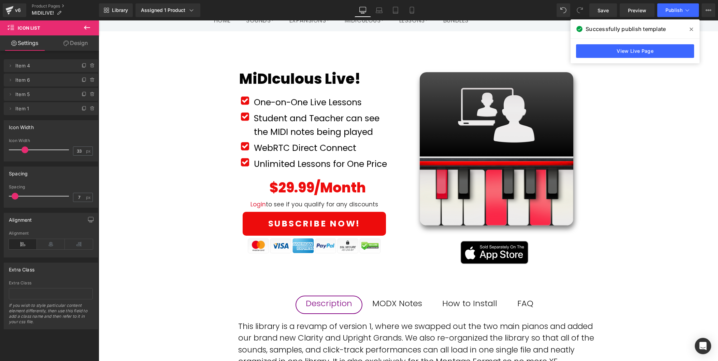
scroll to position [39, 0]
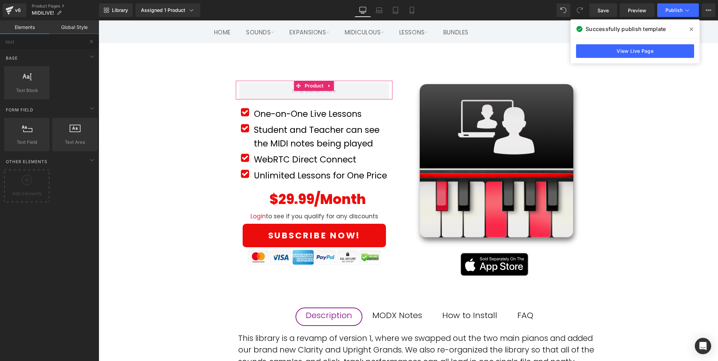
drag, startPoint x: 406, startPoint y: 182, endPoint x: 306, endPoint y: 161, distance: 102.1
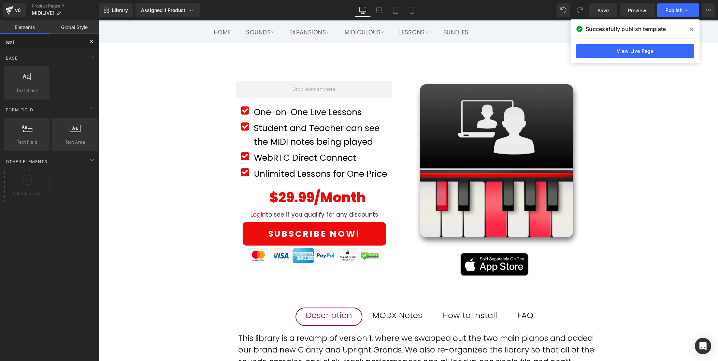
click at [46, 45] on input "text" at bounding box center [42, 41] width 84 height 15
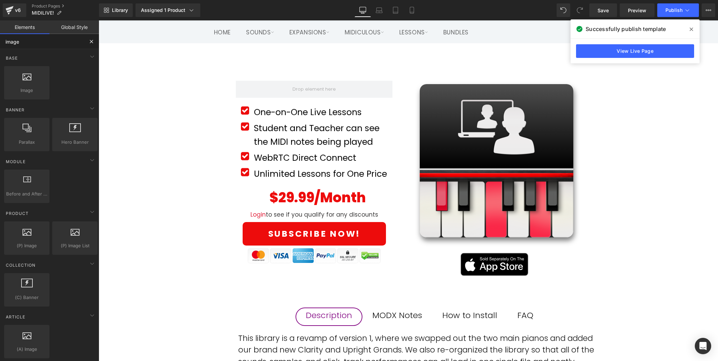
type input "image"
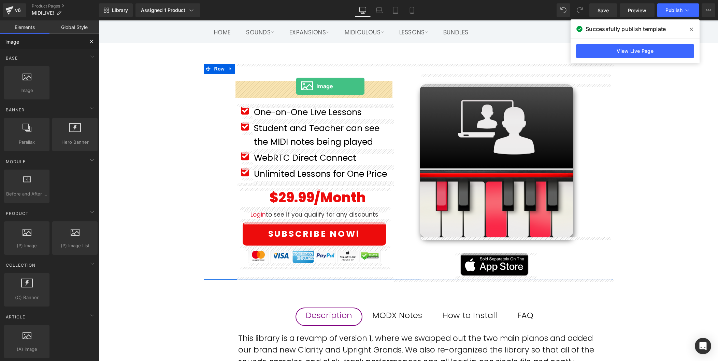
drag, startPoint x: 127, startPoint y: 103, endPoint x: 296, endPoint y: 86, distance: 170.0
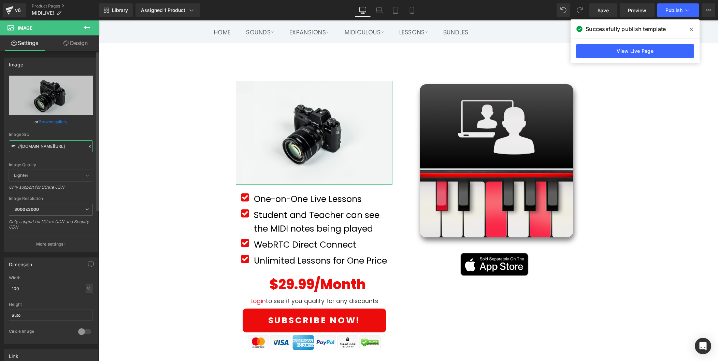
click at [74, 149] on input "//[DOMAIN_NAME][URL]" at bounding box center [51, 146] width 84 height 12
paste input "[URL][DOMAIN_NAME][DOMAIN_NAME]"
type input "[URL][DOMAIN_NAME]"
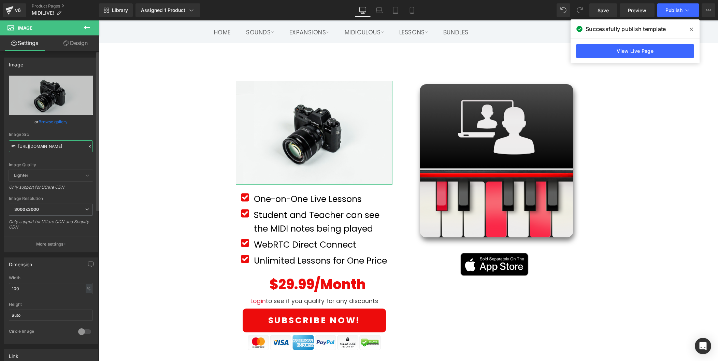
scroll to position [0, 90]
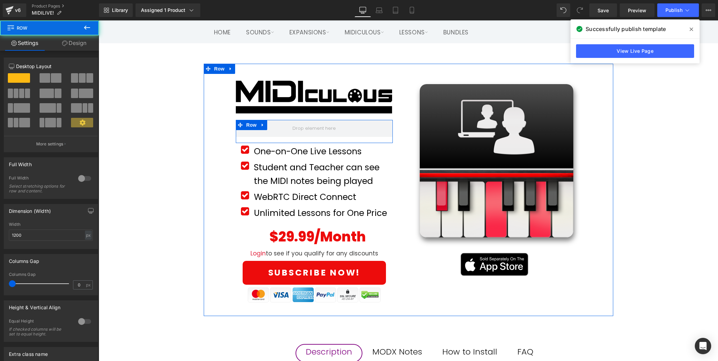
drag, startPoint x: 303, startPoint y: 121, endPoint x: 302, endPoint y: 104, distance: 17.1
click at [302, 104] on div "Image Row Row Icon One-on-One Live Lessons Text Block Icon" at bounding box center [314, 190] width 157 height 252
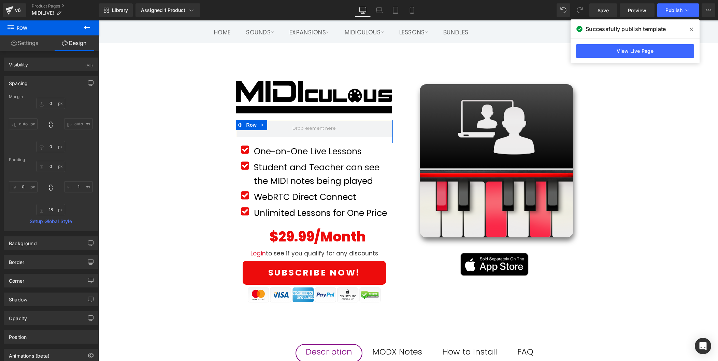
click at [83, 25] on button at bounding box center [87, 27] width 24 height 15
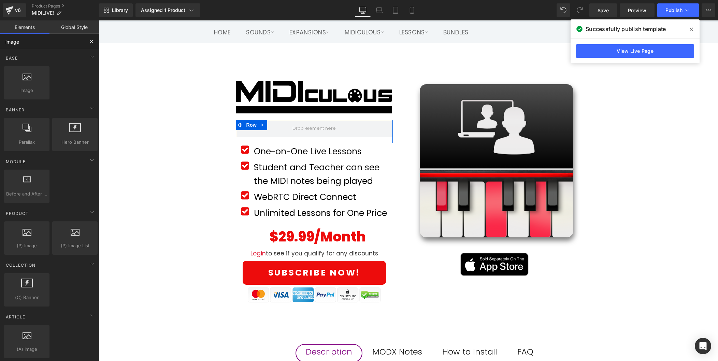
click at [31, 40] on input "image" at bounding box center [42, 41] width 84 height 15
type input "i"
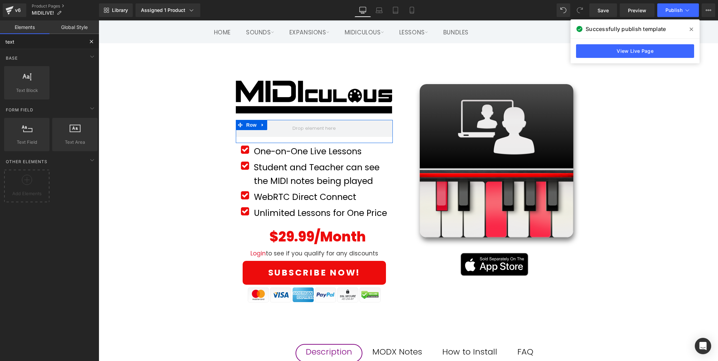
type input "text"
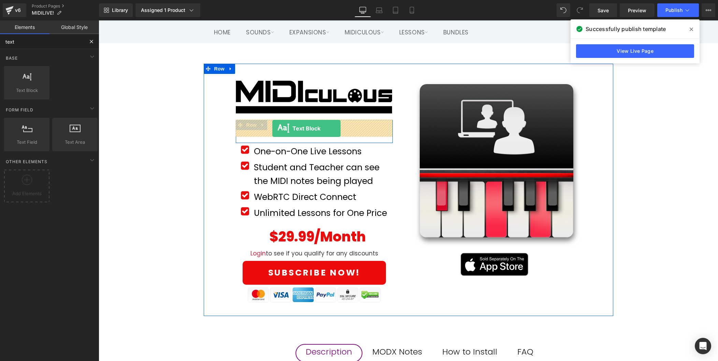
drag, startPoint x: 127, startPoint y: 107, endPoint x: 272, endPoint y: 129, distance: 146.6
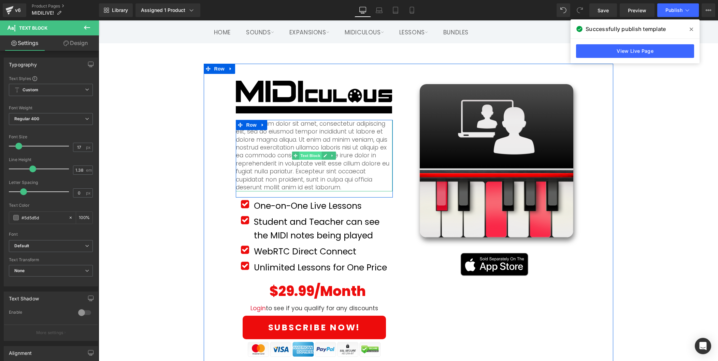
click at [310, 157] on span "Text Block" at bounding box center [310, 156] width 23 height 8
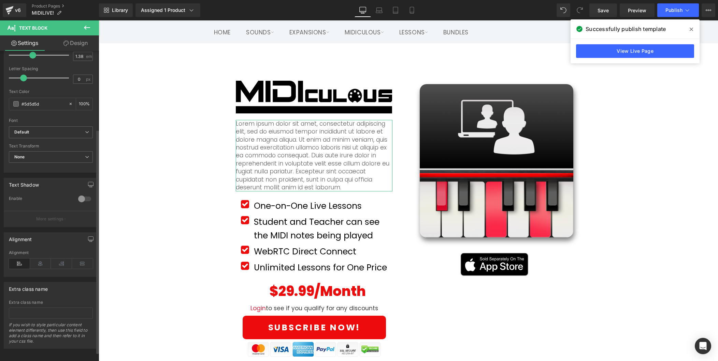
scroll to position [121, 0]
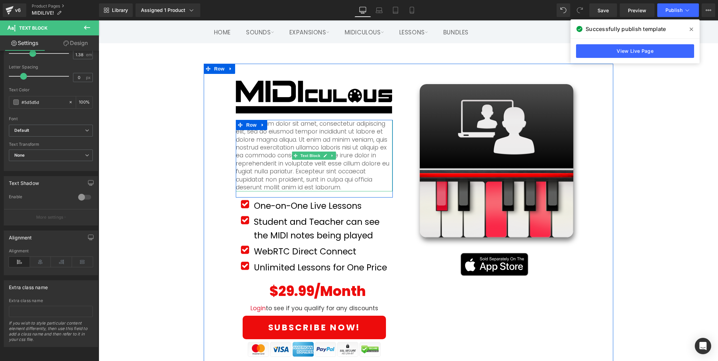
click at [281, 152] on p "Lorem ipsum dolor sit amet, consectetur adipiscing elit, sed do eiusmod tempor …" at bounding box center [314, 156] width 157 height 72
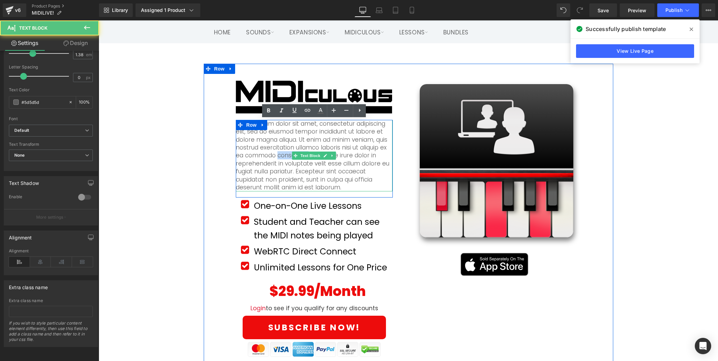
click at [281, 152] on p "Lorem ipsum dolor sit amet, consectetur adipiscing elit, sed do eiusmod tempor …" at bounding box center [314, 156] width 157 height 72
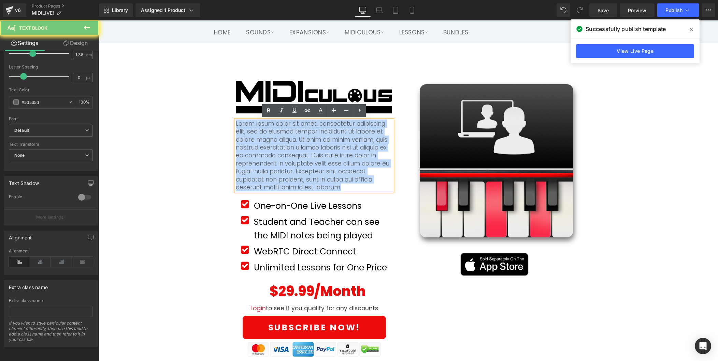
click at [281, 152] on p "Lorem ipsum dolor sit amet, consectetur adipiscing elit, sed do eiusmod tempor …" at bounding box center [314, 156] width 157 height 72
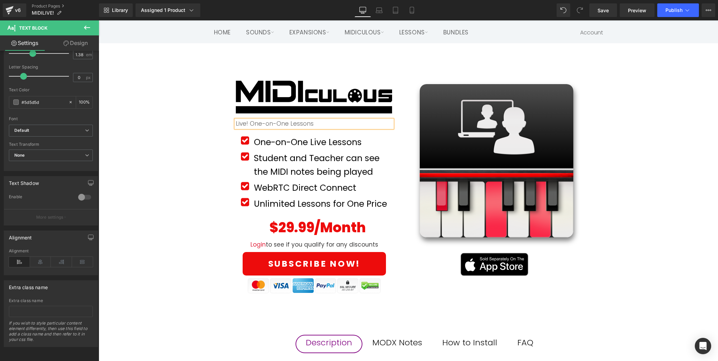
click at [207, 193] on div "Image Row Live! One-on-One Lessons Text Block Row Icon One-on-One Live Lessons …" at bounding box center [408, 185] width 409 height 243
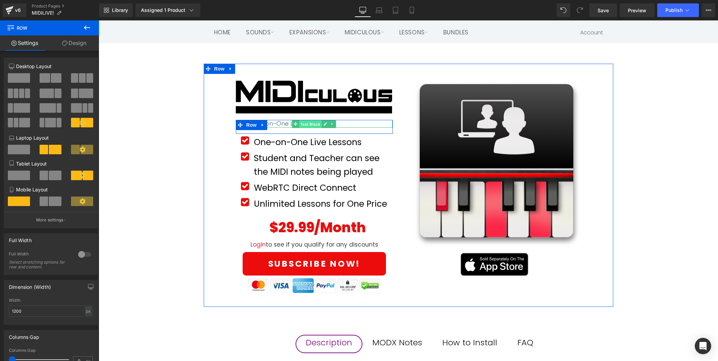
click at [307, 122] on span "Text Block" at bounding box center [310, 124] width 23 height 8
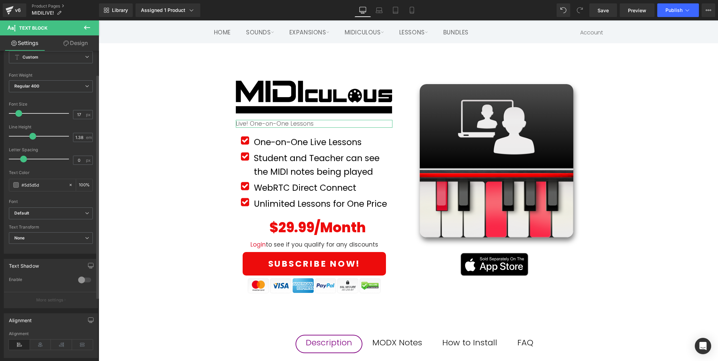
scroll to position [0, 0]
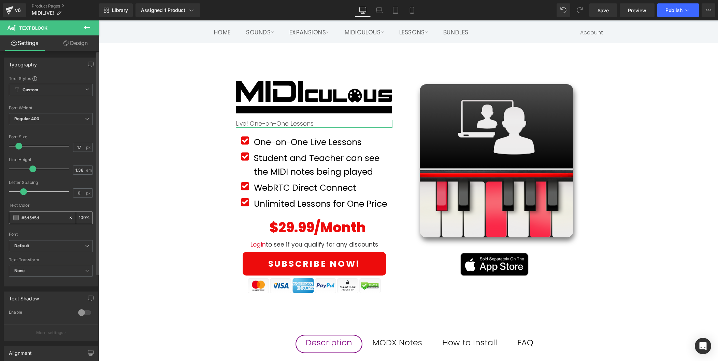
click at [17, 219] on span at bounding box center [15, 217] width 5 height 5
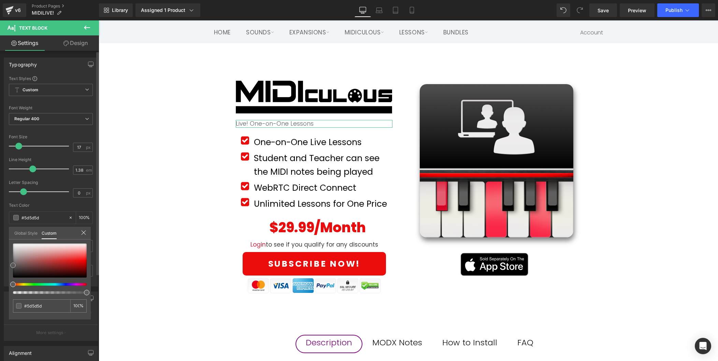
type input "#5a4343"
type input "#020202"
type input "#000000"
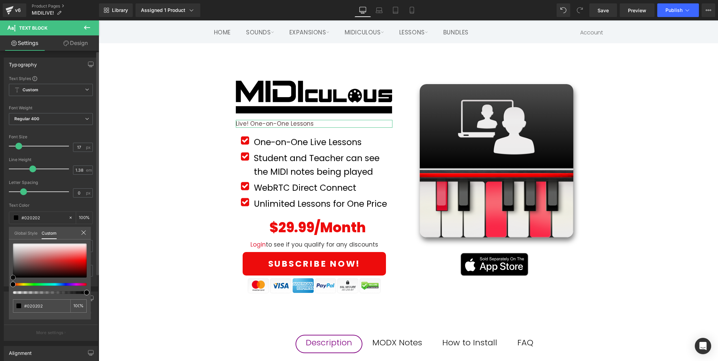
type input "#000000"
click at [8, 284] on div "Typography Text Styles Custom Custom Setup Global Style Custom Setup Global Sty…" at bounding box center [51, 170] width 102 height 234
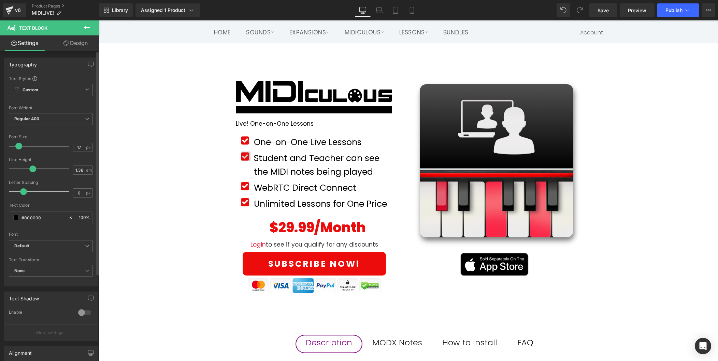
drag, startPoint x: 165, startPoint y: 191, endPoint x: 241, endPoint y: 153, distance: 85.6
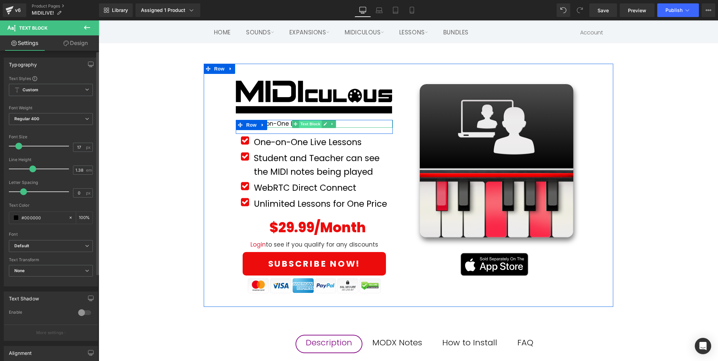
click at [305, 124] on span "Text Block" at bounding box center [310, 124] width 23 height 8
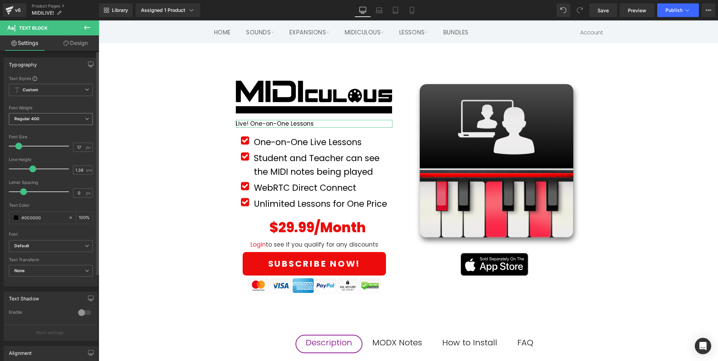
click at [42, 118] on span "Regular 400" at bounding box center [51, 119] width 84 height 12
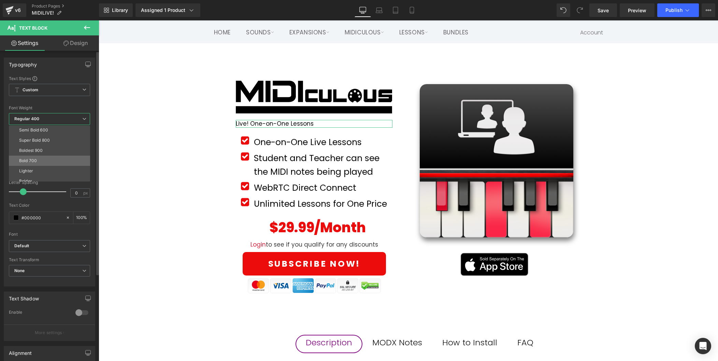
scroll to position [53, 0]
click at [51, 131] on li "Semi Bold 600" at bounding box center [51, 129] width 84 height 10
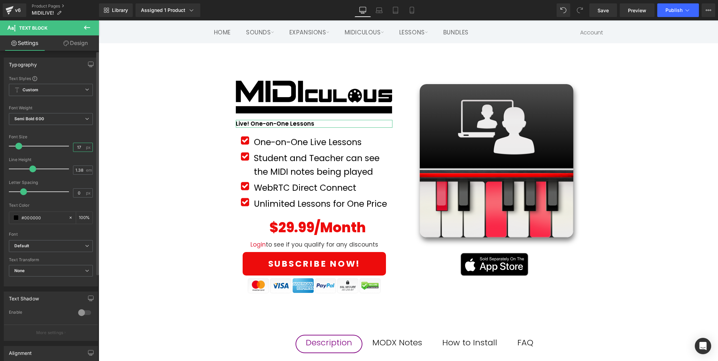
click at [78, 146] on input "17" at bounding box center [79, 147] width 12 height 9
type input "30"
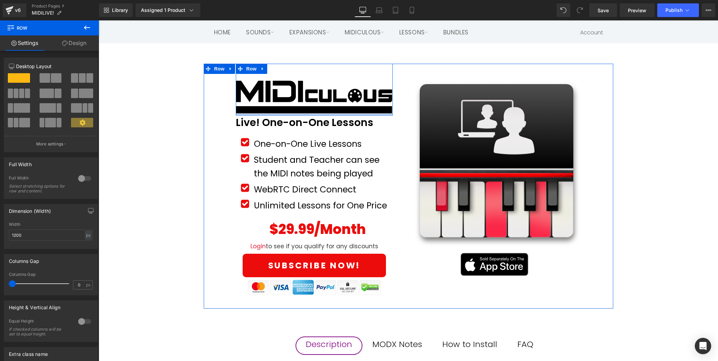
drag, startPoint x: 272, startPoint y: 118, endPoint x: 272, endPoint y: 113, distance: 4.4
click at [272, 113] on div "Image Row" at bounding box center [314, 90] width 157 height 52
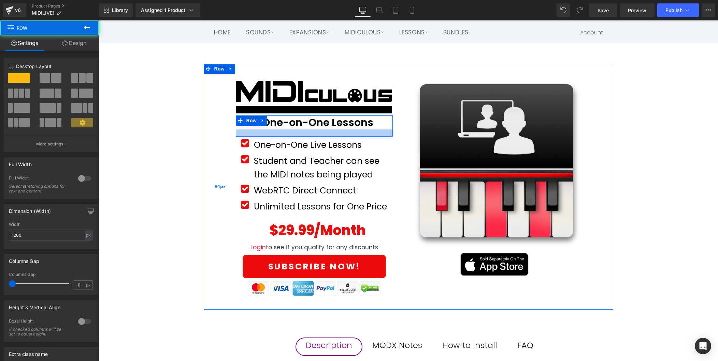
drag, startPoint x: 306, startPoint y: 134, endPoint x: 226, endPoint y: 158, distance: 83.2
click at [306, 135] on div at bounding box center [314, 133] width 157 height 7
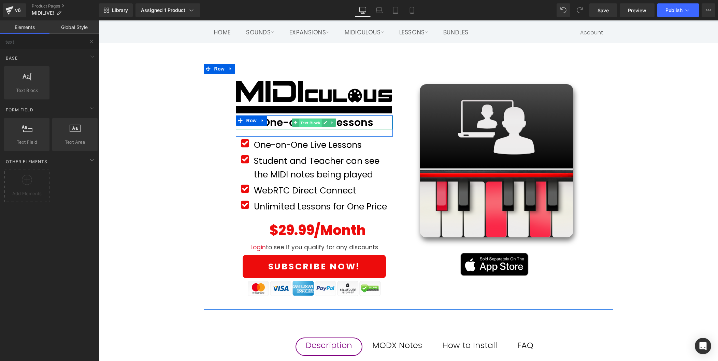
click at [314, 123] on span "Text Block" at bounding box center [310, 123] width 23 height 8
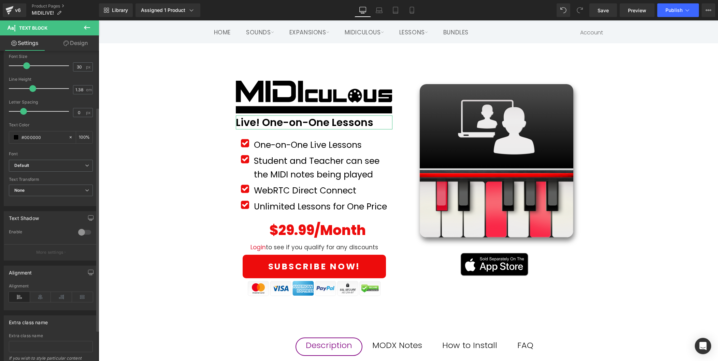
scroll to position [84, 0]
click at [40, 289] on icon at bounding box center [40, 294] width 21 height 10
click at [21, 295] on icon at bounding box center [19, 294] width 21 height 10
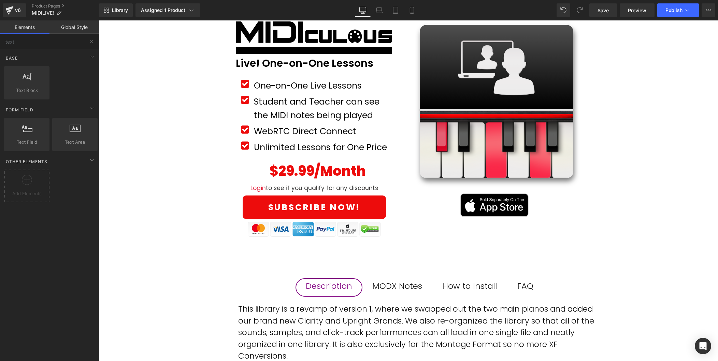
scroll to position [97, 0]
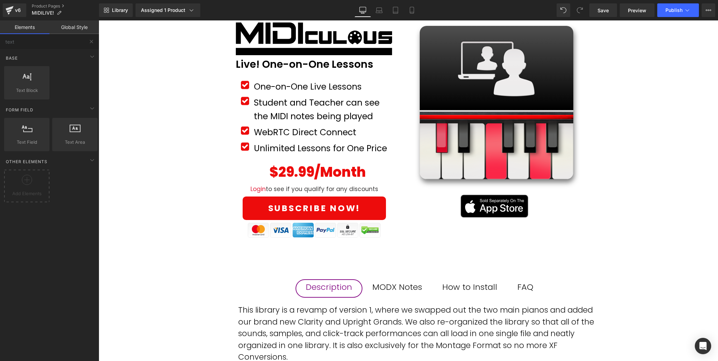
click at [666, 145] on div "Image Row Live! One-on-One Lessons Text Block Row Icon One-on-One Live Lessons …" at bounding box center [408, 316] width 619 height 623
click at [678, 8] on span "Publish" at bounding box center [673, 10] width 17 height 5
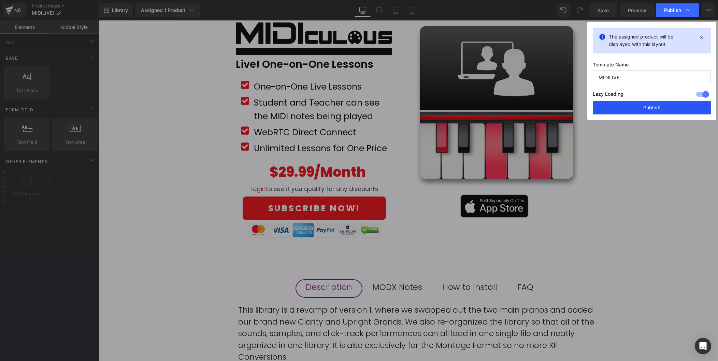
click at [652, 106] on button "Publish" at bounding box center [651, 108] width 118 height 14
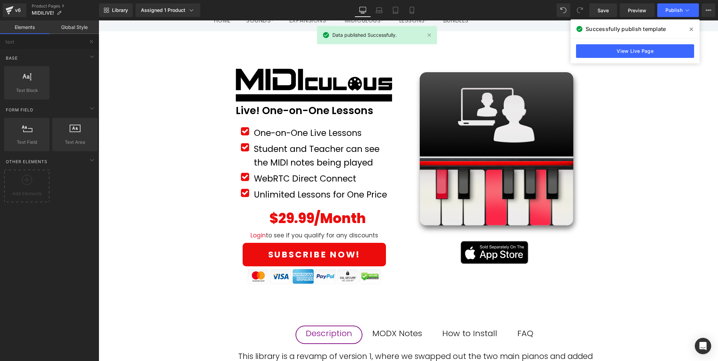
scroll to position [55, 0]
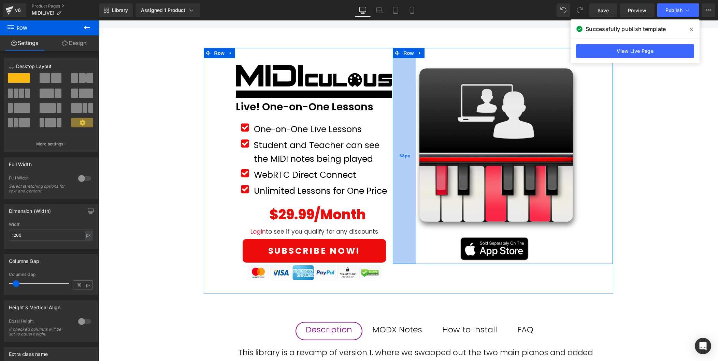
click at [406, 104] on div "68px" at bounding box center [404, 156] width 23 height 216
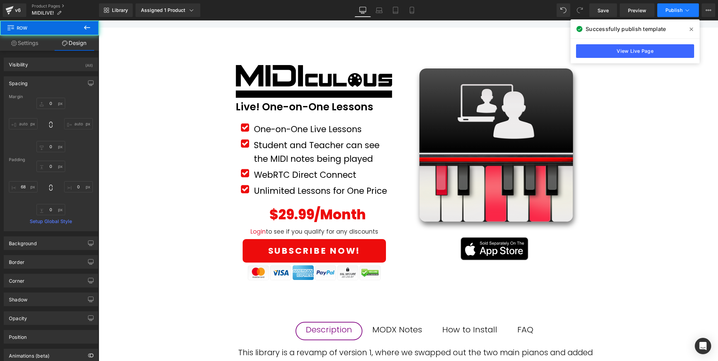
click at [667, 13] on button "Publish" at bounding box center [678, 10] width 42 height 14
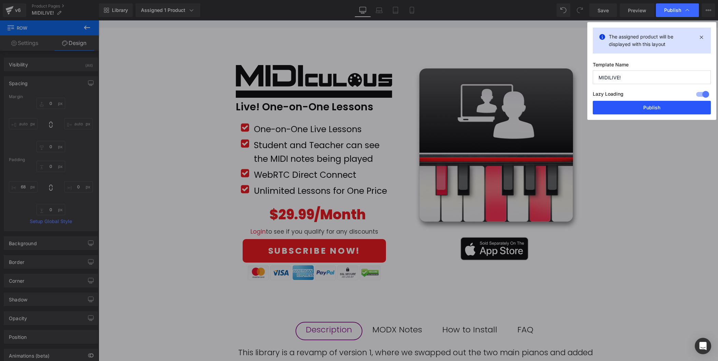
click at [656, 109] on button "Publish" at bounding box center [651, 108] width 118 height 14
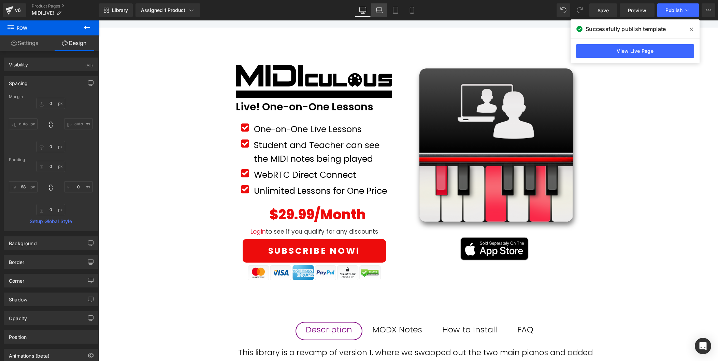
click at [377, 10] on icon at bounding box center [378, 10] width 7 height 7
type input "0"
type input "88"
type input "60"
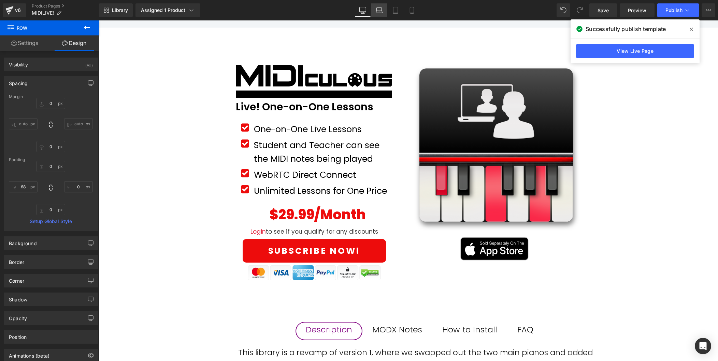
type input "0"
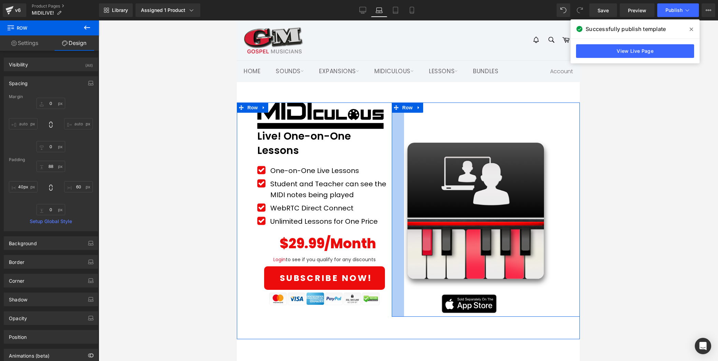
type input "41px"
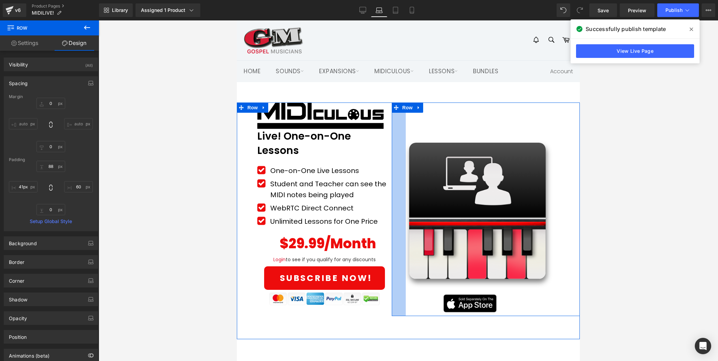
drag, startPoint x: 392, startPoint y: 188, endPoint x: 406, endPoint y: 188, distance: 14.0
click at [406, 188] on div "Sale Off (P) Image Product Row Image Row 45px Row 41px" at bounding box center [485, 210] width 188 height 214
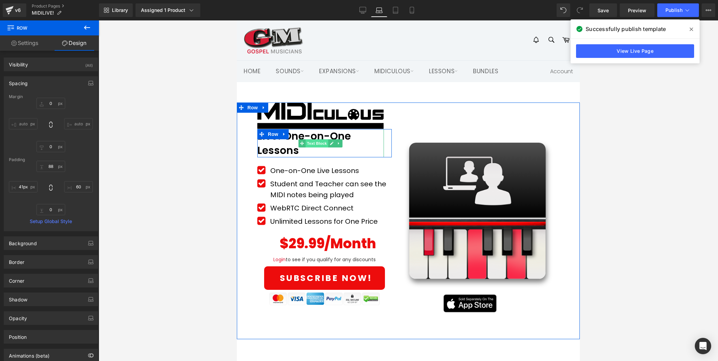
click at [313, 141] on span "Text Block" at bounding box center [317, 143] width 23 height 8
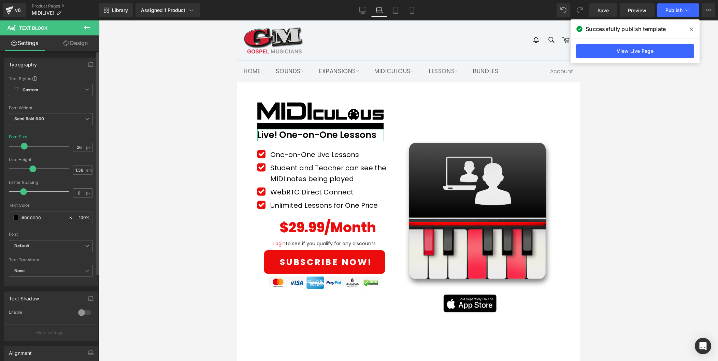
click at [21, 146] on span at bounding box center [24, 146] width 7 height 7
click at [397, 11] on icon at bounding box center [395, 10] width 7 height 7
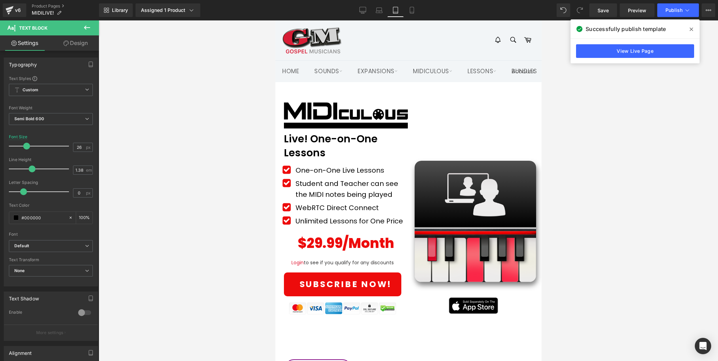
type input "30"
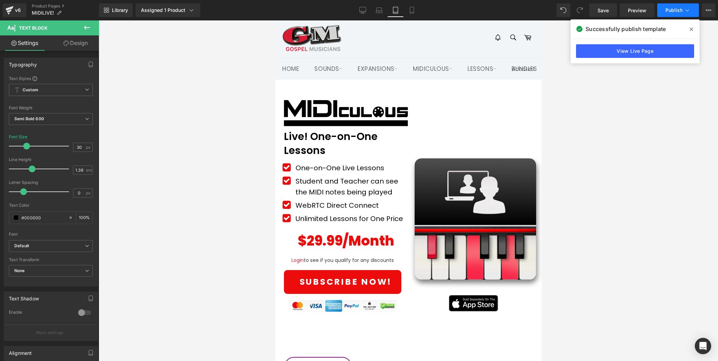
click at [685, 8] on icon at bounding box center [686, 10] width 7 height 7
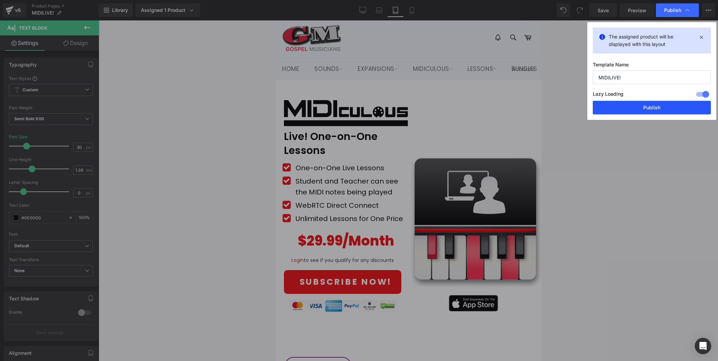
click at [661, 108] on button "Publish" at bounding box center [651, 108] width 118 height 14
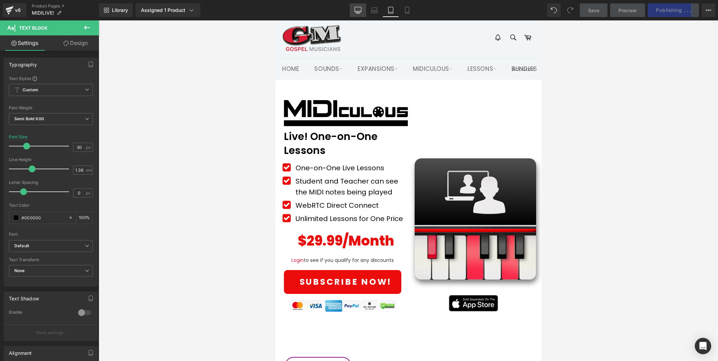
click at [359, 8] on icon at bounding box center [357, 10] width 7 height 7
type input "100"
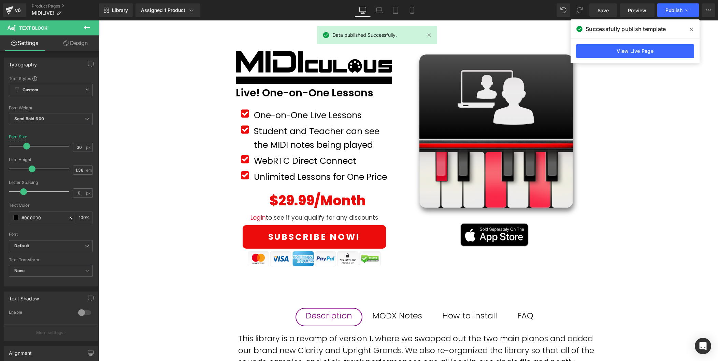
scroll to position [66, 0]
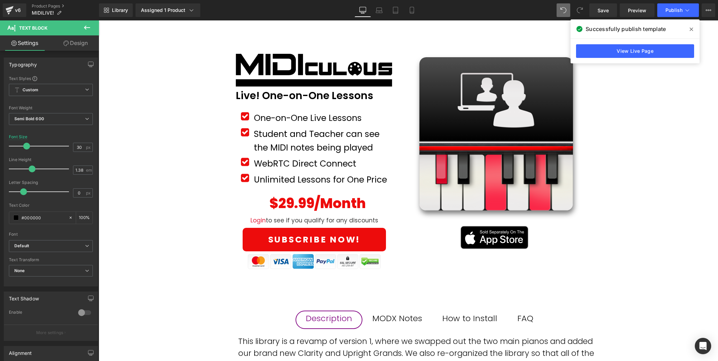
type input "26"
type input "100"
type input "30"
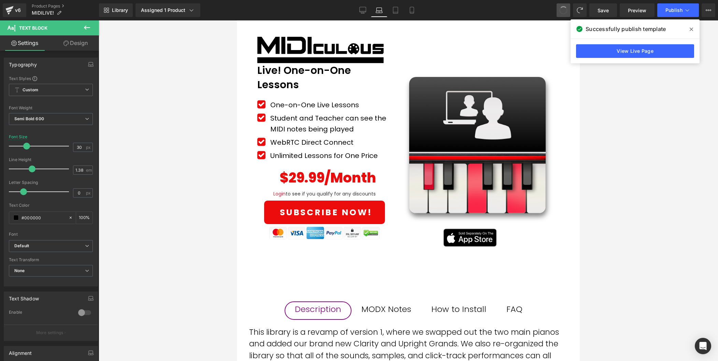
scroll to position [41, 0]
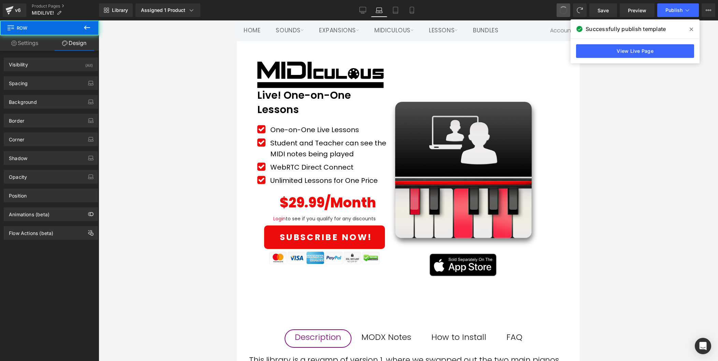
click at [563, 12] on span at bounding box center [563, 10] width 8 height 8
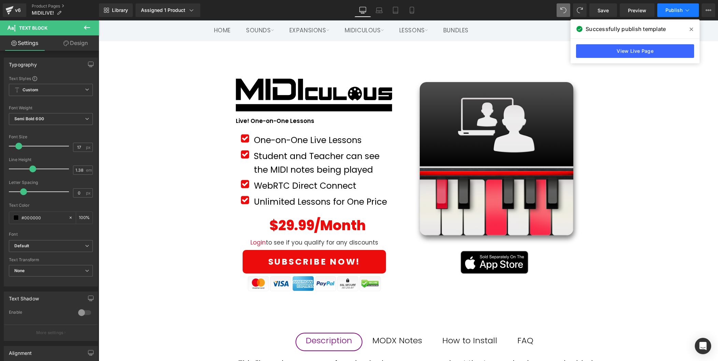
click at [677, 11] on span "Publish" at bounding box center [673, 10] width 17 height 5
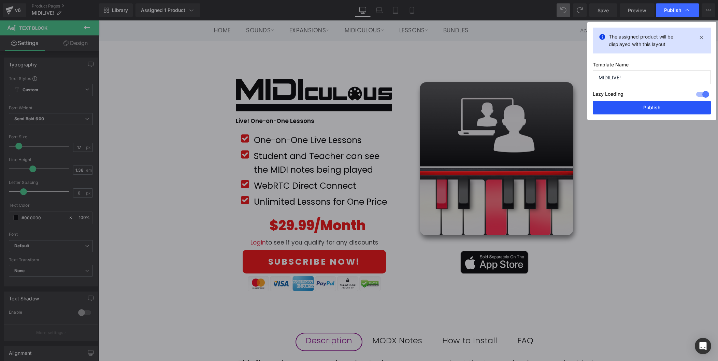
click at [671, 112] on button "Publish" at bounding box center [651, 108] width 118 height 14
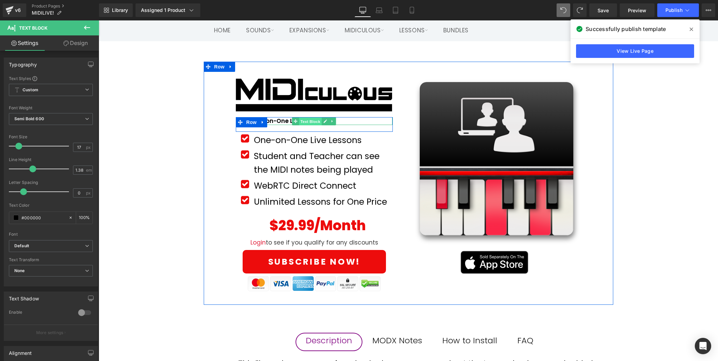
click at [306, 121] on span "Text Block" at bounding box center [310, 121] width 23 height 8
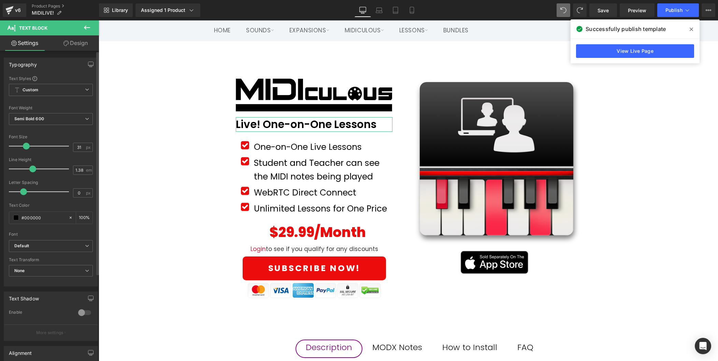
type input "32"
drag, startPoint x: 18, startPoint y: 145, endPoint x: 26, endPoint y: 145, distance: 8.5
click at [26, 145] on span at bounding box center [28, 146] width 7 height 7
click at [671, 11] on span "Publish" at bounding box center [673, 10] width 17 height 5
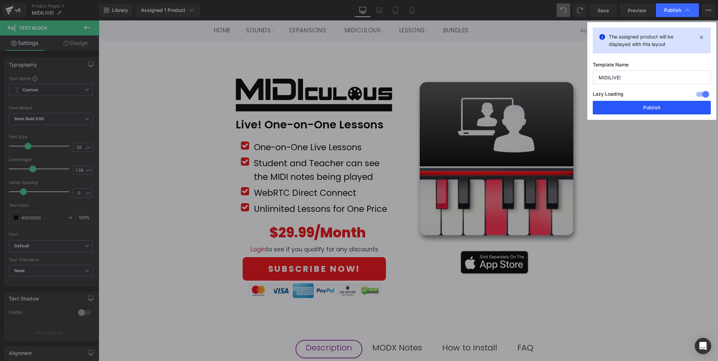
click at [659, 109] on button "Publish" at bounding box center [651, 108] width 118 height 14
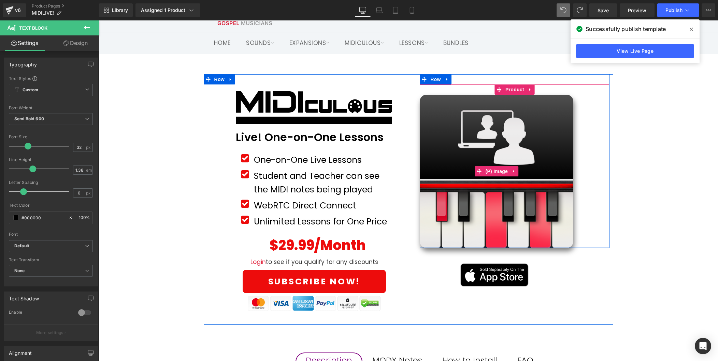
scroll to position [35, 0]
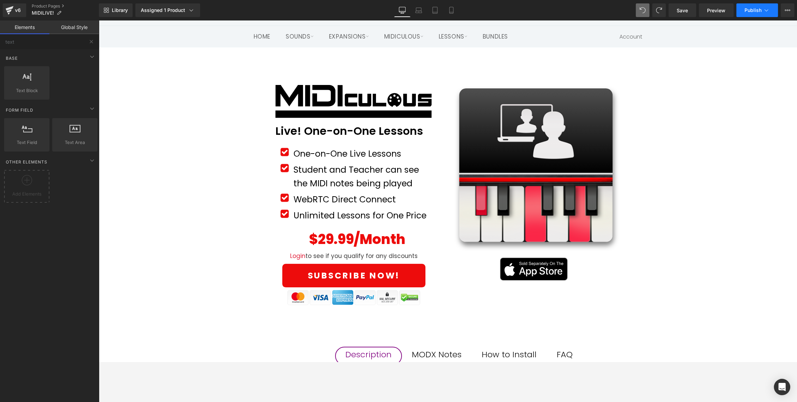
click at [717, 13] on button "Publish" at bounding box center [758, 10] width 42 height 14
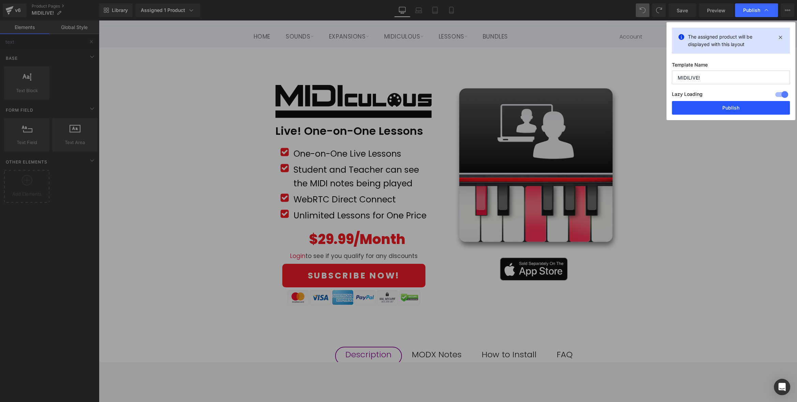
click at [717, 109] on button "Publish" at bounding box center [731, 108] width 118 height 14
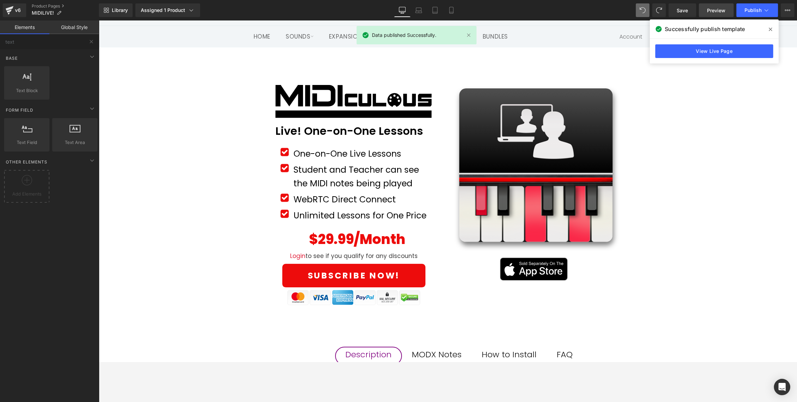
click at [709, 11] on span "Preview" at bounding box center [716, 10] width 18 height 7
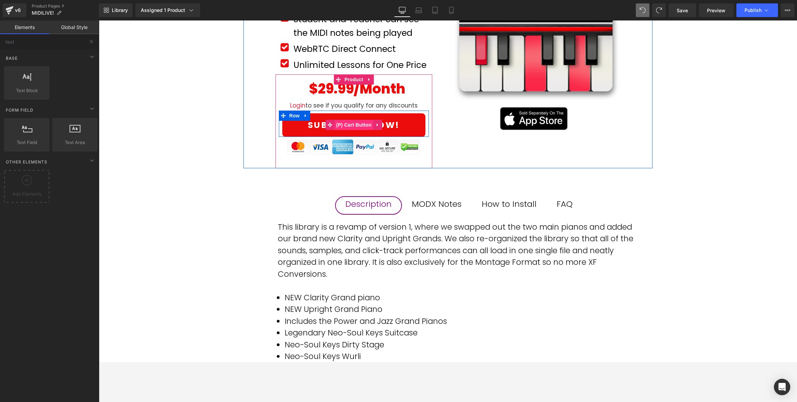
scroll to position [186, 0]
click at [353, 124] on span "(P) Cart Button" at bounding box center [354, 125] width 39 height 10
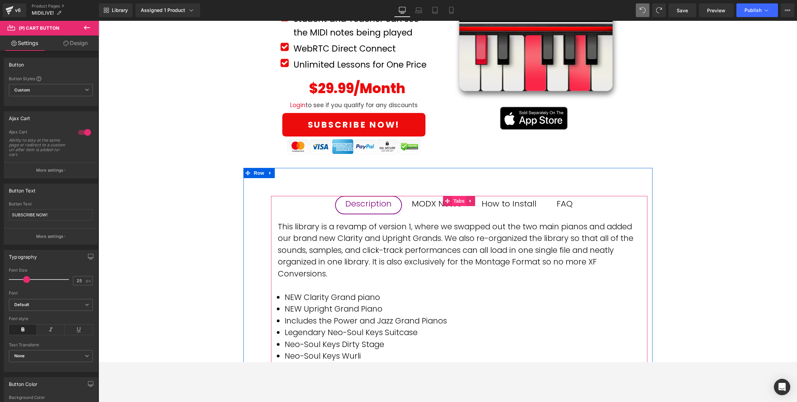
click at [453, 198] on span "Tabs" at bounding box center [459, 201] width 15 height 10
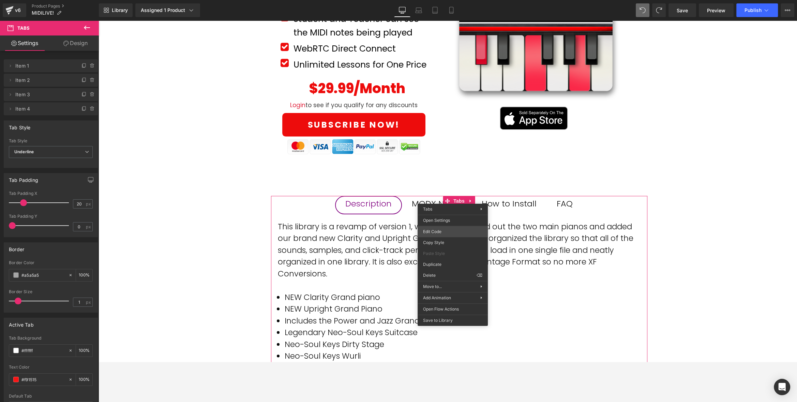
click at [455, 0] on div "Tabs You are previewing how the will restyle your page. You can not edit Elemen…" at bounding box center [398, 0] width 797 height 0
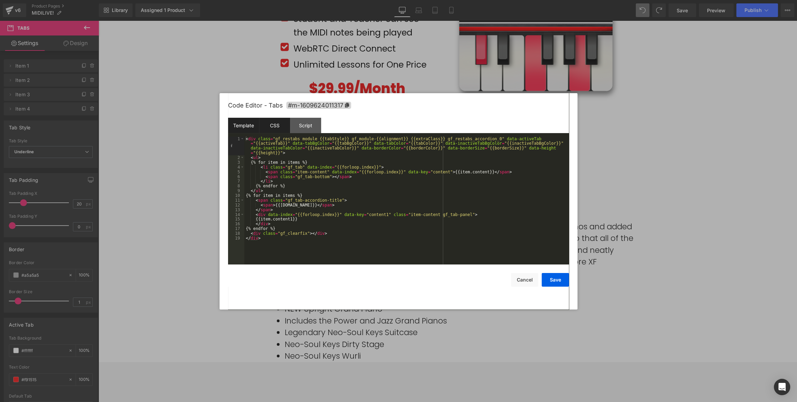
click at [273, 124] on div "CSS" at bounding box center [274, 125] width 31 height 15
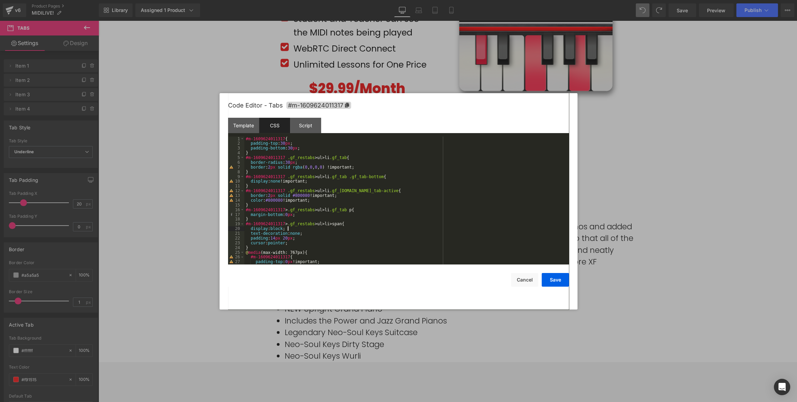
click at [386, 228] on div "#m-1609624011317 { padding-top : 30 px ; padding-bottom : 30 px ; } #m-16096240…" at bounding box center [406, 204] width 322 height 137
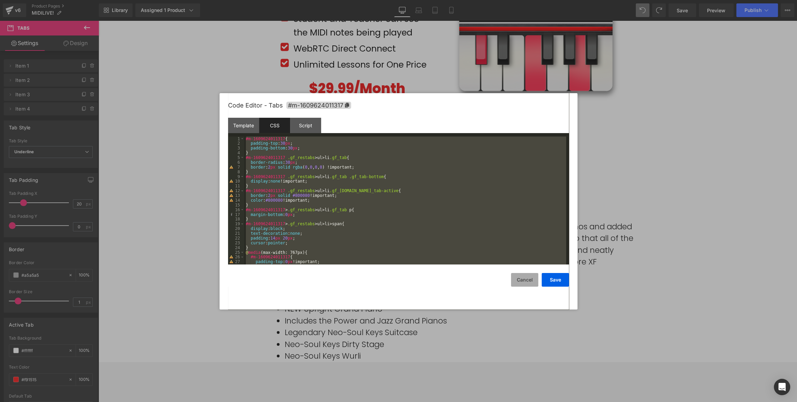
click at [525, 277] on button "Cancel" at bounding box center [524, 280] width 27 height 14
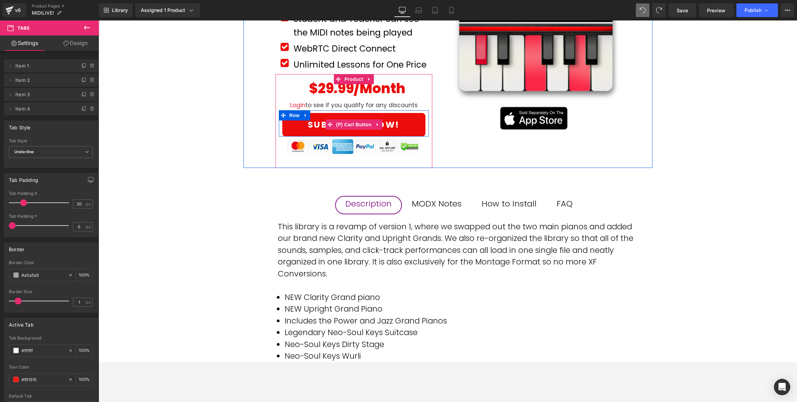
click at [356, 119] on span "(P) Cart Button" at bounding box center [354, 124] width 39 height 10
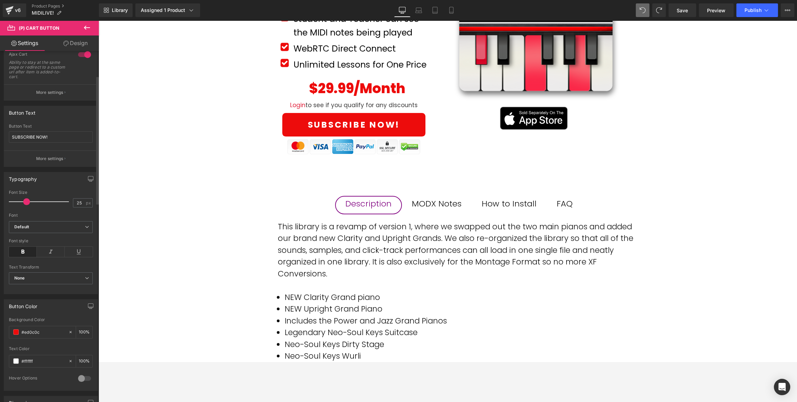
scroll to position [104, 0]
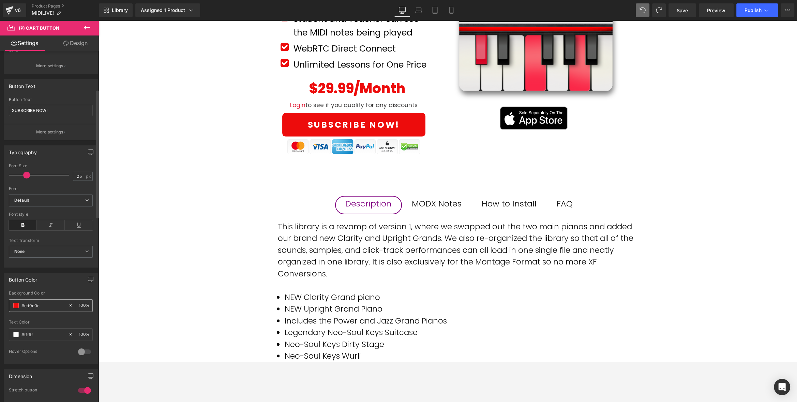
click at [45, 301] on input "#ed0c0c" at bounding box center [43, 305] width 44 height 8
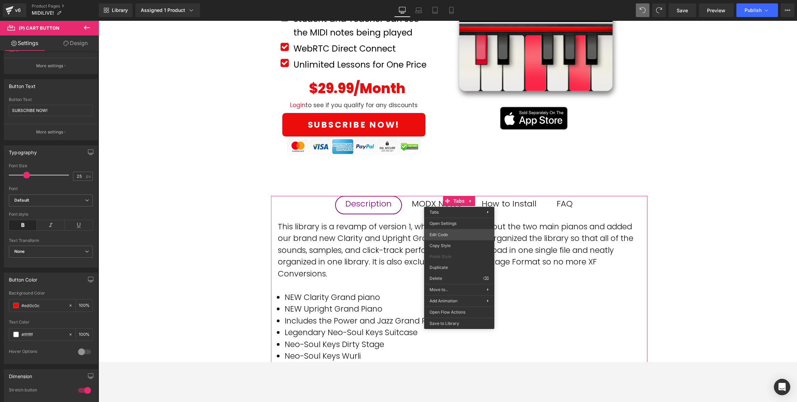
click at [462, 0] on div "(P) Cart Button You are previewing how the will restyle your page. You can not …" at bounding box center [398, 0] width 797 height 0
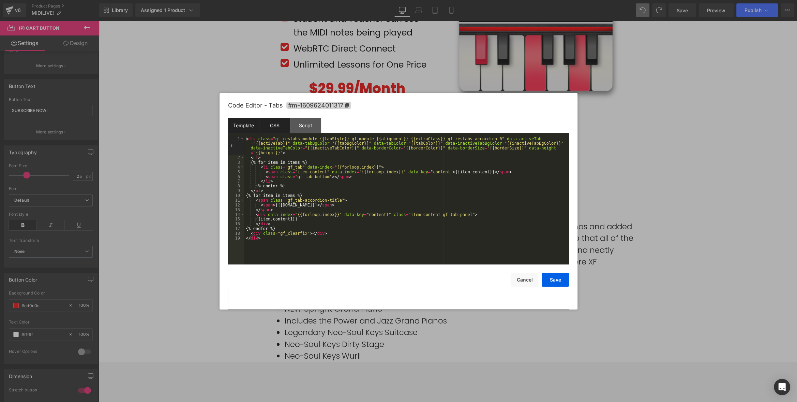
click at [267, 127] on div "CSS" at bounding box center [274, 125] width 31 height 15
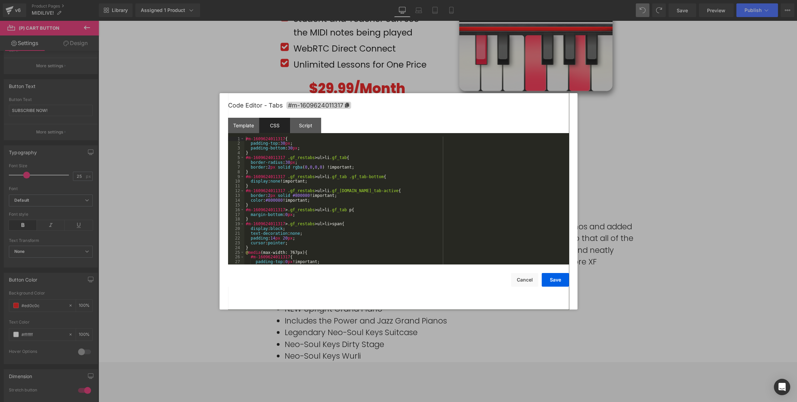
click at [417, 244] on div "#m-1609624011317 { padding-top : 30 px ; padding-bottom : 30 px ; } #m-16096240…" at bounding box center [406, 204] width 322 height 137
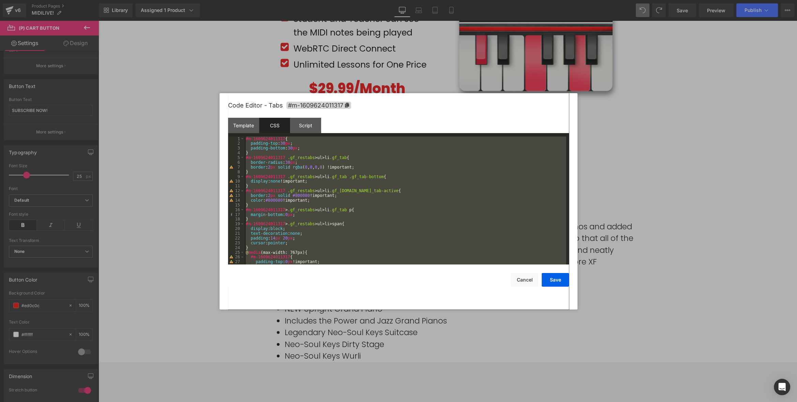
scroll to position [251, 0]
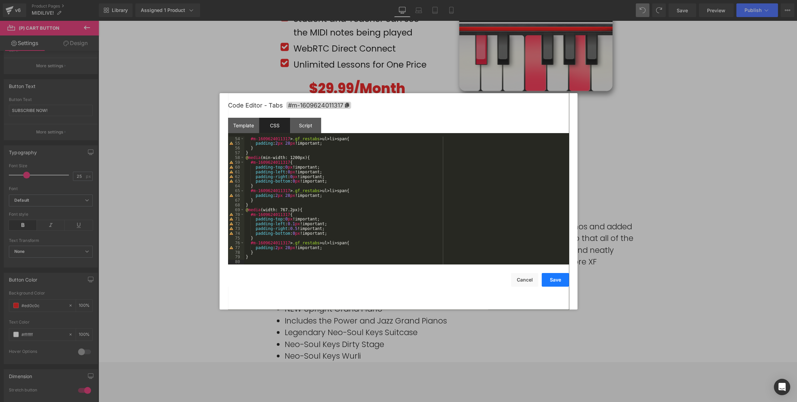
click at [556, 280] on button "Save" at bounding box center [555, 280] width 27 height 14
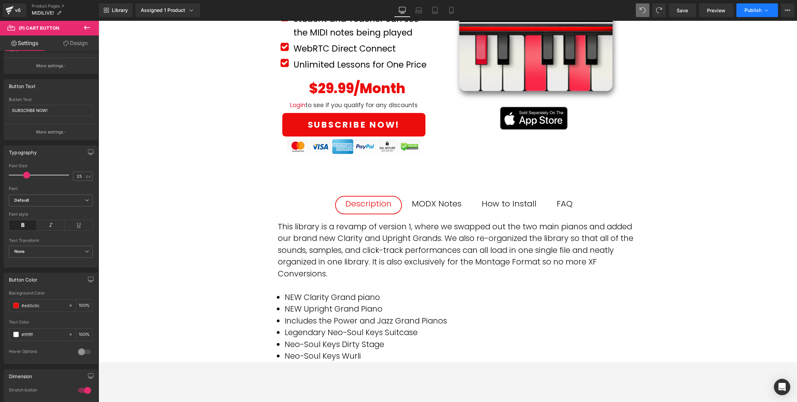
click at [717, 11] on span "Publish" at bounding box center [753, 10] width 17 height 5
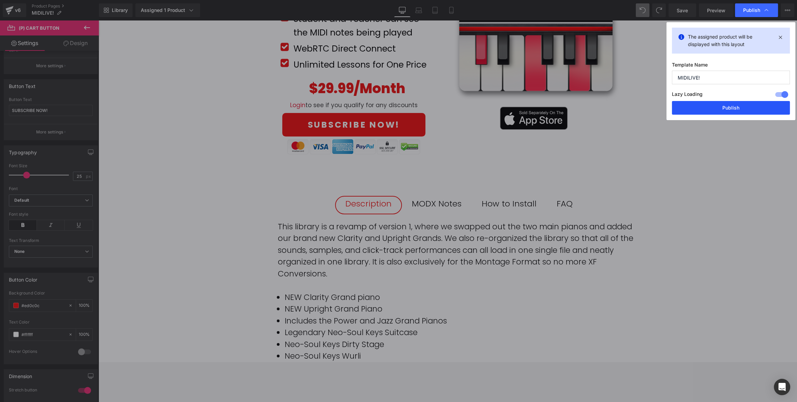
click at [717, 108] on button "Publish" at bounding box center [731, 108] width 118 height 14
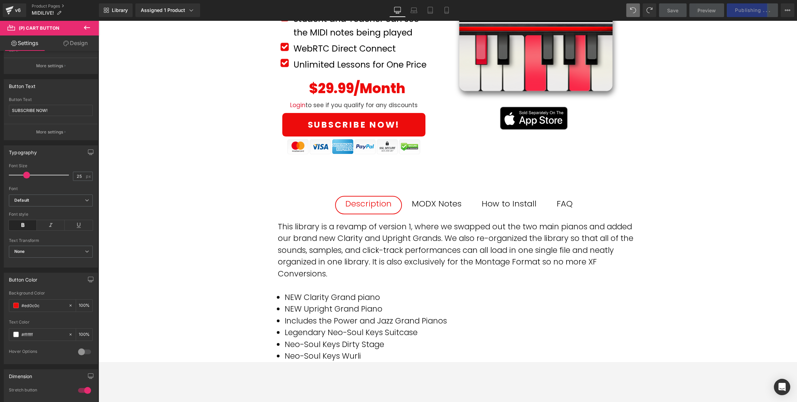
click at [683, 217] on div "Image Row 50px Live! One-on-One Lessons Text Block Row Icon One-on-One Live Les…" at bounding box center [448, 230] width 699 height 627
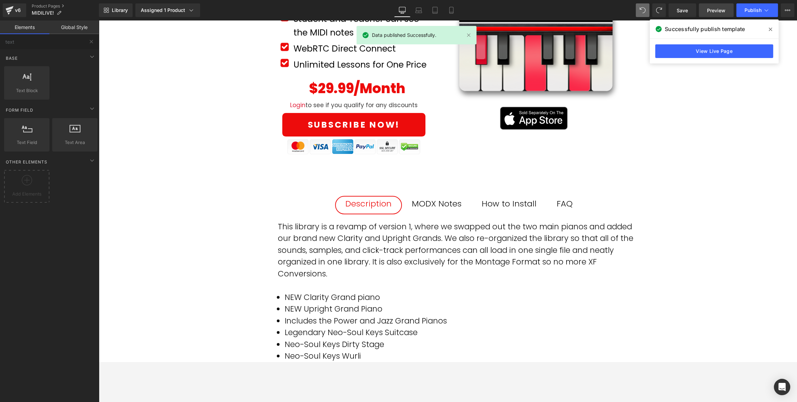
click at [717, 11] on span "Preview" at bounding box center [716, 10] width 18 height 7
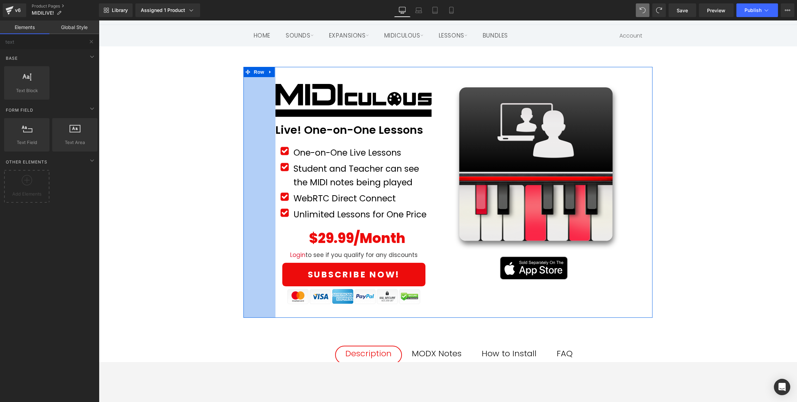
scroll to position [24, 0]
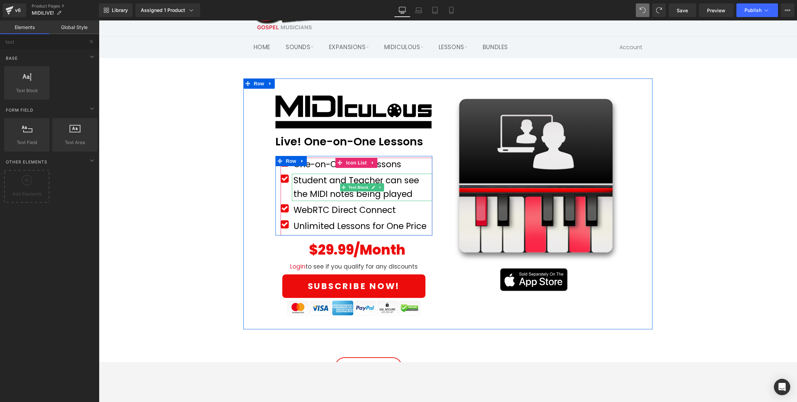
click at [408, 194] on font "Student and Teacher can see the MIDI notes being played" at bounding box center [356, 187] width 125 height 26
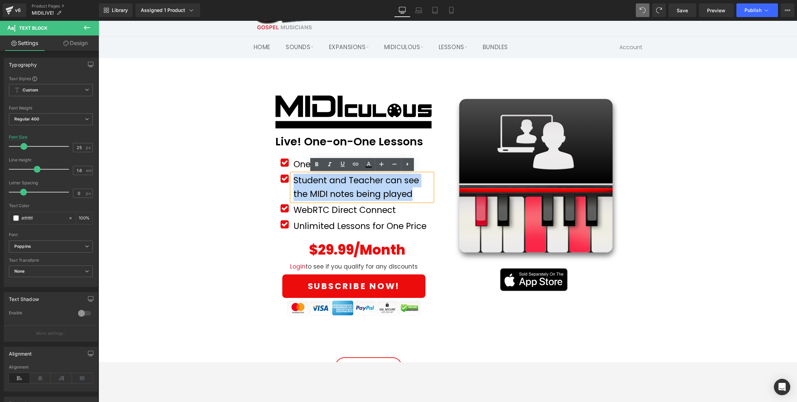
drag, startPoint x: 413, startPoint y: 194, endPoint x: 297, endPoint y: 178, distance: 116.4
click at [297, 178] on p "Student and Teacher can see the MIDI notes being played" at bounding box center [363, 187] width 139 height 27
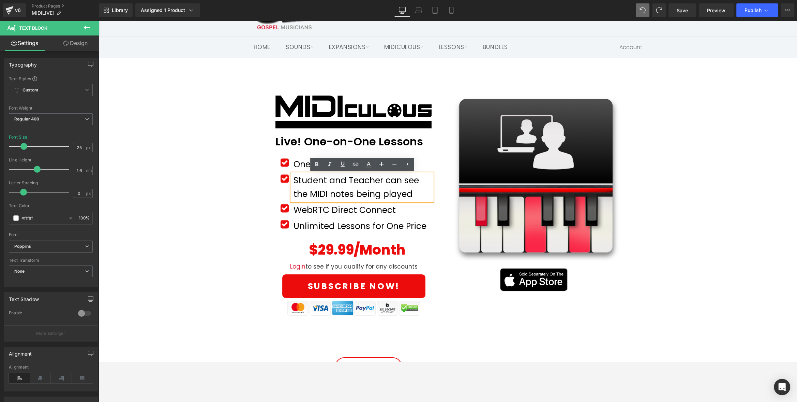
click at [341, 186] on font "Student and Teacher can see the MIDI notes being played" at bounding box center [356, 187] width 125 height 26
click at [415, 195] on p "Student and Teacher can see the MIDI notes being played" at bounding box center [363, 187] width 139 height 27
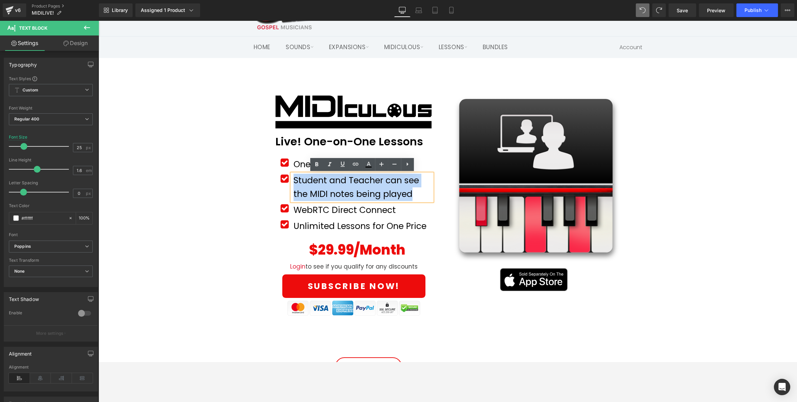
drag, startPoint x: 415, startPoint y: 195, endPoint x: 293, endPoint y: 182, distance: 122.0
click at [294, 182] on p "Student and Teacher can see the MIDI notes being played" at bounding box center [363, 187] width 139 height 27
copy font "Student and Teacher can see the MIDI notes being played"
click at [399, 193] on font "Student and Teacher can see the MIDI notes being played" at bounding box center [356, 187] width 125 height 26
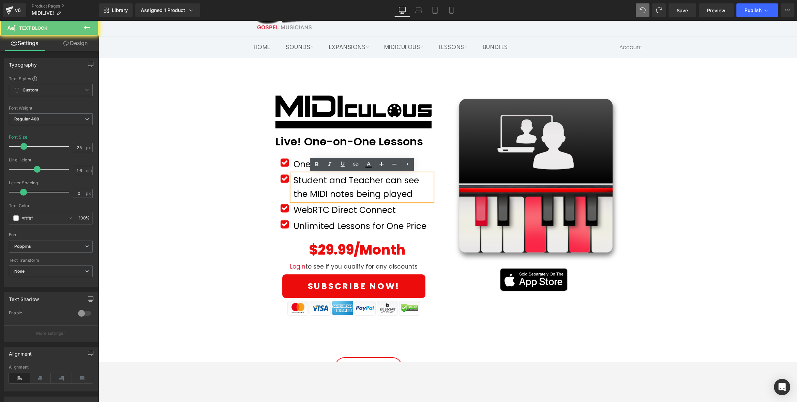
drag, startPoint x: 417, startPoint y: 195, endPoint x: 290, endPoint y: 176, distance: 128.6
click at [292, 176] on div "Student and Teacher can see the MIDI notes being played" at bounding box center [362, 187] width 141 height 27
click at [359, 186] on p "Student and Teacher can see the MIDI notes being played" at bounding box center [363, 187] width 139 height 27
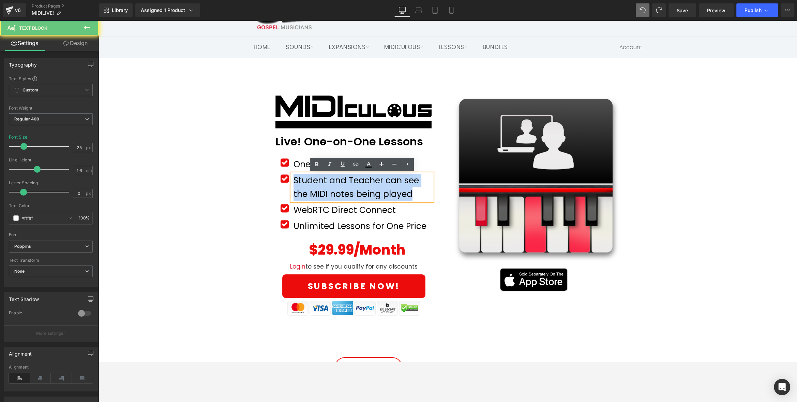
click at [359, 186] on p "Student and Teacher can see the MIDI notes being played" at bounding box center [363, 187] width 139 height 27
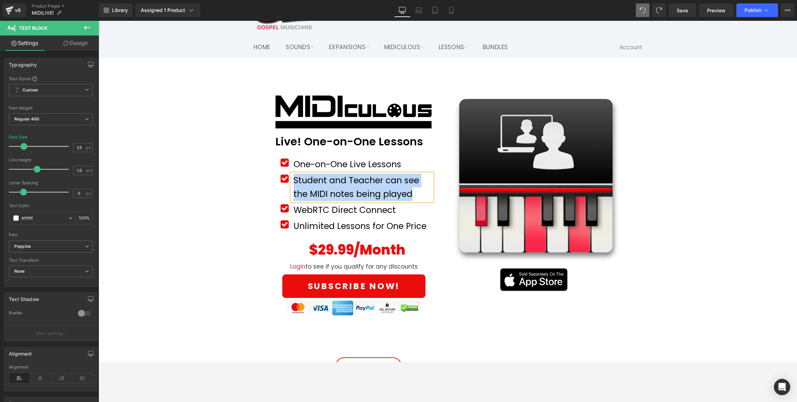
paste div
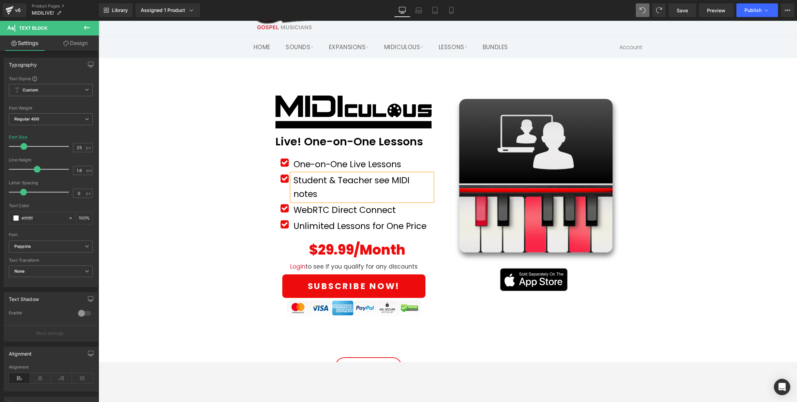
click at [334, 190] on p "Student & Teacher see MIDI notes" at bounding box center [363, 187] width 139 height 27
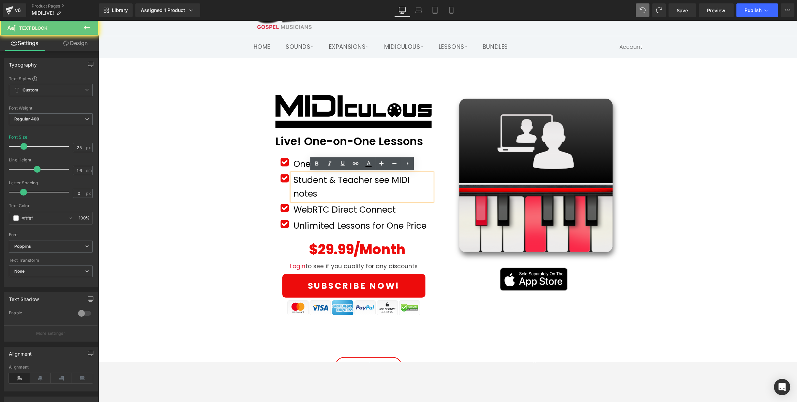
click at [334, 190] on p "Student & Teacher see MIDI notes" at bounding box center [363, 186] width 139 height 27
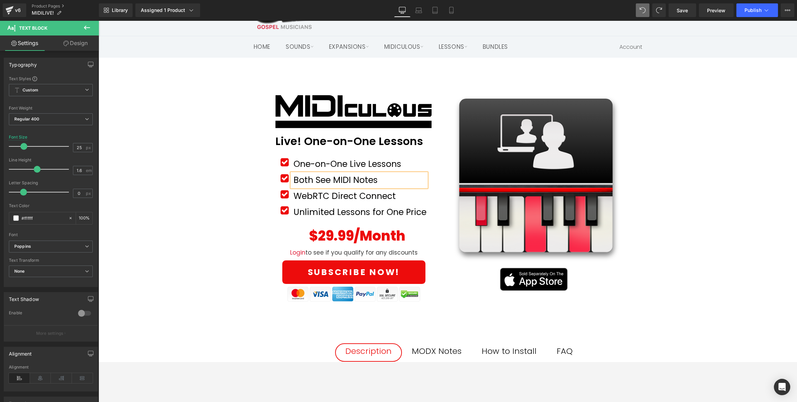
click at [225, 215] on div "Image Row 50px Live! One-on-One Lessons Text Block Row Icon One-on-One Live Les…" at bounding box center [448, 385] width 699 height 614
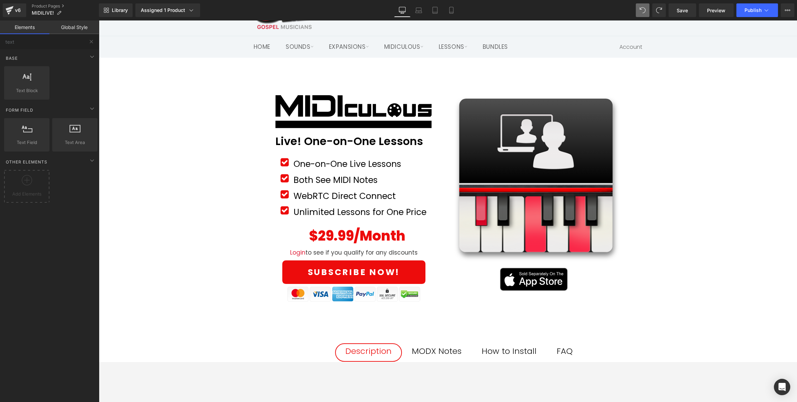
click at [306, 179] on font "Both See MIDI Notes" at bounding box center [336, 180] width 84 height 12
click at [318, 179] on font "Both See MIDI Notes" at bounding box center [336, 180] width 84 height 12
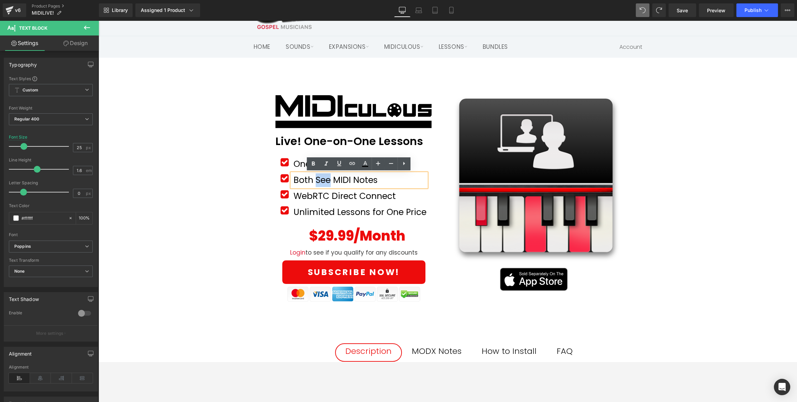
click at [318, 179] on font "Both See MIDI Notes" at bounding box center [336, 180] width 84 height 12
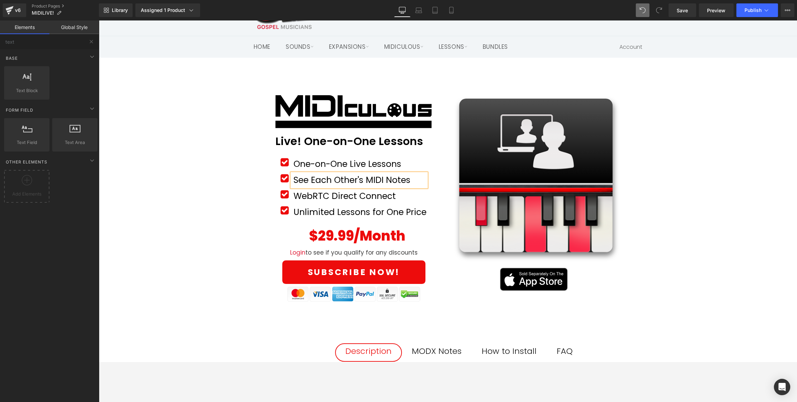
click at [216, 230] on div "Image Row 50px Live! One-on-One Lessons Text Block Row Icon One-on-One Live Les…" at bounding box center [448, 385] width 699 height 614
click at [717, 12] on span "Publish" at bounding box center [753, 10] width 17 height 5
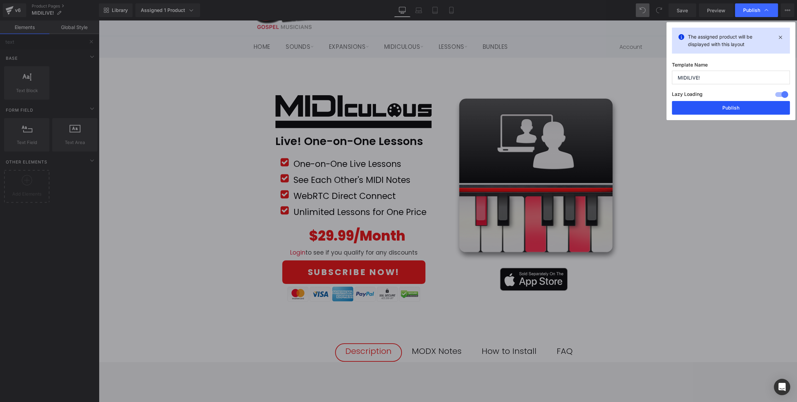
click at [717, 109] on button "Publish" at bounding box center [731, 108] width 118 height 14
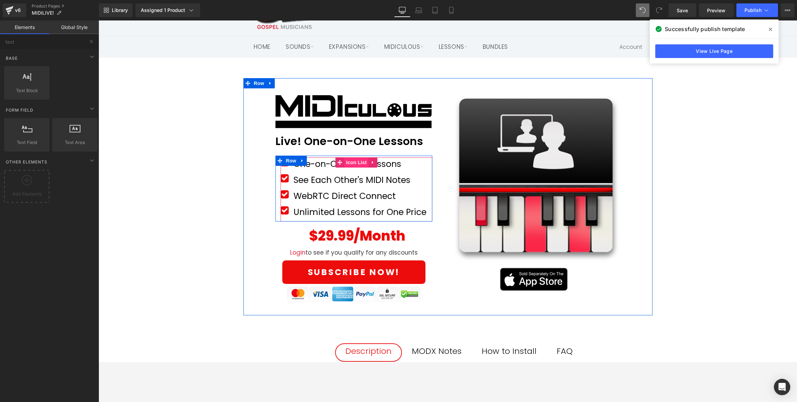
drag, startPoint x: 354, startPoint y: 160, endPoint x: 350, endPoint y: 160, distance: 4.1
click at [354, 160] on span "Icon List" at bounding box center [356, 162] width 24 height 10
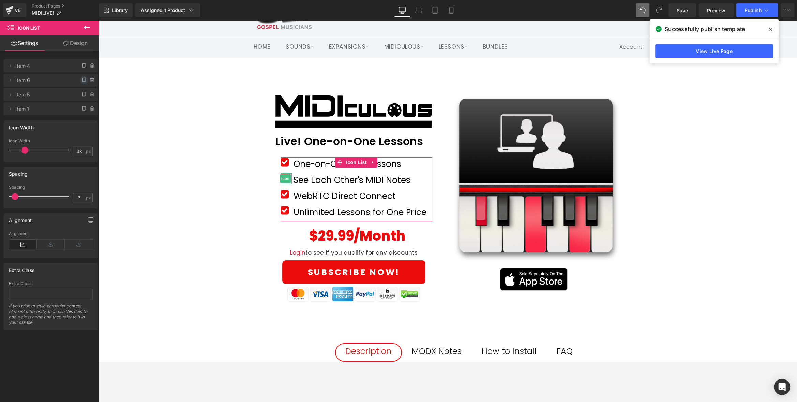
click at [82, 79] on icon at bounding box center [84, 79] width 5 height 5
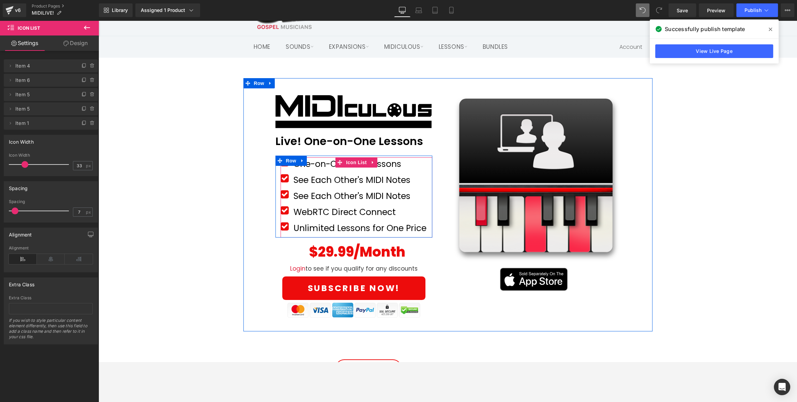
click at [330, 183] on font "See Each Other's MIDI Notes" at bounding box center [352, 180] width 117 height 12
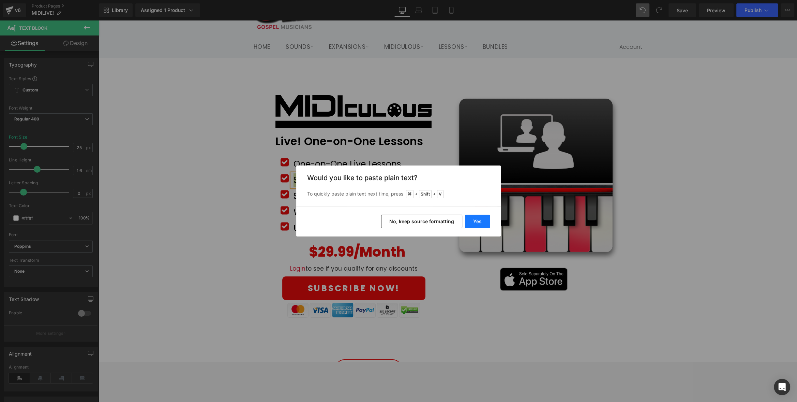
click at [477, 221] on button "Yes" at bounding box center [477, 222] width 25 height 14
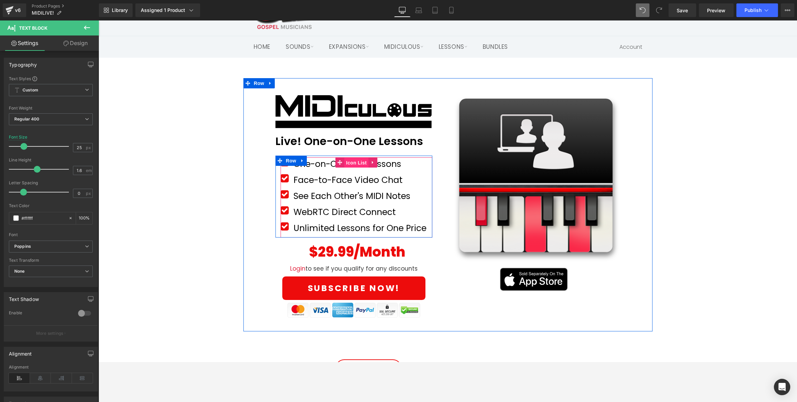
click at [351, 163] on span "Icon List" at bounding box center [356, 163] width 24 height 10
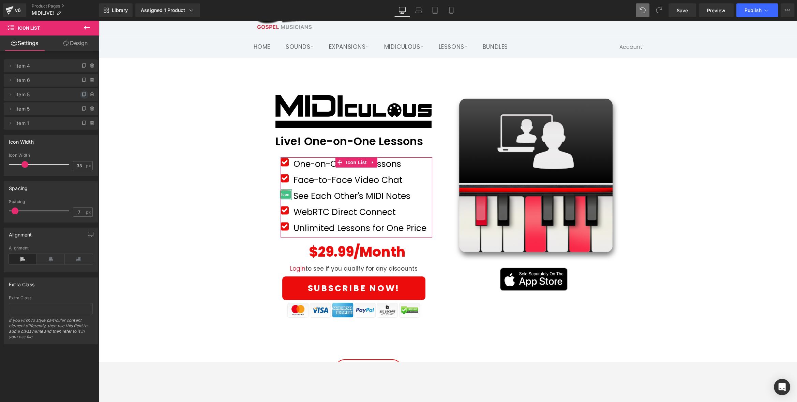
click at [82, 93] on icon at bounding box center [84, 94] width 5 height 5
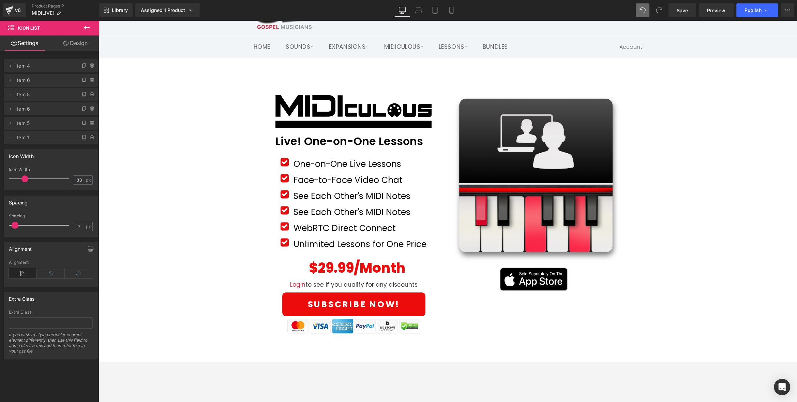
click at [315, 205] on div "See Each Other's MIDI Notes Text Block" at bounding box center [359, 212] width 135 height 14
click at [315, 205] on p "See Each Other's MIDI Notes" at bounding box center [360, 212] width 133 height 14
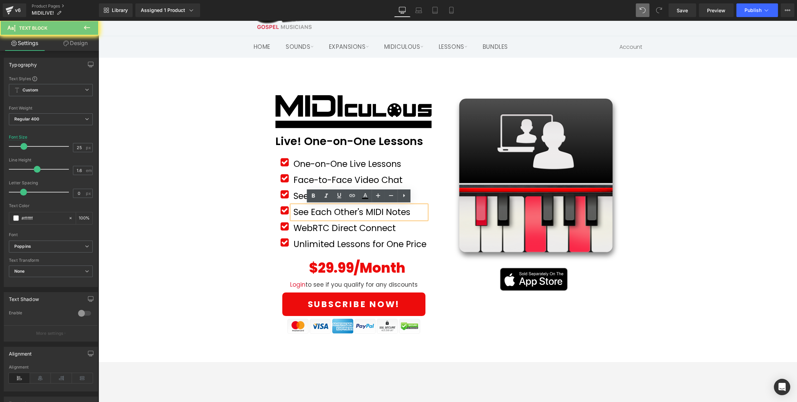
click at [312, 210] on font "See Each Other's MIDI Notes" at bounding box center [352, 212] width 117 height 12
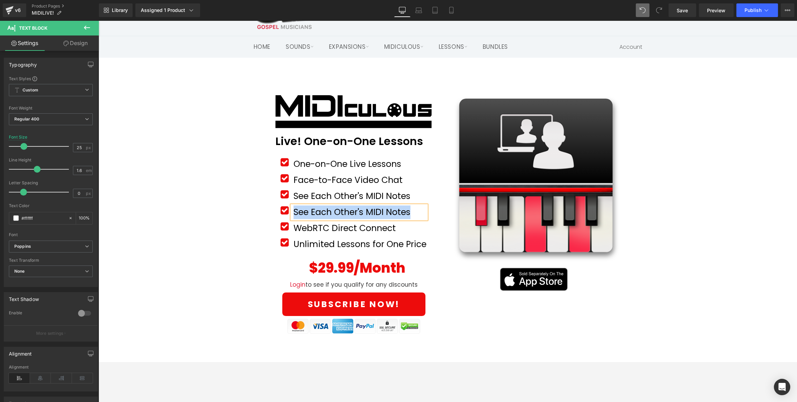
paste div
click at [311, 230] on font "WebRTC Direct Connect" at bounding box center [345, 228] width 102 height 12
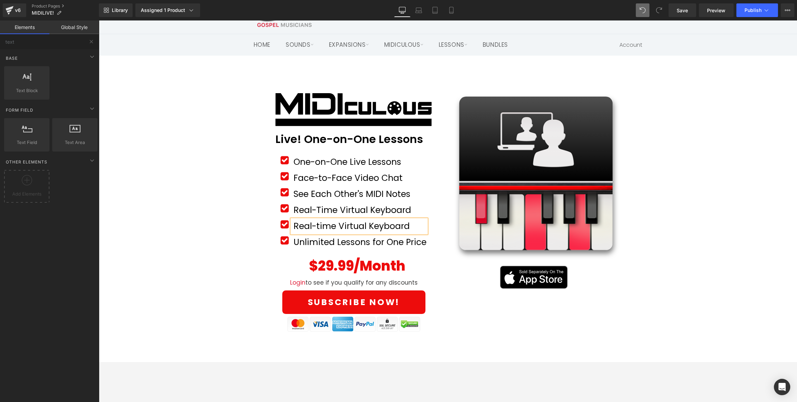
click at [231, 277] on div "Image Row 50px Live! One-on-One Lessons Text Block Row Icon One-on-One Live Les…" at bounding box center [448, 399] width 699 height 646
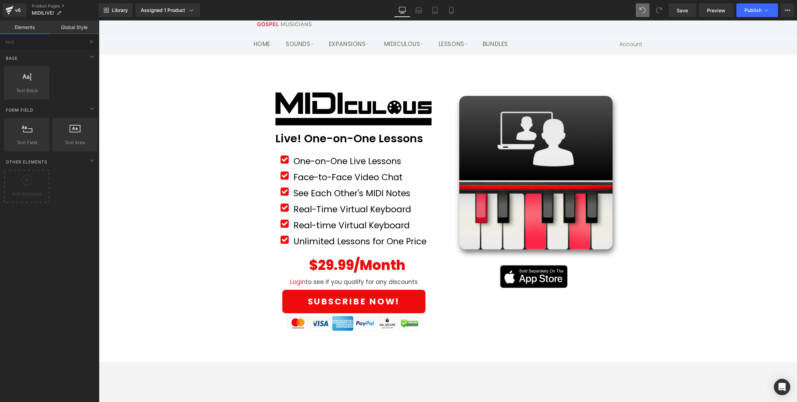
scroll to position [28, 0]
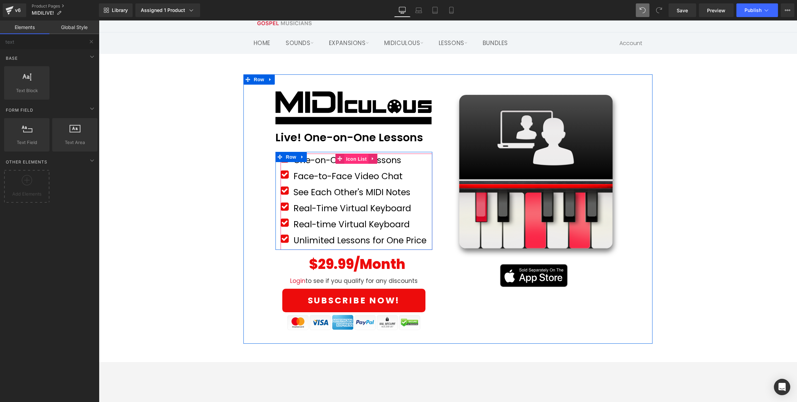
click at [353, 159] on span "Icon List" at bounding box center [356, 159] width 24 height 10
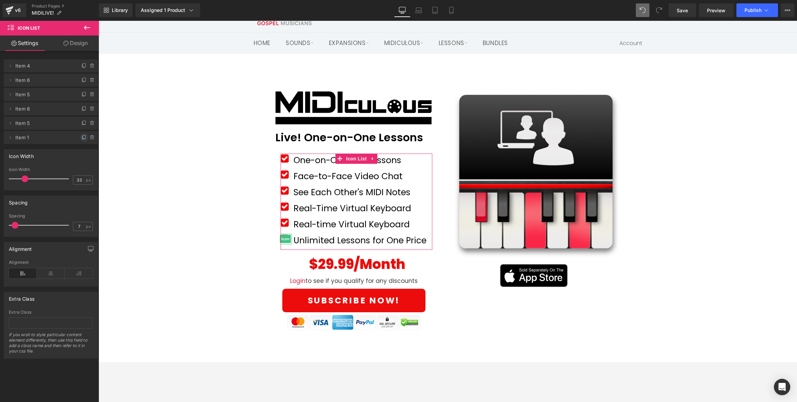
click at [82, 138] on icon at bounding box center [84, 137] width 5 height 5
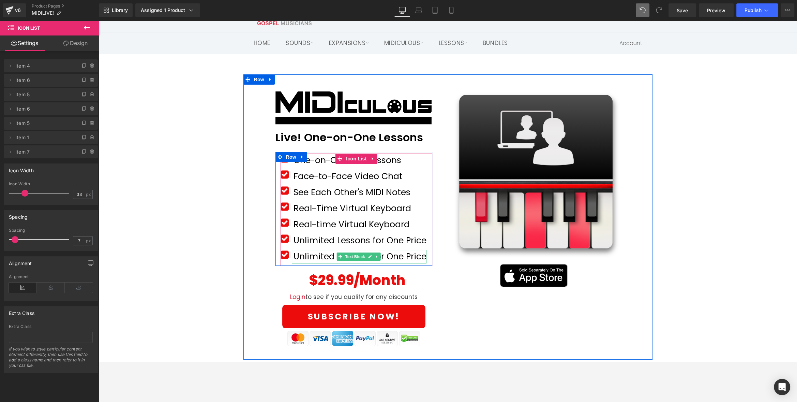
click at [312, 258] on font "Unlimited Lessons for One Price" at bounding box center [360, 256] width 133 height 12
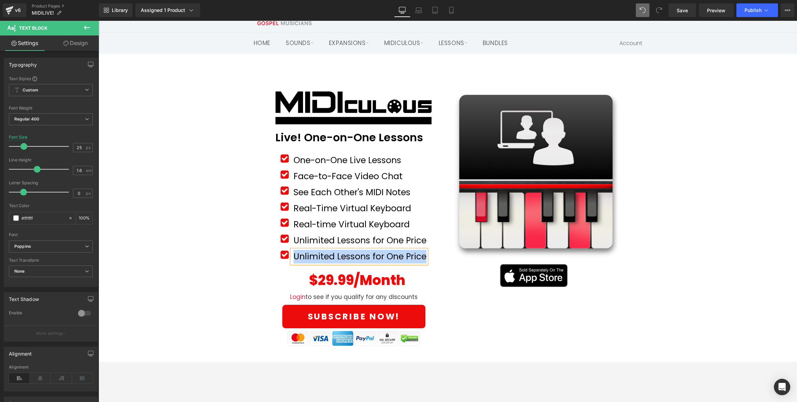
paste div
click at [709, 132] on div "Image Row 50px Live! One-on-One Lessons Text Block Row Icon One-on-One Live Les…" at bounding box center [448, 405] width 699 height 662
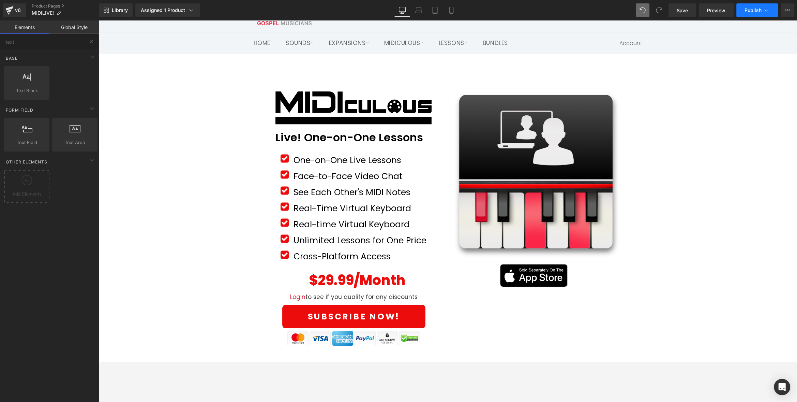
click at [717, 13] on span "Publish" at bounding box center [753, 10] width 17 height 5
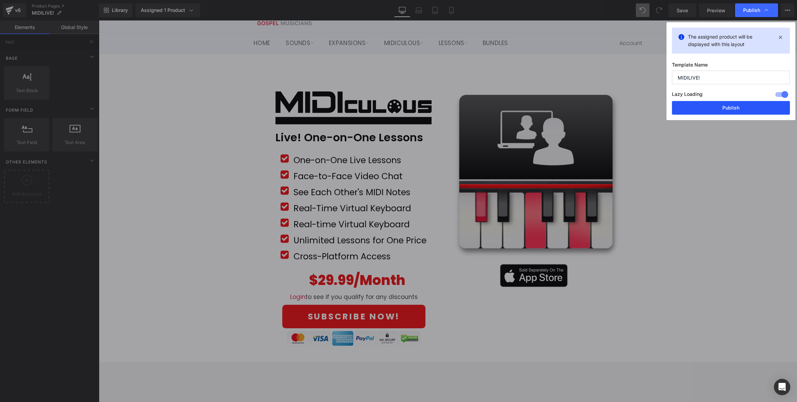
click at [717, 109] on button "Publish" at bounding box center [731, 108] width 118 height 14
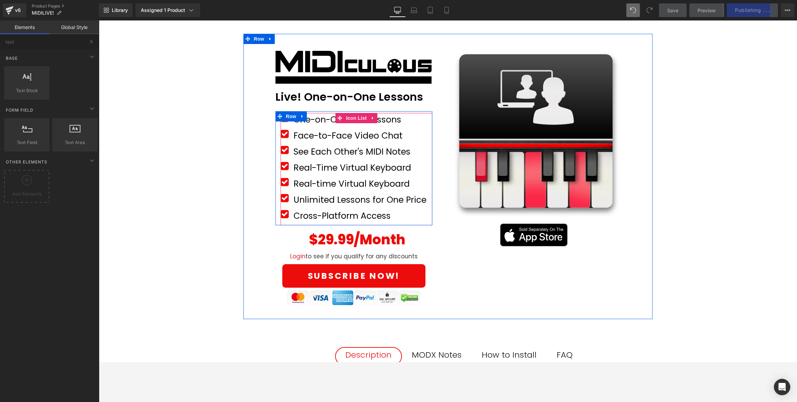
scroll to position [74, 0]
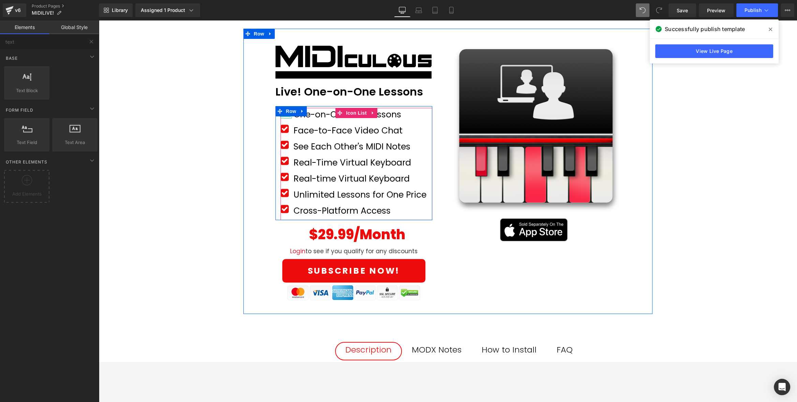
click at [284, 116] on span "Icon" at bounding box center [285, 113] width 11 height 8
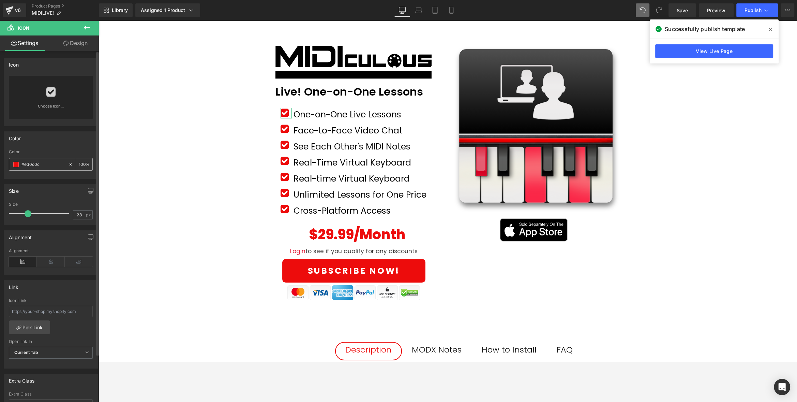
click at [17, 165] on span at bounding box center [15, 164] width 5 height 5
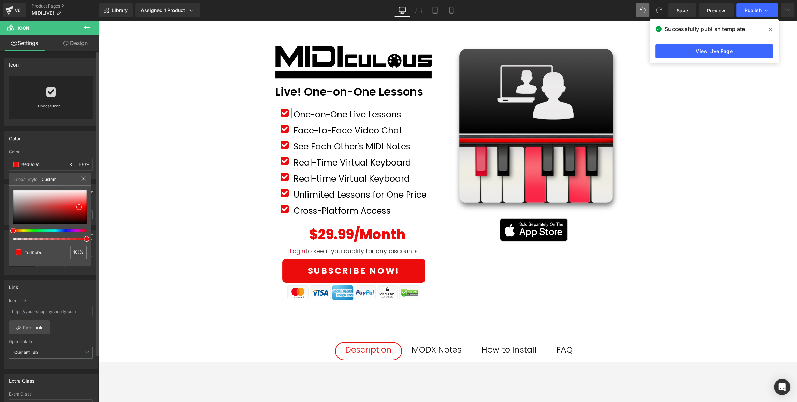
type input "#2a0ced"
click at [61, 231] on div at bounding box center [47, 230] width 74 height 3
type input "#570ced"
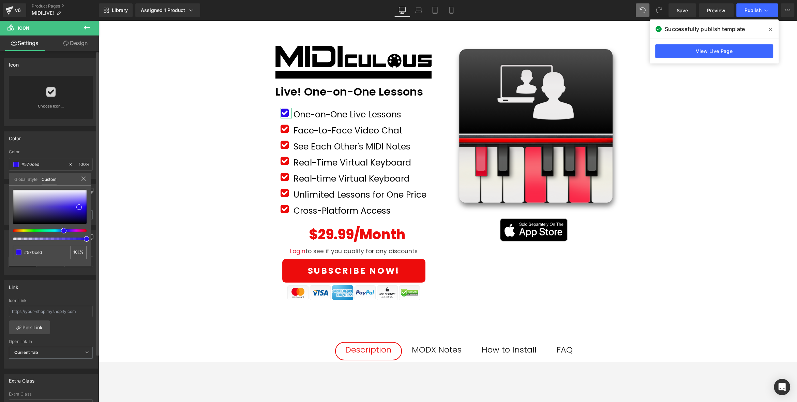
type input "#4f0ced"
type input "#480ced"
type input "#310ced"
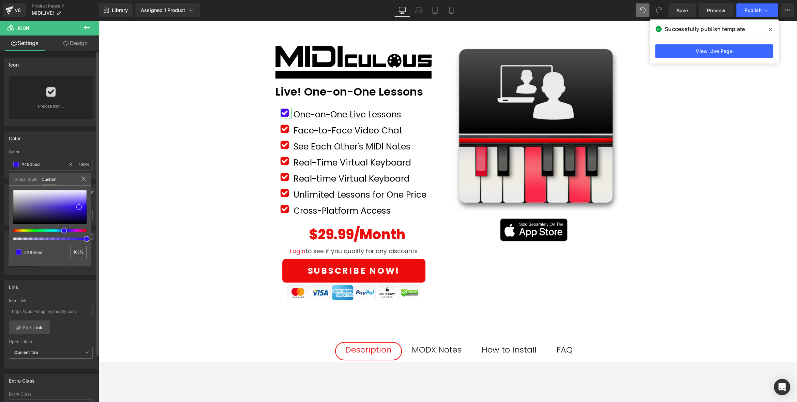
type input "#310ced"
type input "#3d0ced"
type input "#440ced"
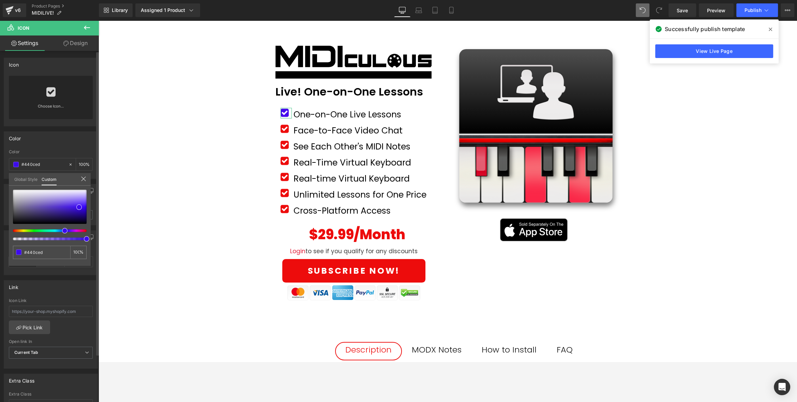
type input "#480ced"
type input "#4f0ced"
type input "#480ced"
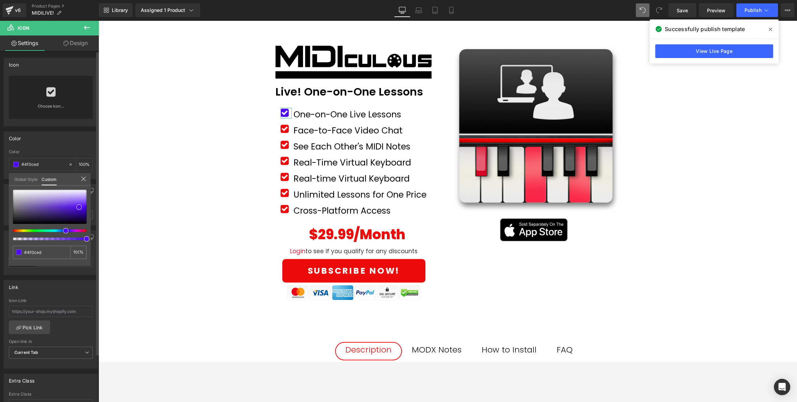
type input "#480ced"
type input "#3d0ced"
type input "#350ced"
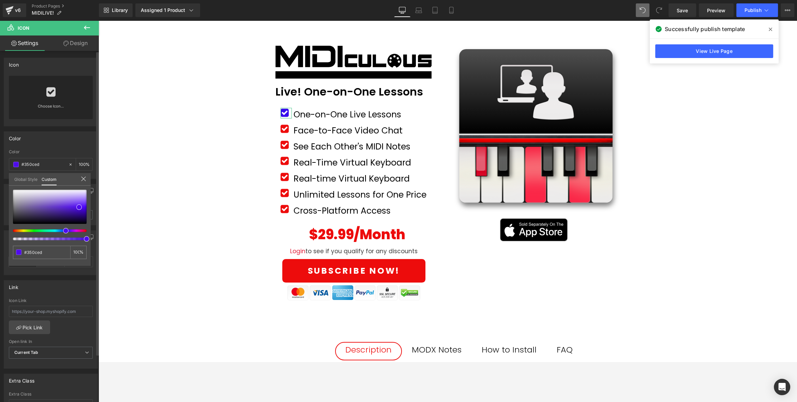
type input "#310ced"
type input "#220ced"
type input "#1f0ced"
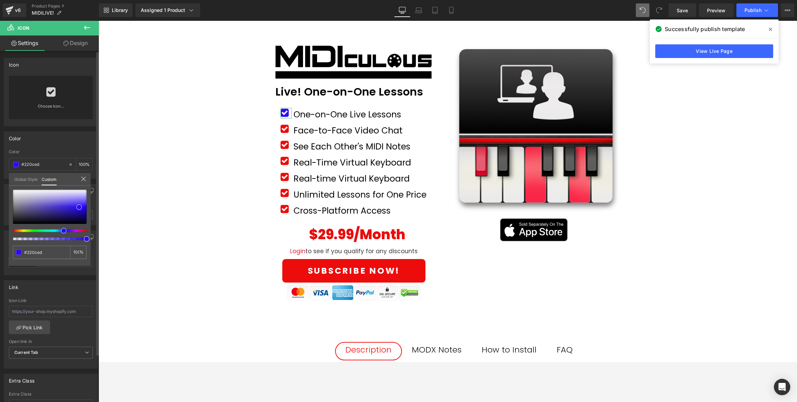
type input "#1f0ced"
type input "#170ced"
type input "#100ced"
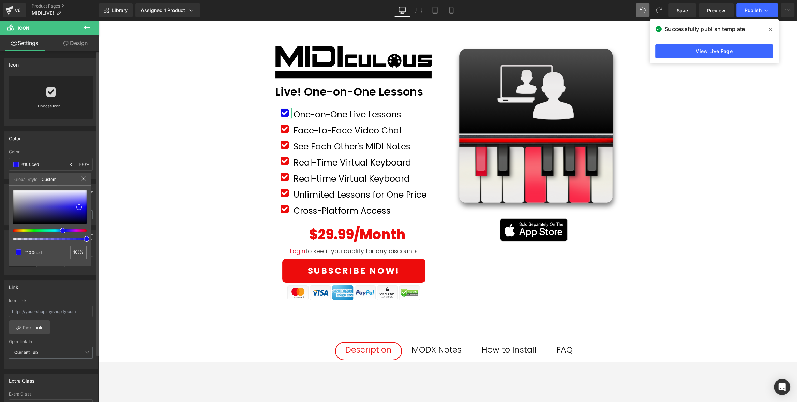
type input "#0c0ced"
type input "#0c13ed"
type input "#0c1bed"
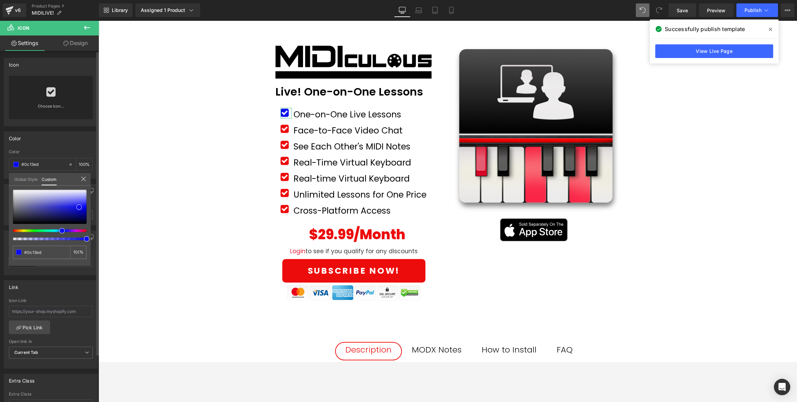
type input "#0c1bed"
type input "#0c2eed"
type input "#0c31ed"
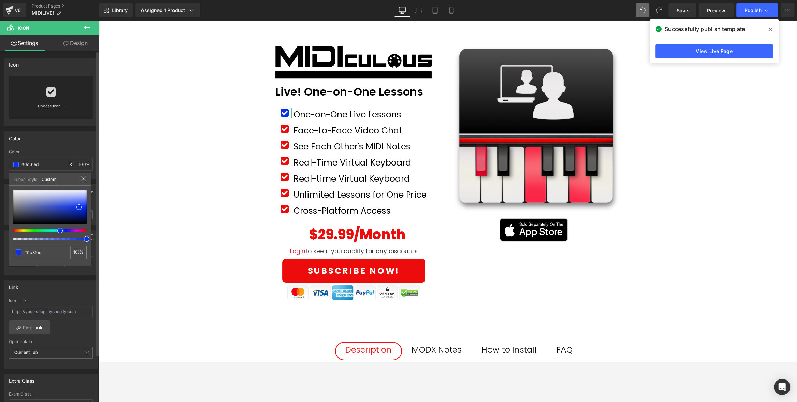
type input "#0c40ed"
type input "#0c44ed"
drag, startPoint x: 62, startPoint y: 230, endPoint x: 55, endPoint y: 231, distance: 7.2
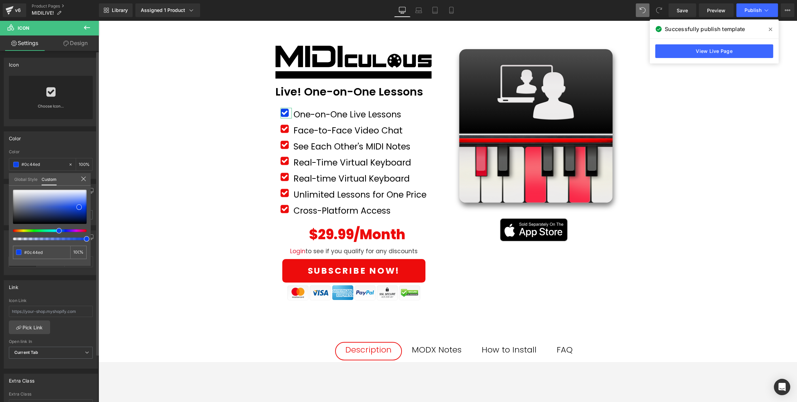
click at [55, 231] on div at bounding box center [47, 230] width 74 height 3
type input "#2f5fee"
type input "#305fed"
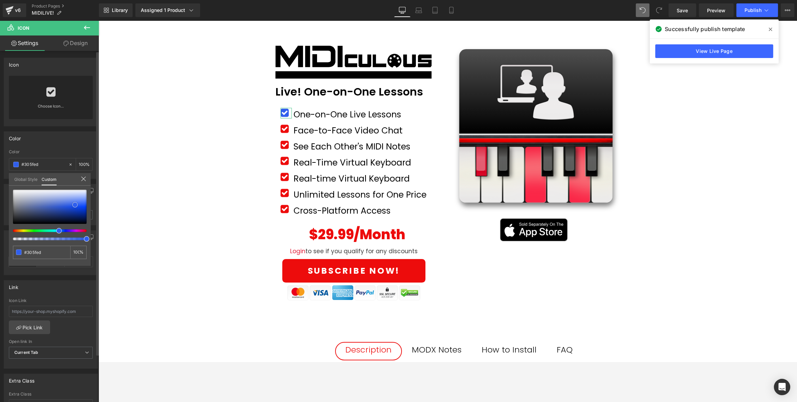
type input "#3764eb"
type input "#3663ec"
type input "#406bec"
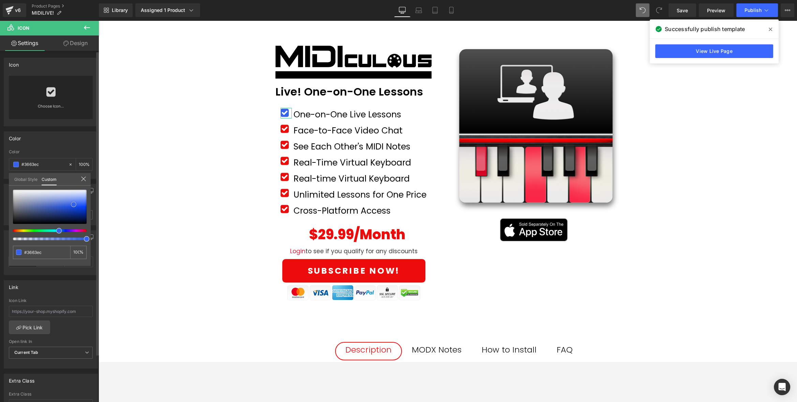
type input "#406bec"
type input "#416ceb"
type input "#466feb"
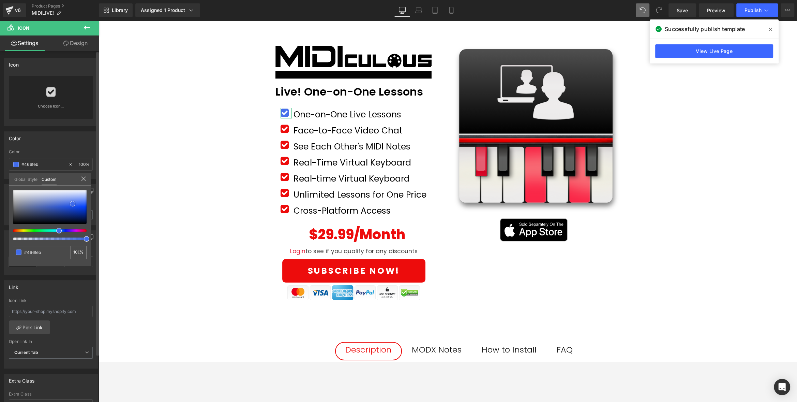
type input "#5077eb"
type input "#577bea"
type input "#567beb"
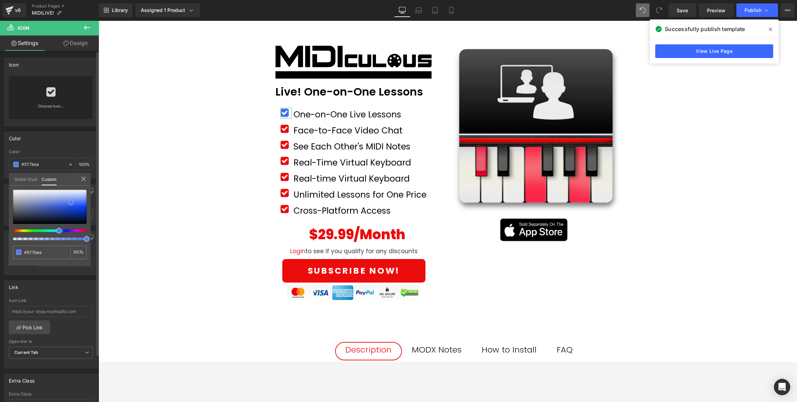
type input "#567beb"
type input "#5378e8"
type input "#5579e6"
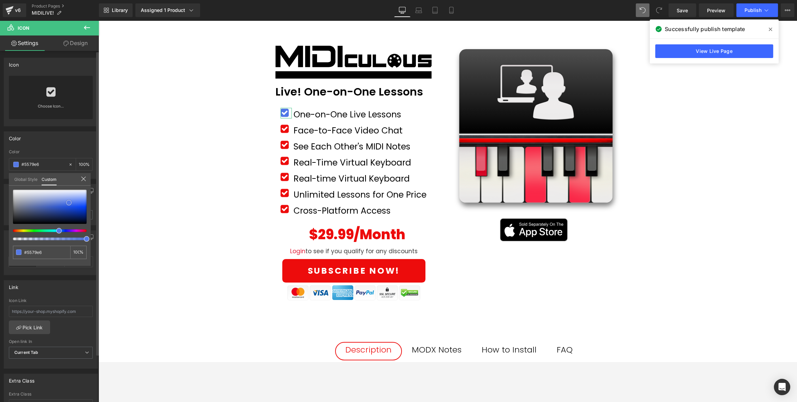
type input "#4f75e7"
type input "#4a71e7"
type input "#446de7"
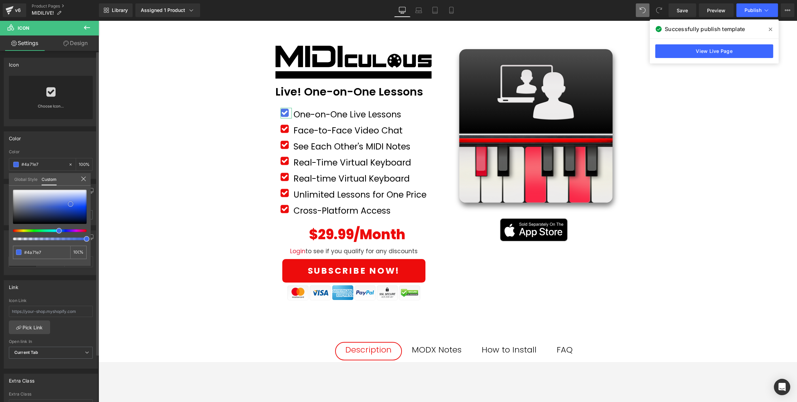
type input "#446de7"
type input "#3f69e8"
drag, startPoint x: 79, startPoint y: 205, endPoint x: 71, endPoint y: 202, distance: 8.7
click at [71, 202] on span at bounding box center [70, 203] width 5 height 5
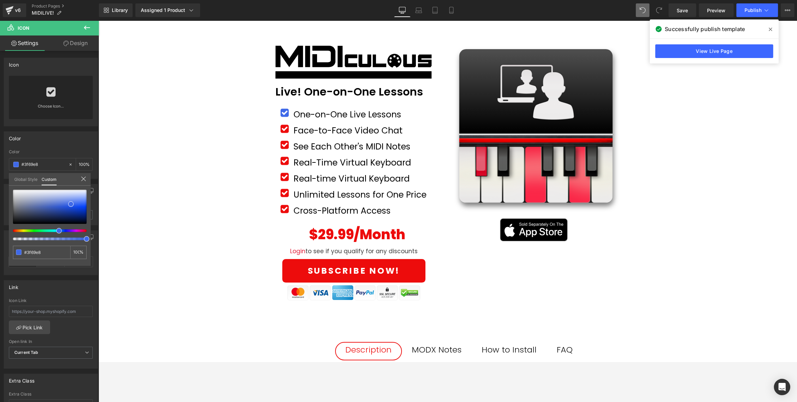
click at [195, 174] on body "Skip to content Search Home Sounds Plugins Drums/Beats Yamaha Sounds Expansions" at bounding box center [448, 409] width 699 height 926
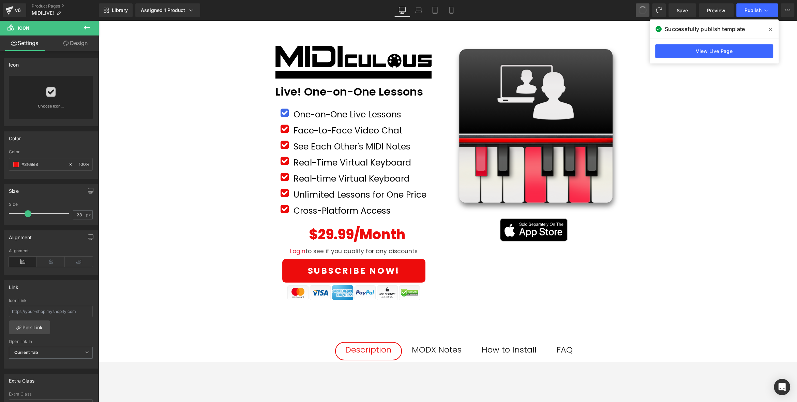
type input "#ed0c0c"
type input "100"
click at [717, 12] on span "Publish" at bounding box center [753, 10] width 17 height 5
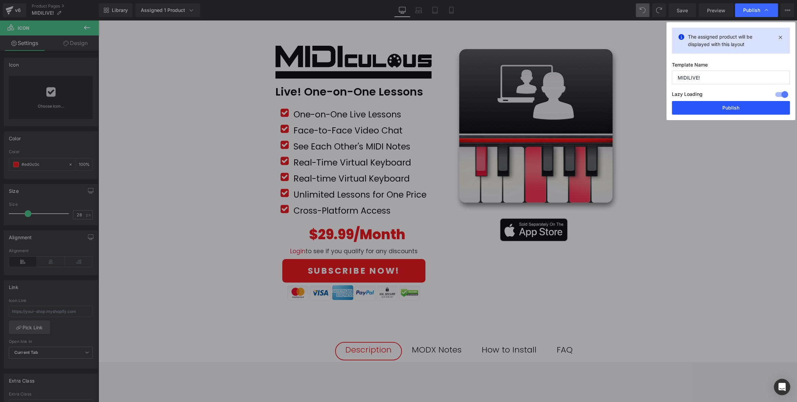
click at [717, 108] on button "Publish" at bounding box center [731, 108] width 118 height 14
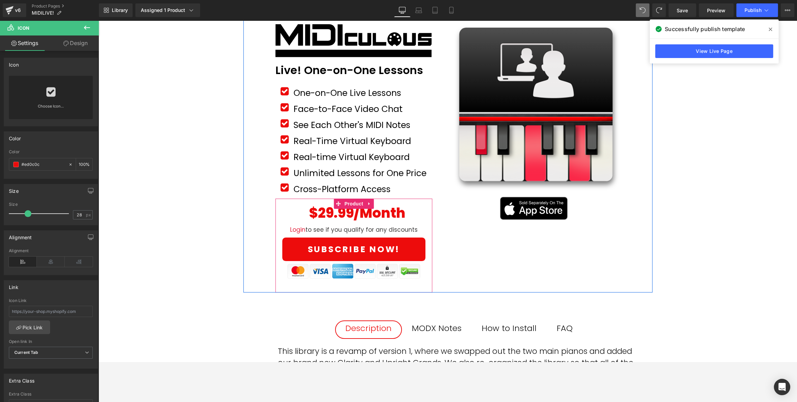
scroll to position [101, 0]
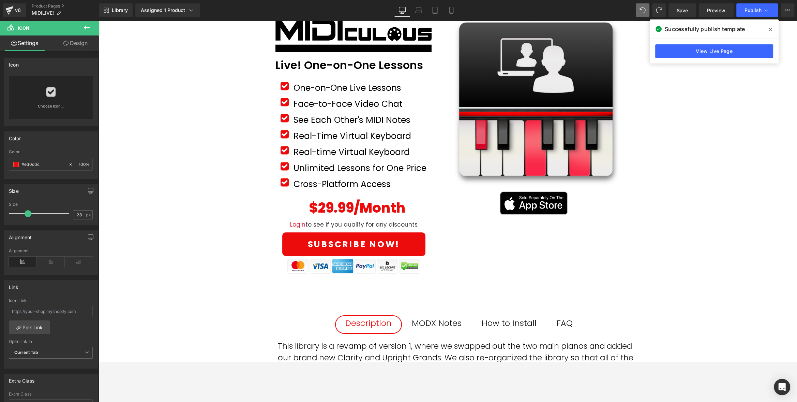
click at [84, 32] on button at bounding box center [87, 27] width 24 height 15
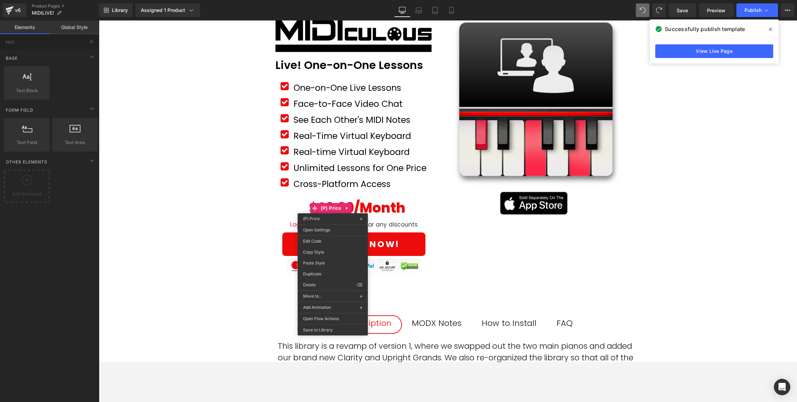
click at [203, 208] on div "Image Row 50px Live! One-on-One Lessons Text Block Row Icon One-on-One Live Les…" at bounding box center [448, 333] width 699 height 662
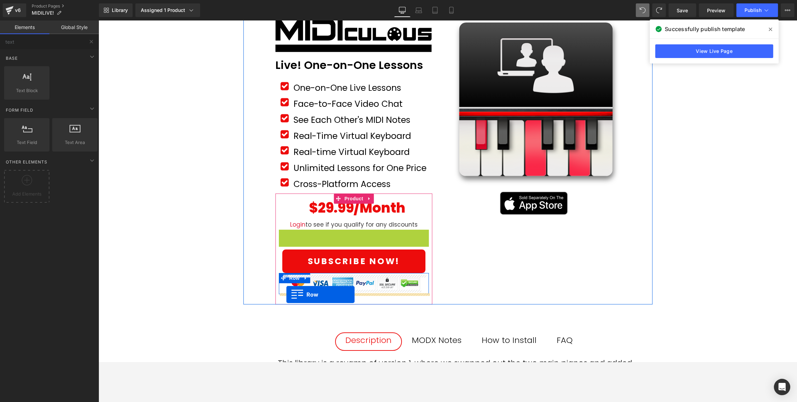
drag, startPoint x: 294, startPoint y: 234, endPoint x: 286, endPoint y: 295, distance: 61.1
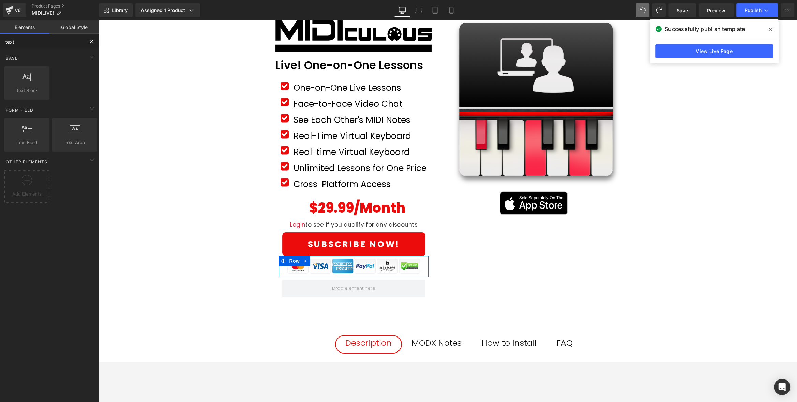
click at [45, 45] on input "text" at bounding box center [42, 41] width 84 height 15
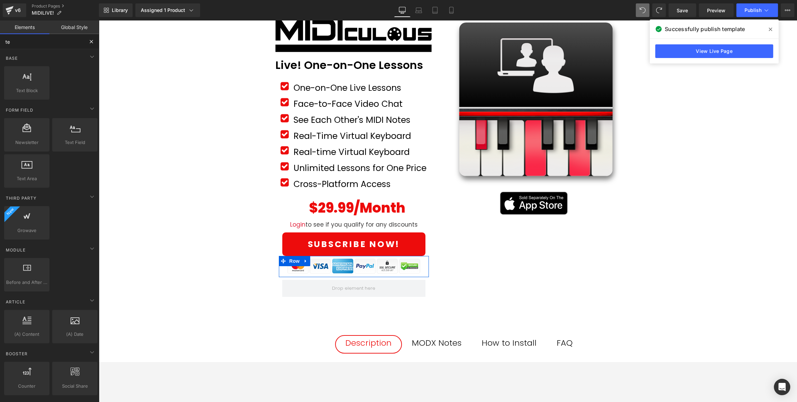
type input "t"
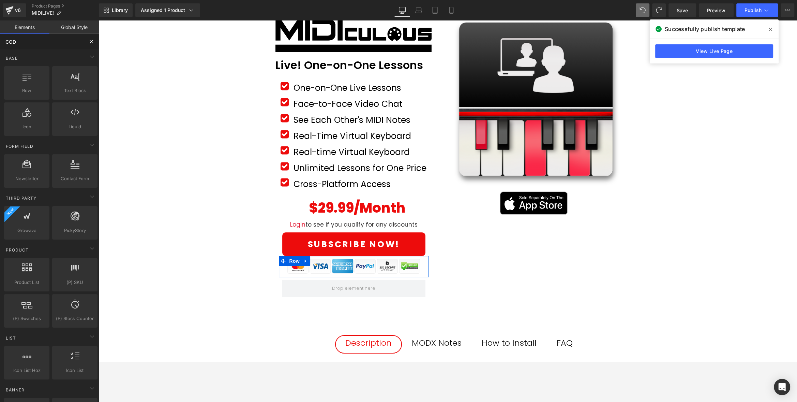
type input "CODE"
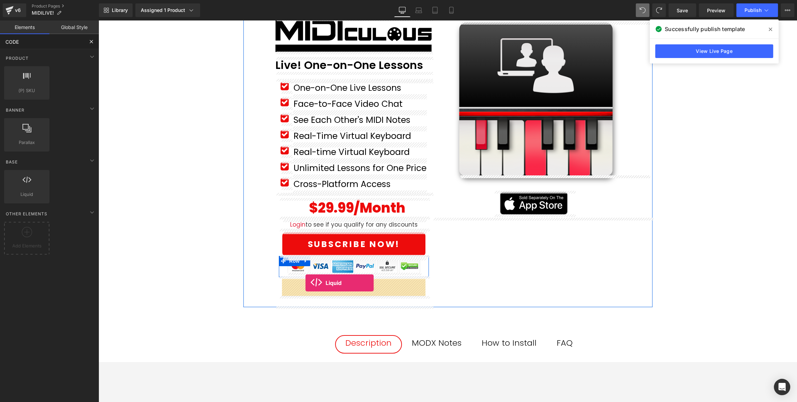
drag, startPoint x: 129, startPoint y: 203, endPoint x: 306, endPoint y: 283, distance: 193.8
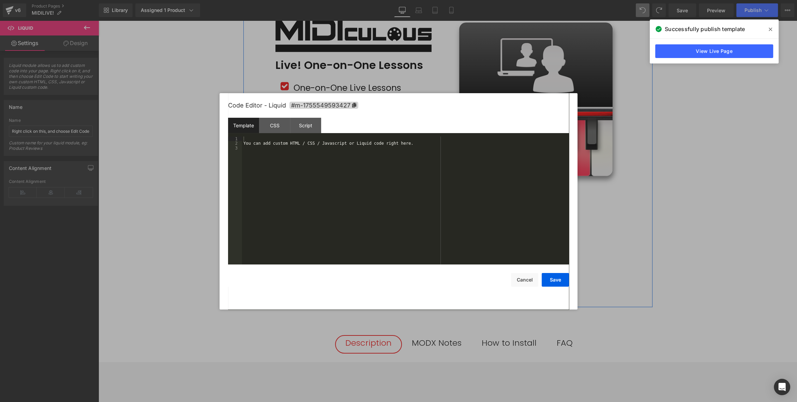
click at [359, 283] on div "Liquid" at bounding box center [354, 288] width 144 height 17
click at [267, 146] on div "You can add custom HTML / CSS / Javascript or Liquid code right here." at bounding box center [405, 204] width 327 height 137
click at [267, 146] on div "You can{% render 'paywhirl-plan-selector' %} add custom HTML / CSS / Javascript…" at bounding box center [405, 204] width 327 height 137
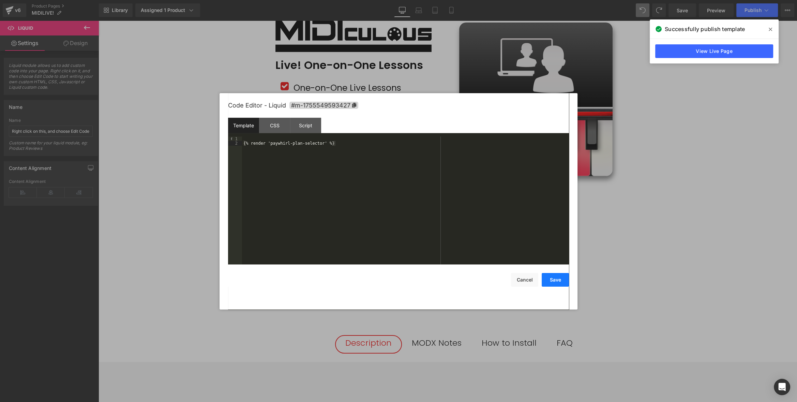
click at [555, 283] on button "Save" at bounding box center [555, 280] width 27 height 14
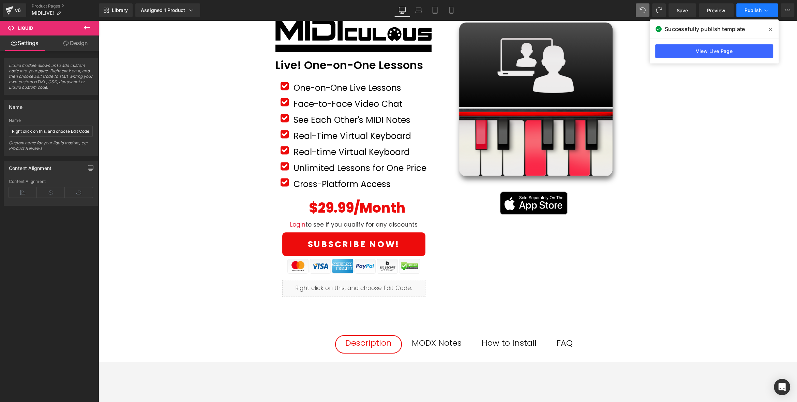
click at [717, 16] on button "Publish" at bounding box center [758, 10] width 42 height 14
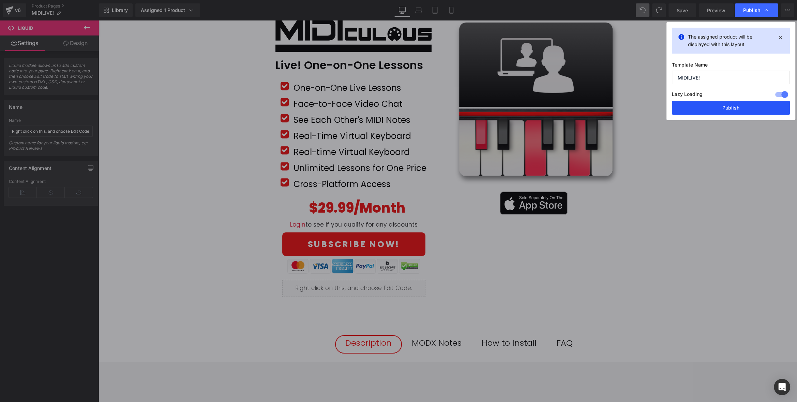
click at [717, 109] on button "Publish" at bounding box center [731, 108] width 118 height 14
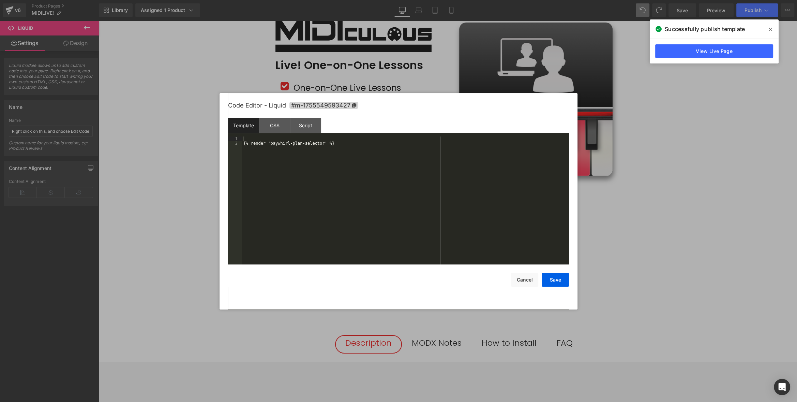
click at [349, 0] on div "Liquid You are previewing how the will restyle your page. You can not edit Elem…" at bounding box center [398, 0] width 797 height 0
click at [561, 281] on button "Save" at bounding box center [555, 280] width 27 height 14
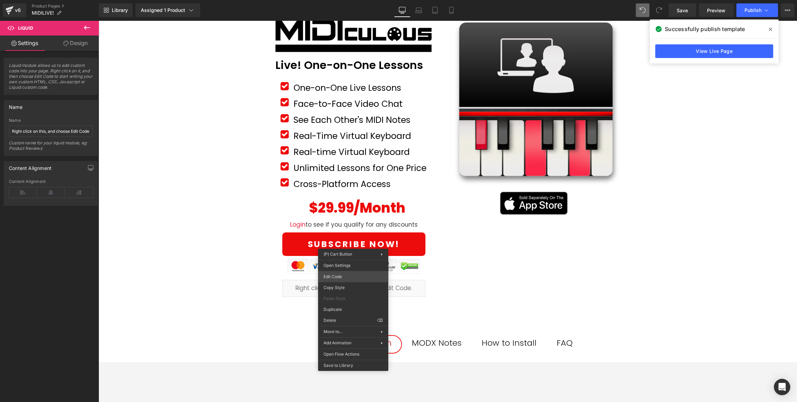
click at [348, 0] on div "Liquid You are previewing how the will restyle your page. You can not edit Elem…" at bounding box center [398, 0] width 797 height 0
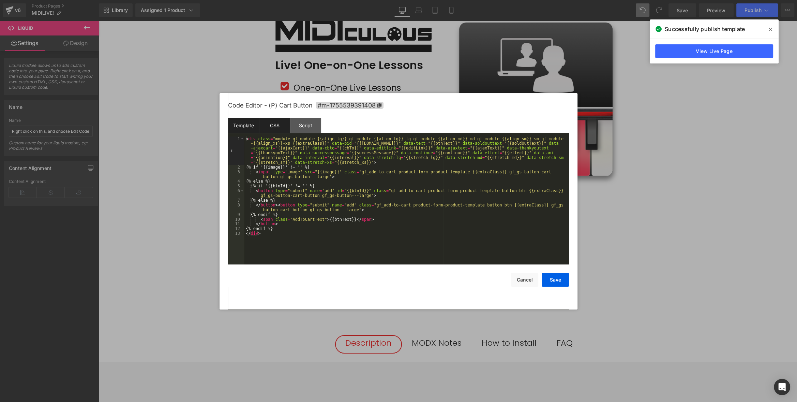
click at [281, 128] on div "CSS" at bounding box center [274, 125] width 31 height 15
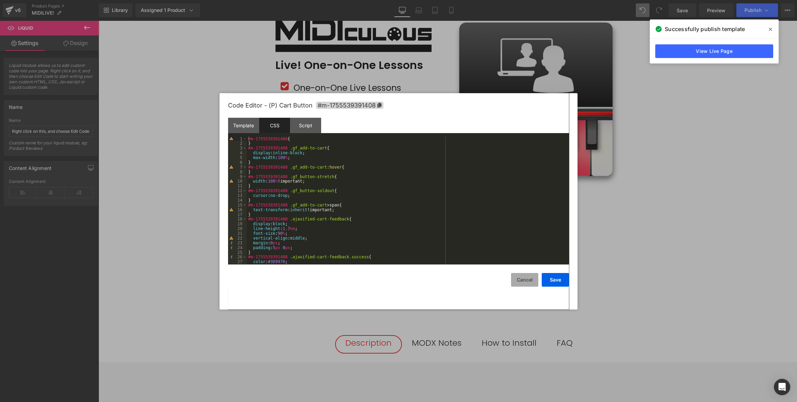
click at [526, 277] on button "Cancel" at bounding box center [524, 280] width 27 height 14
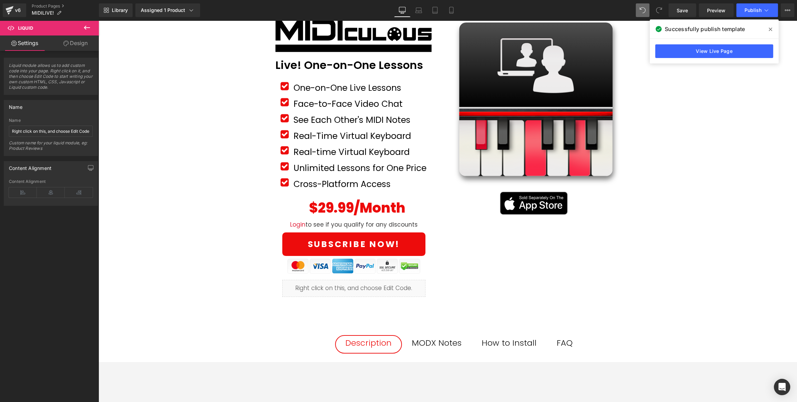
drag, startPoint x: 431, startPoint y: 307, endPoint x: 409, endPoint y: 300, distance: 24.0
click at [99, 20] on div "82px" at bounding box center [99, 20] width 0 height 0
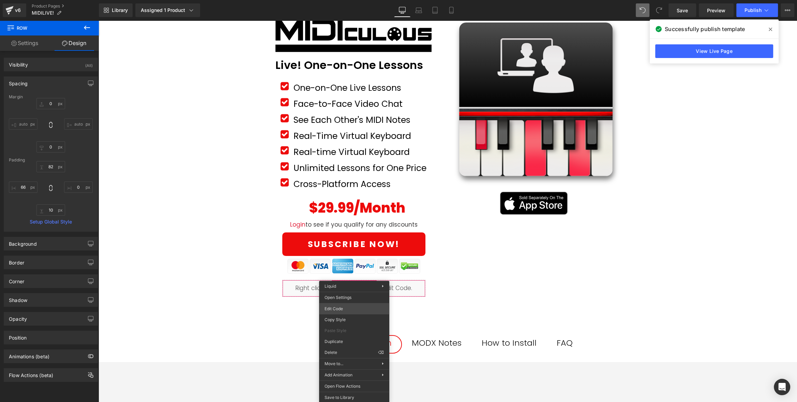
click at [351, 0] on div "Liquid You are previewing how the will restyle your page. You can not edit Elem…" at bounding box center [398, 0] width 797 height 0
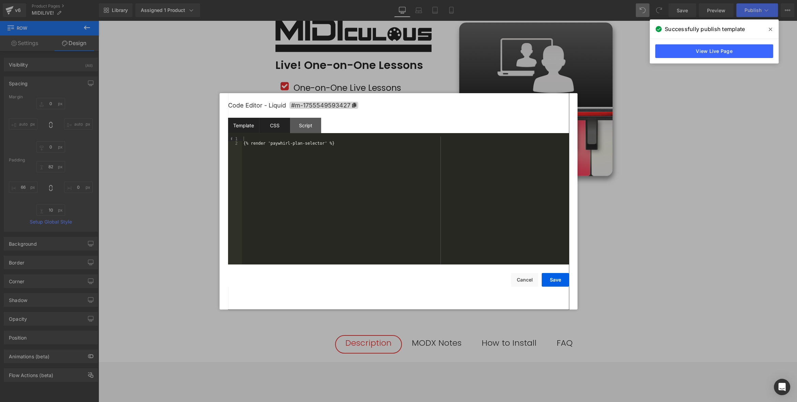
click at [279, 127] on div "CSS" at bounding box center [274, 125] width 31 height 15
click at [275, 154] on div "#m-1755549593427 { }" at bounding box center [405, 204] width 327 height 137
click at [273, 138] on div "#m-1755549593427 { } #m-1755539407674 { display : none !important; }" at bounding box center [405, 204] width 327 height 137
click at [275, 153] on div "#m-1755549593427 { } #m-1755539407674 { display : none !important; }" at bounding box center [405, 204] width 327 height 137
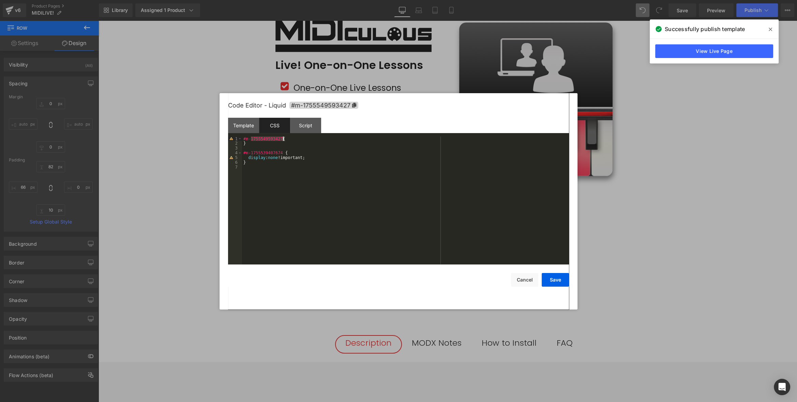
click at [275, 153] on div "#m-1755549593427 { } #m-1755539407674 { display : none !important; }" at bounding box center [405, 204] width 327 height 137
drag, startPoint x: 292, startPoint y: 140, endPoint x: 209, endPoint y: 134, distance: 82.7
click at [209, 134] on body "Liquid You are previewing how the will restyle your page. You can not edit Elem…" at bounding box center [398, 201] width 797 height 402
click at [252, 146] on div "#m-1755549593427 { } #m-1755549593427 { display : none !important; }" at bounding box center [405, 204] width 327 height 137
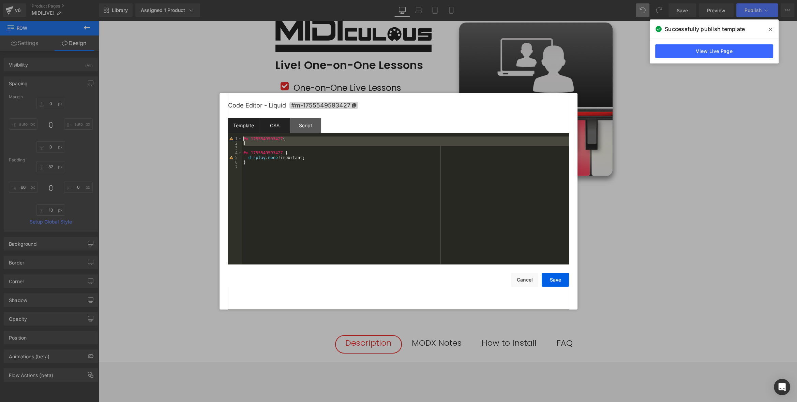
drag, startPoint x: 252, startPoint y: 146, endPoint x: 236, endPoint y: 133, distance: 20.6
click at [236, 133] on div "Template CSS Script Data 1 2 {% render 'paywhirl-plan-selector' %} XXXXXXXXXXXX…" at bounding box center [398, 191] width 341 height 147
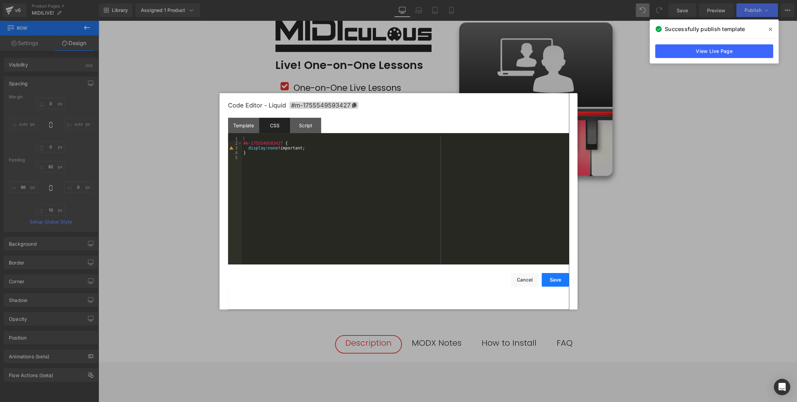
click at [560, 281] on button "Save" at bounding box center [555, 280] width 27 height 14
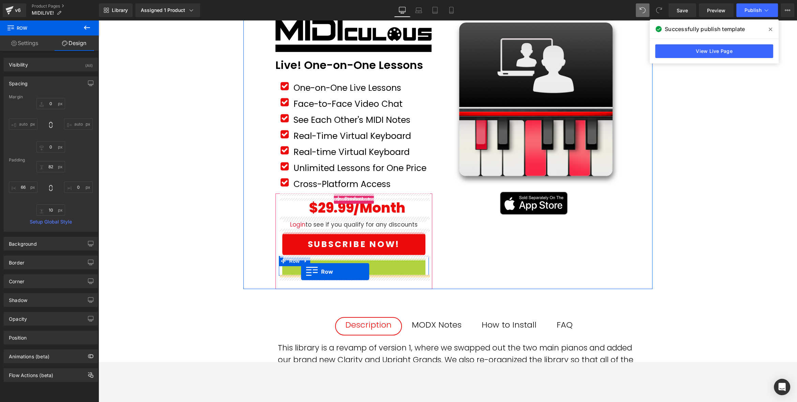
drag, startPoint x: 301, startPoint y: 266, endPoint x: 301, endPoint y: 271, distance: 5.5
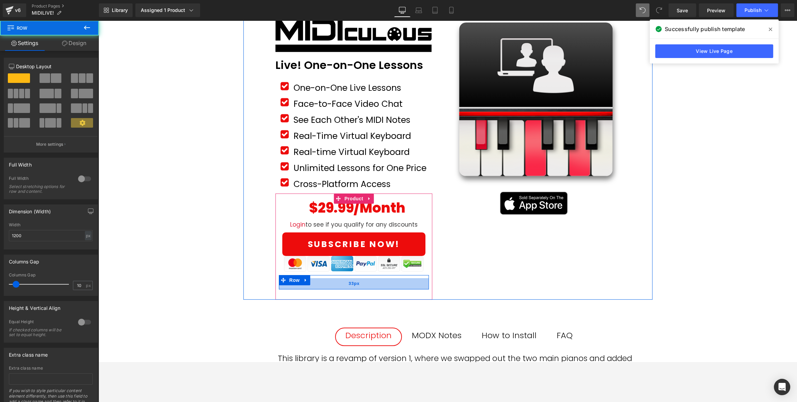
drag, startPoint x: 318, startPoint y: 275, endPoint x: 328, endPoint y: 288, distance: 15.8
click at [318, 287] on div "33px" at bounding box center [354, 283] width 150 height 11
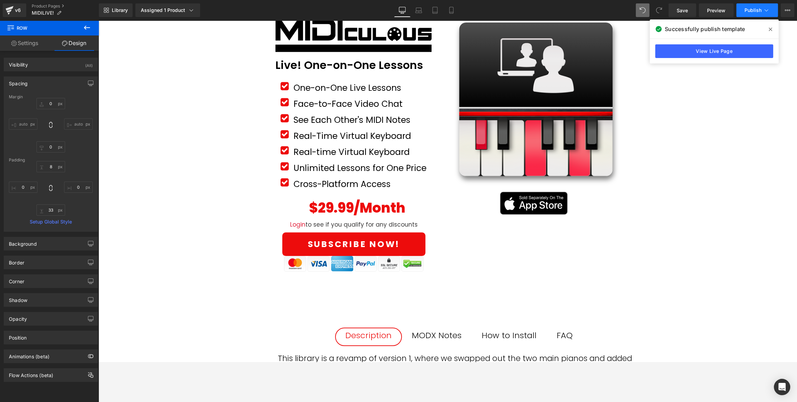
click at [717, 11] on span "Publish" at bounding box center [753, 10] width 17 height 5
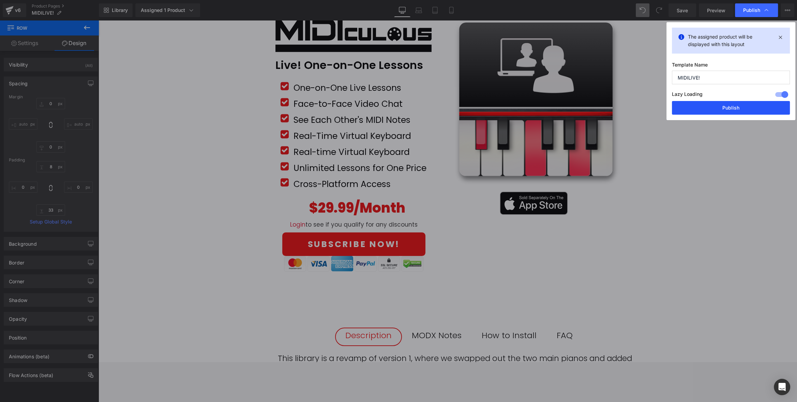
click at [717, 106] on button "Publish" at bounding box center [731, 108] width 118 height 14
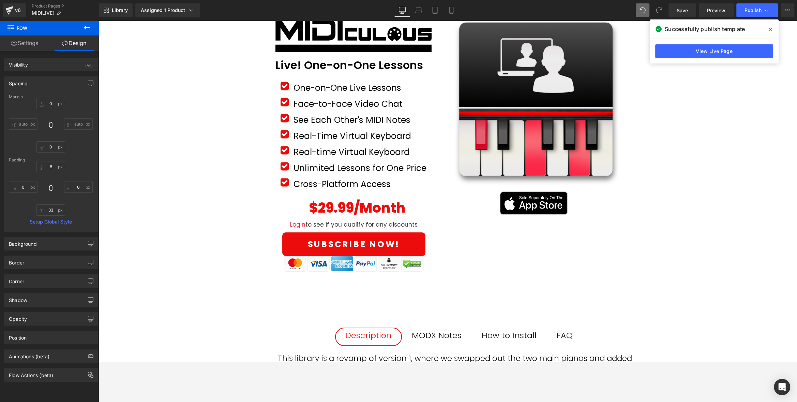
click at [186, 210] on div "Image Row 50px Live! One-on-One Lessons Text Block Row Icon One-on-One Live Les…" at bounding box center [448, 339] width 699 height 674
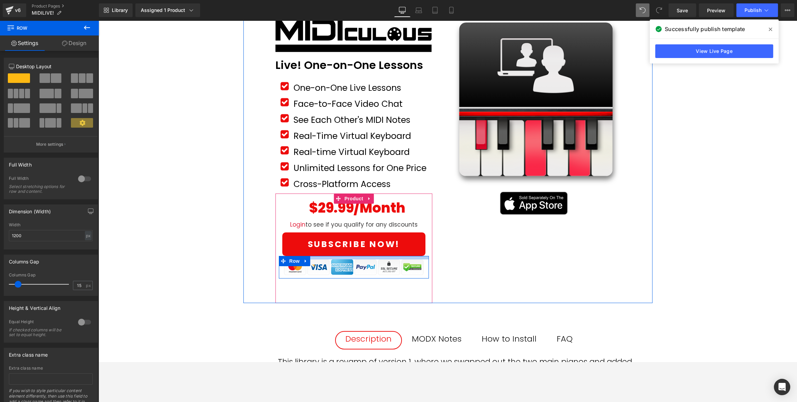
drag, startPoint x: 337, startPoint y: 256, endPoint x: 213, endPoint y: 252, distance: 124.5
click at [337, 259] on div "Image Row" at bounding box center [354, 267] width 150 height 23
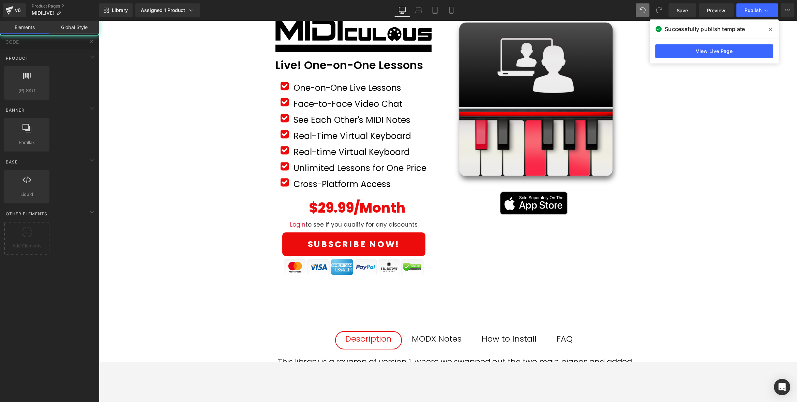
click at [211, 252] on div "Image Row 50px Live! One-on-One Lessons Text Block Row Icon One-on-One Live Les…" at bounding box center [448, 341] width 699 height 678
click at [717, 8] on span "Publish" at bounding box center [753, 10] width 17 height 5
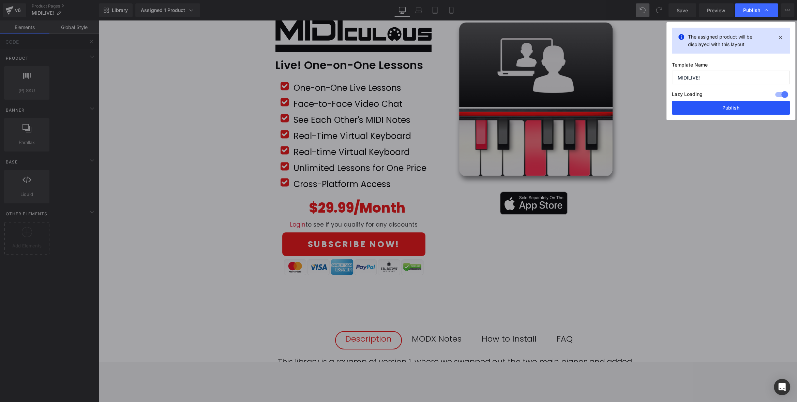
drag, startPoint x: 725, startPoint y: 110, endPoint x: 413, endPoint y: 159, distance: 315.8
click at [717, 110] on button "Publish" at bounding box center [731, 108] width 118 height 14
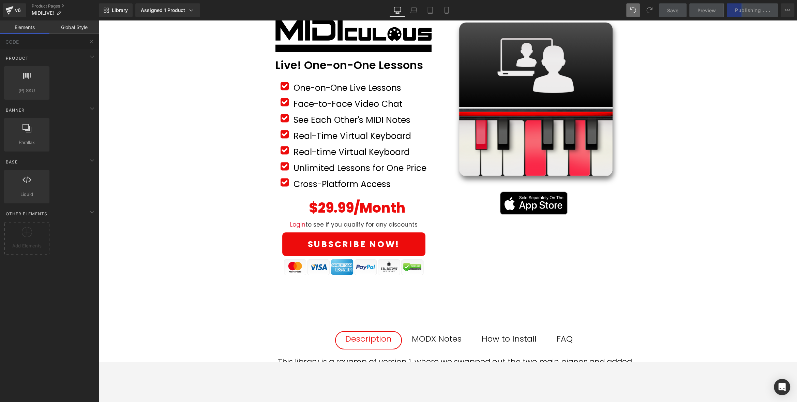
click at [191, 210] on div "Image Row 50px Live! One-on-One Lessons Text Block Row Icon One-on-One Live Les…" at bounding box center [448, 341] width 699 height 678
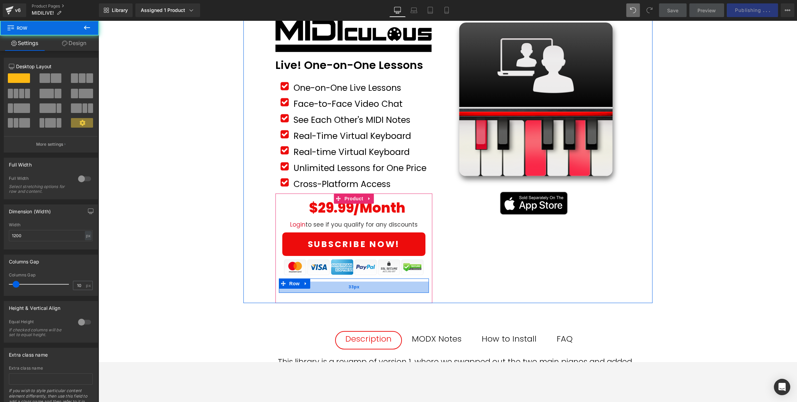
scroll to position [102, 0]
click at [343, 285] on div "33px" at bounding box center [354, 286] width 150 height 11
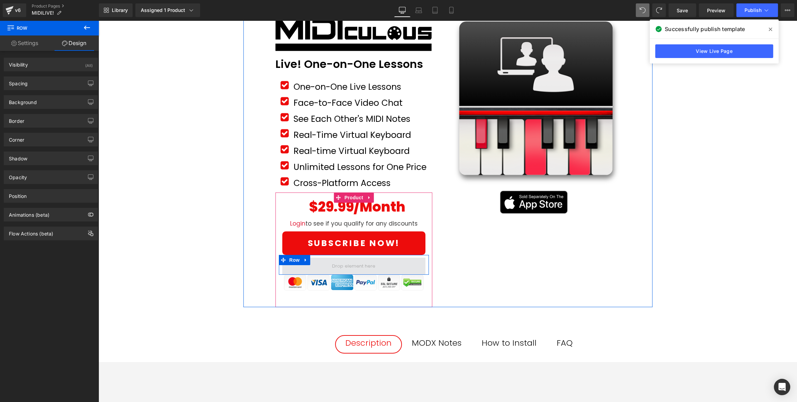
scroll to position [101, 0]
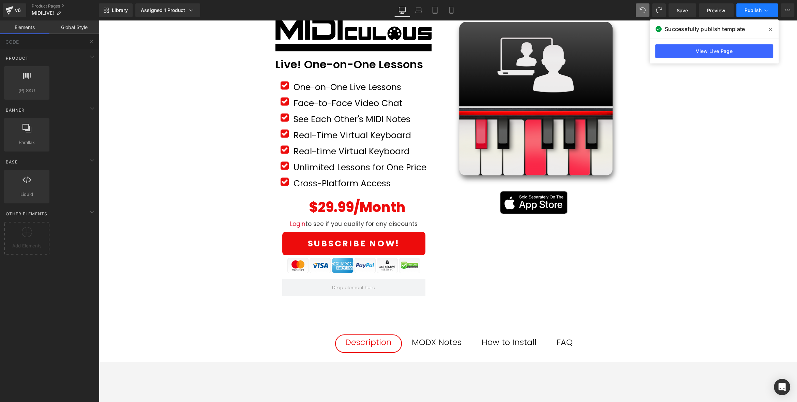
click at [717, 9] on span "Publish" at bounding box center [753, 10] width 17 height 5
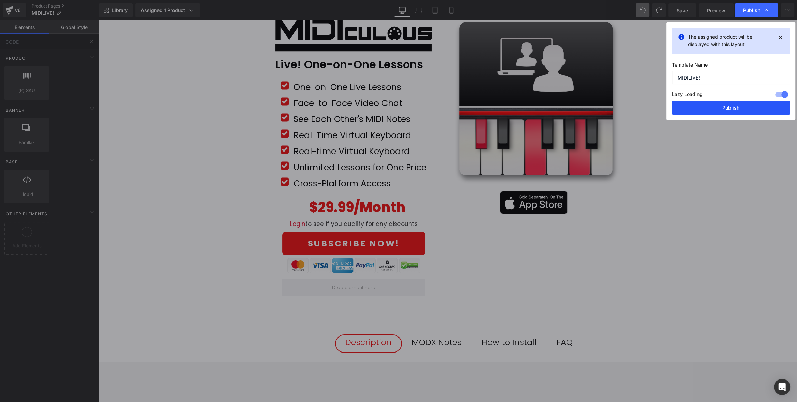
click at [717, 108] on button "Publish" at bounding box center [731, 108] width 118 height 14
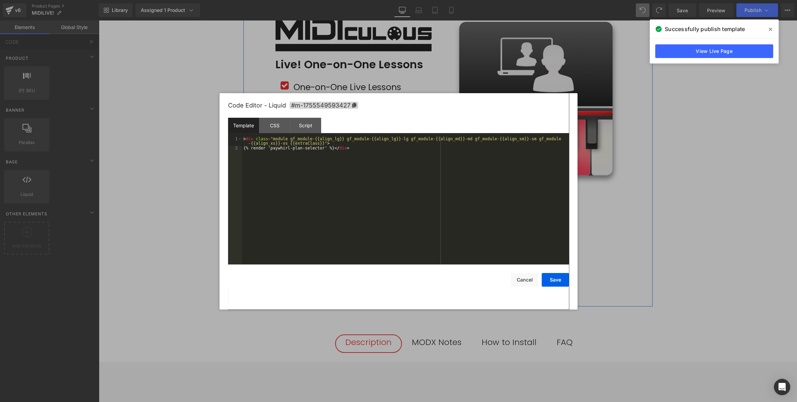
click at [363, 282] on div "Liquid" at bounding box center [354, 287] width 144 height 17
click at [283, 125] on div "CSS" at bounding box center [274, 125] width 31 height 15
click at [173, 165] on div at bounding box center [398, 201] width 797 height 402
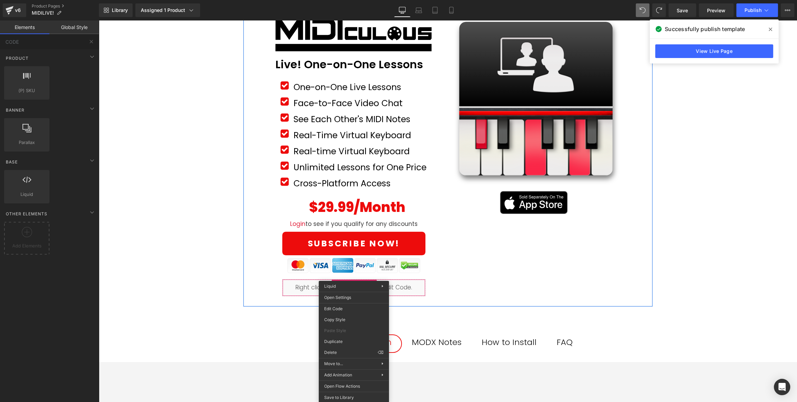
click at [521, 287] on div "Image Row 50px Live! One-on-One Lessons Text Block Row Icon One-on-One Live Les…" at bounding box center [447, 153] width 409 height 305
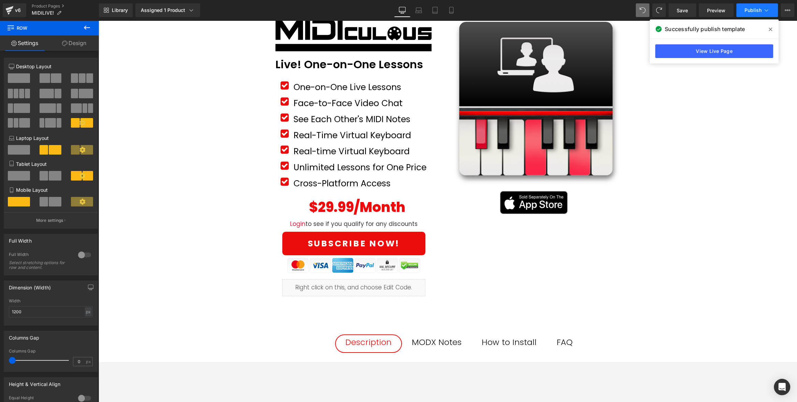
click at [717, 8] on span "Publish" at bounding box center [753, 10] width 17 height 5
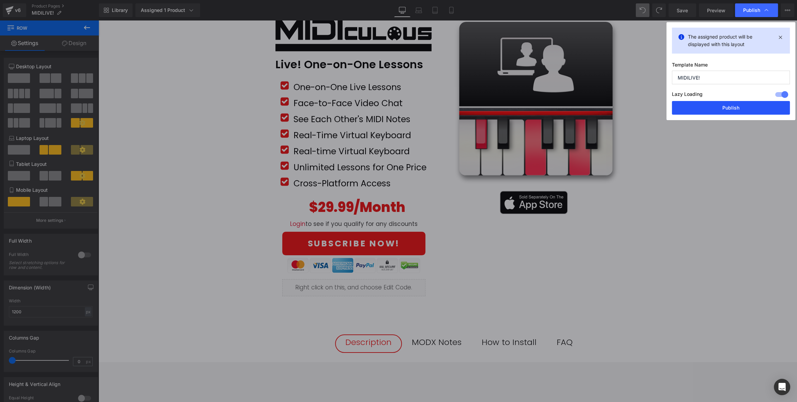
click at [717, 107] on button "Publish" at bounding box center [731, 108] width 118 height 14
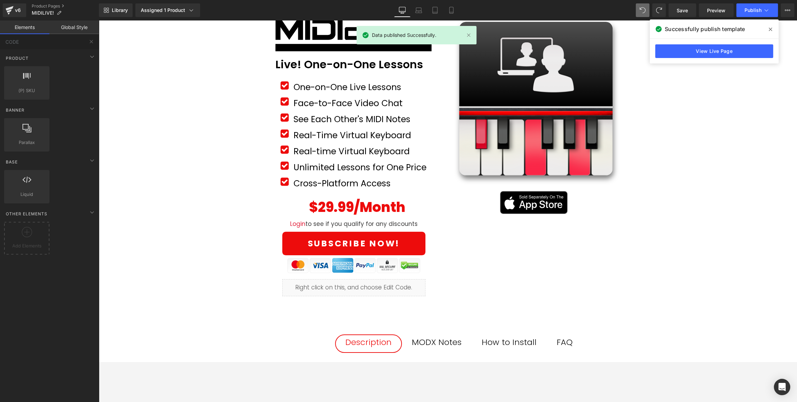
click at [200, 262] on div "Image Row 50px Live! One-on-One Lessons Text Block Row Icon One-on-One Live Les…" at bounding box center [448, 342] width 699 height 682
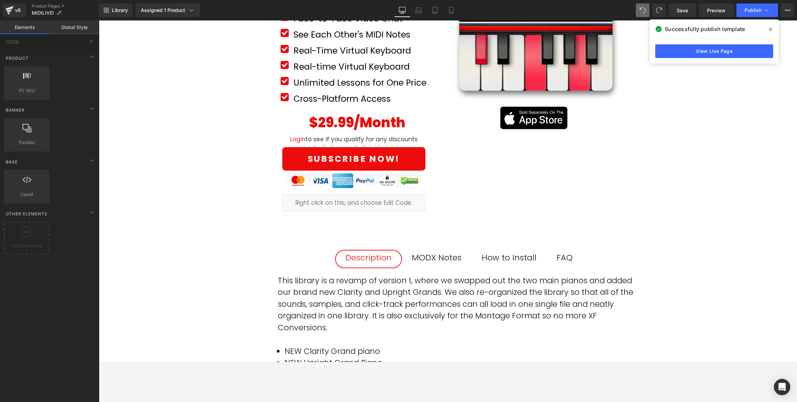
scroll to position [232, 0]
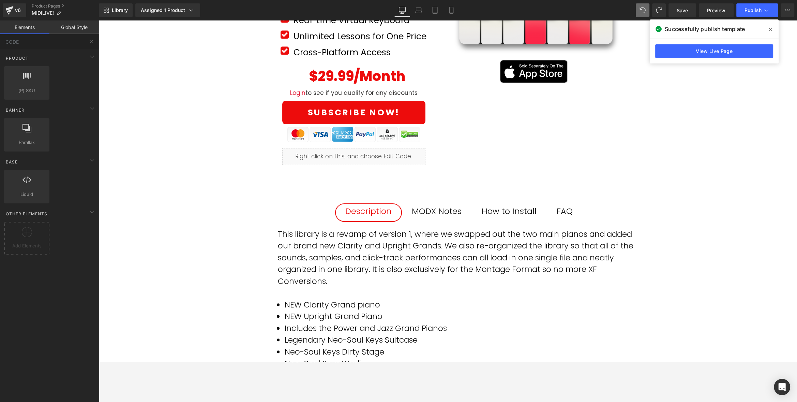
click at [154, 92] on div "Image Row 50px Live! One-on-One Lessons Text Block Row Icon One-on-One Live Les…" at bounding box center [448, 211] width 699 height 682
click at [19, 41] on input "CODE" at bounding box center [42, 41] width 84 height 15
type input "discount"
click at [19, 41] on input "discount" at bounding box center [42, 41] width 84 height 15
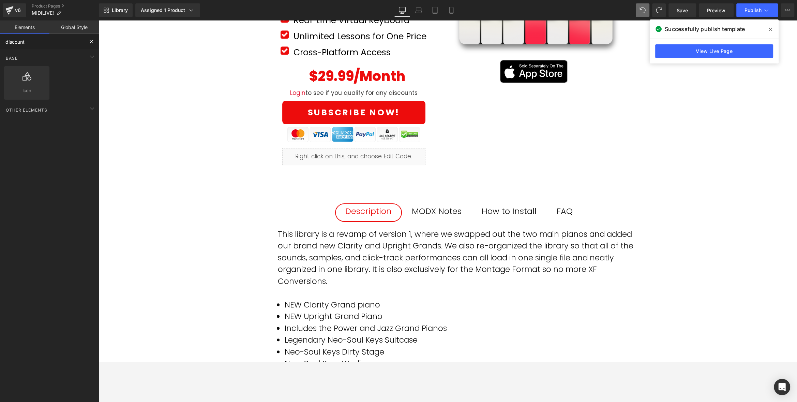
click at [19, 41] on input "discount" at bounding box center [42, 41] width 84 height 15
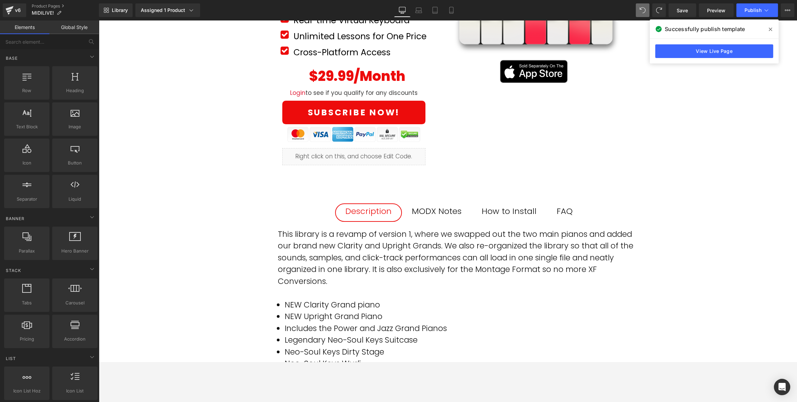
click at [155, 126] on div "Image Row 50px Live! One-on-One Lessons Text Block Row Icon One-on-One Live Les…" at bounding box center [448, 211] width 699 height 682
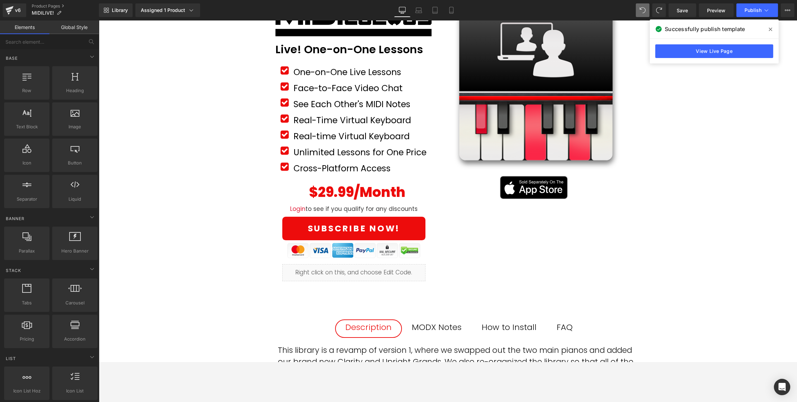
scroll to position [110, 0]
